Goal: Task Accomplishment & Management: Complete application form

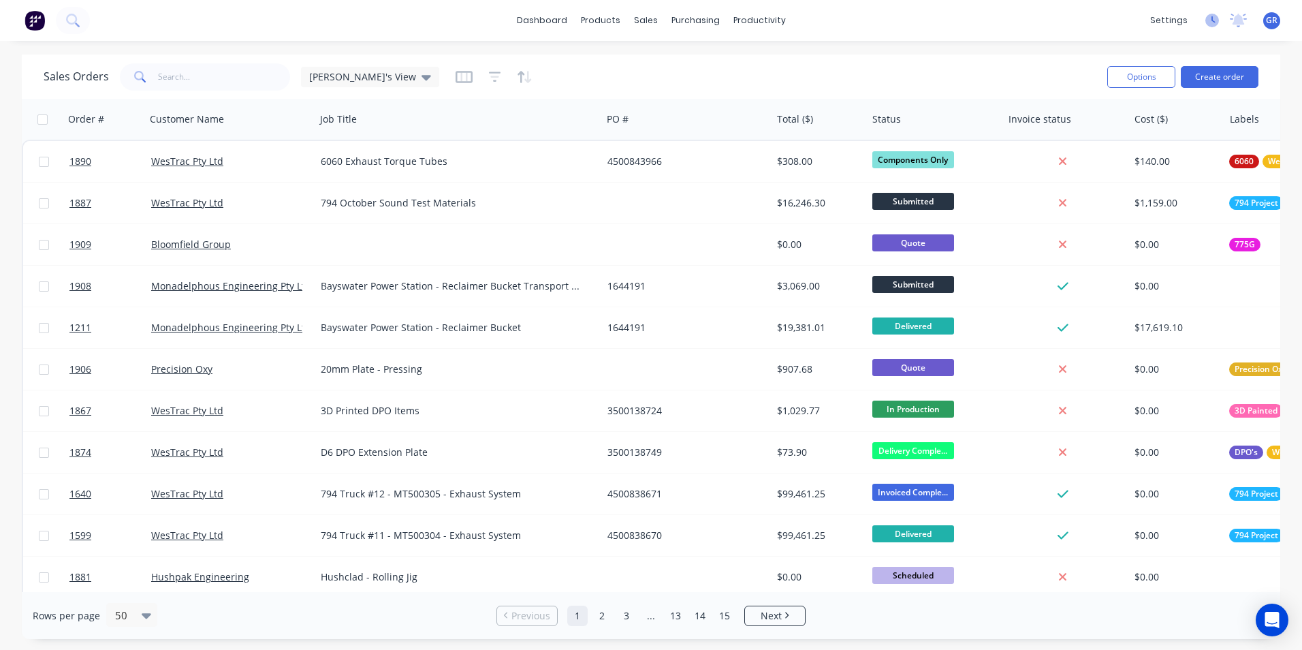
click at [1212, 19] on icon at bounding box center [1214, 19] width 4 height 7
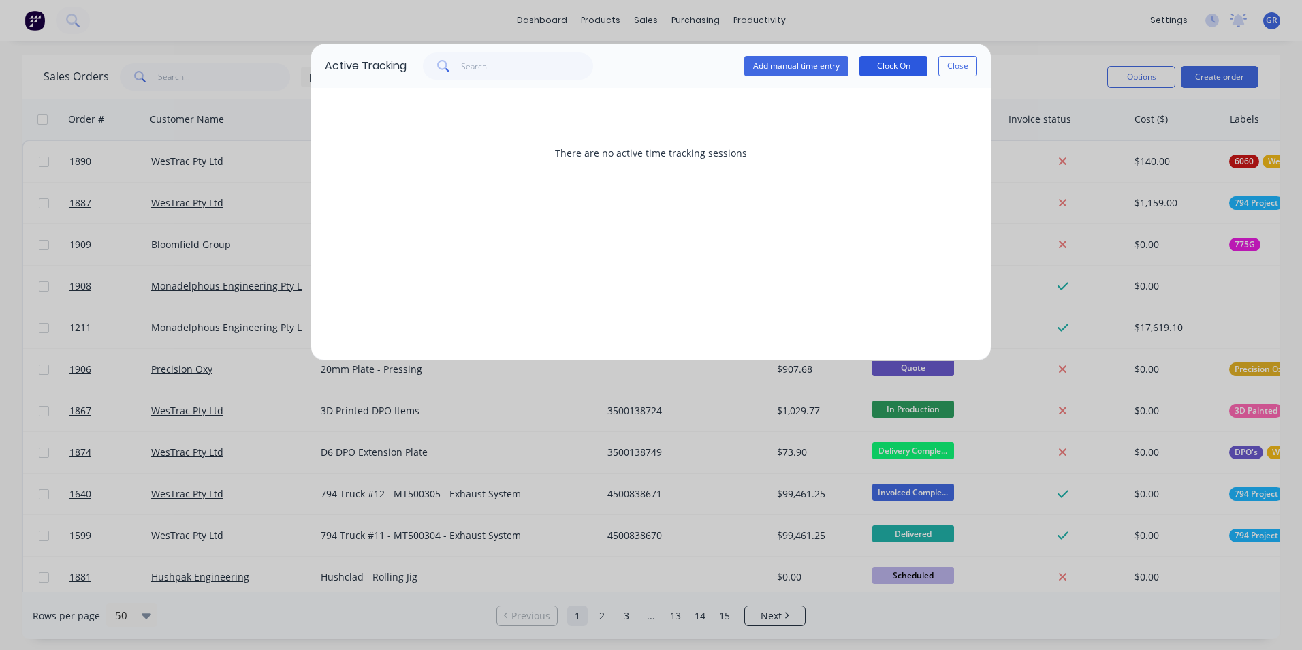
click at [894, 67] on button "Clock On" at bounding box center [893, 66] width 68 height 20
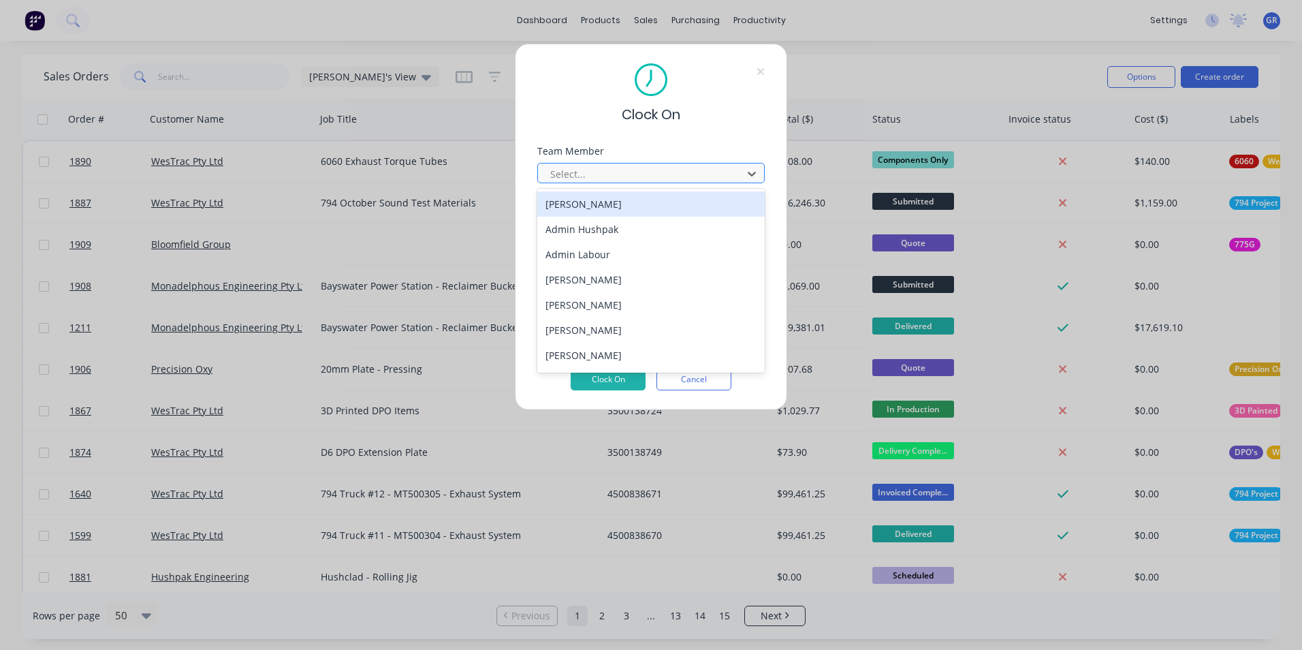
click at [590, 176] on div at bounding box center [642, 173] width 187 height 17
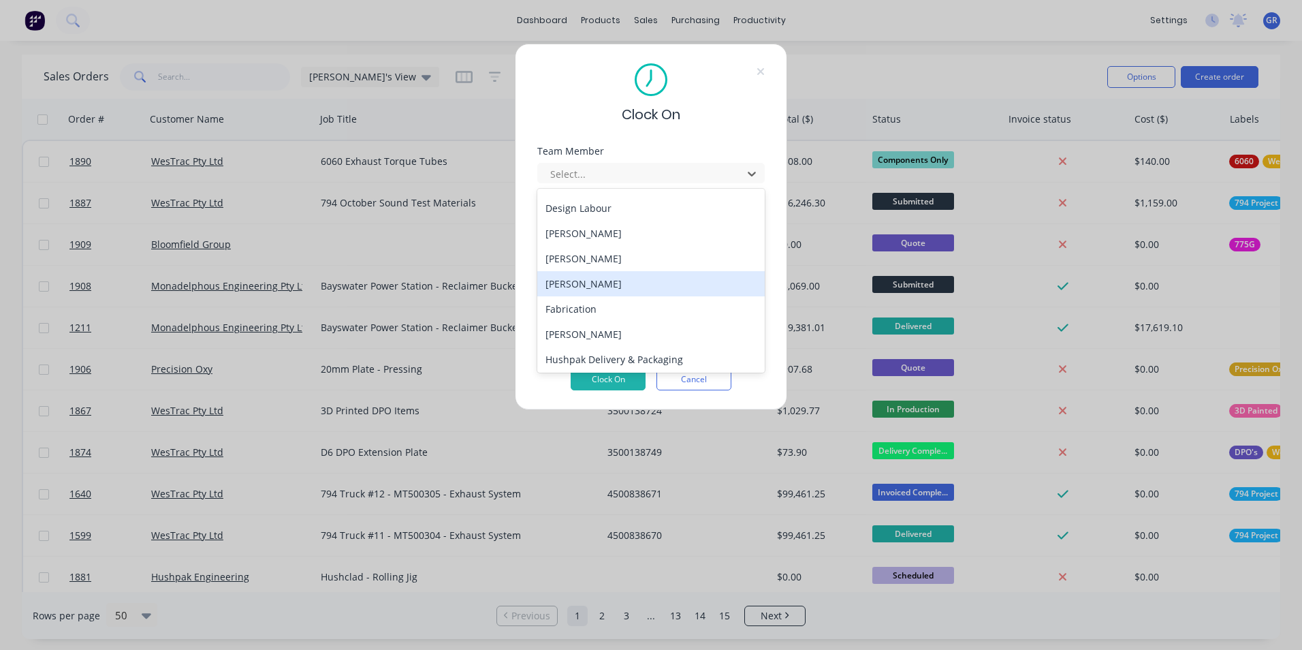
scroll to position [272, 0]
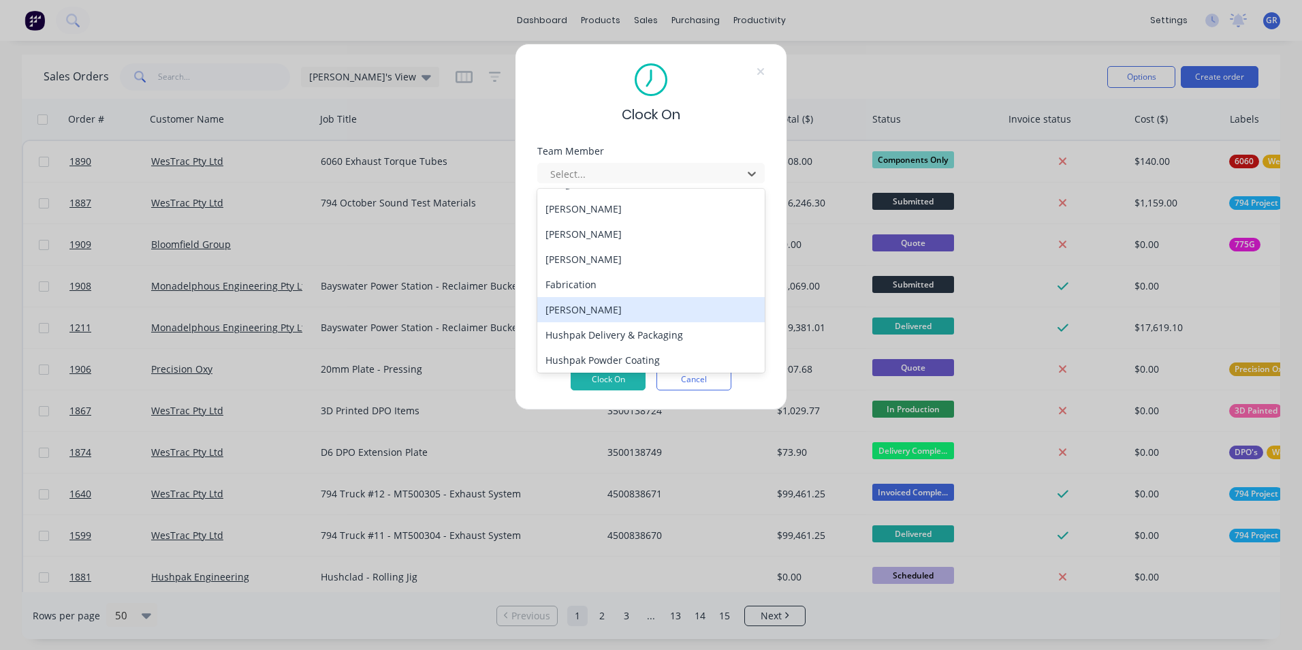
click at [579, 306] on div "[PERSON_NAME]" at bounding box center [650, 309] width 227 height 25
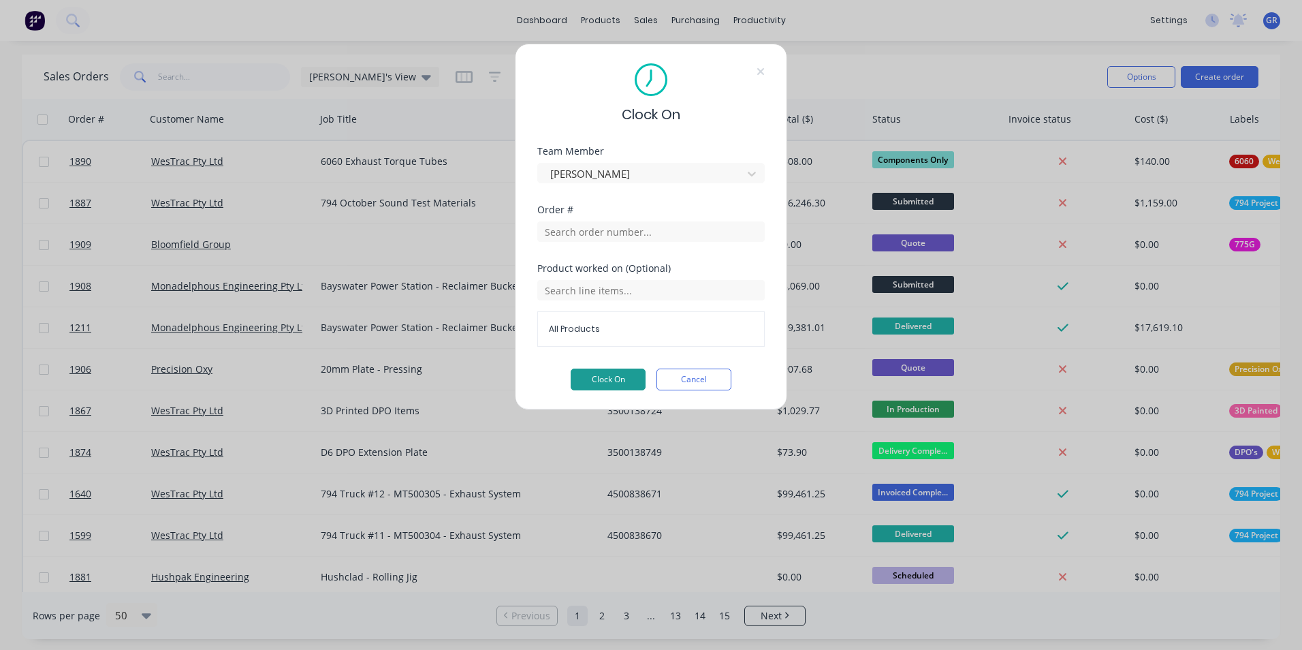
click at [614, 379] on button "Clock On" at bounding box center [608, 379] width 75 height 22
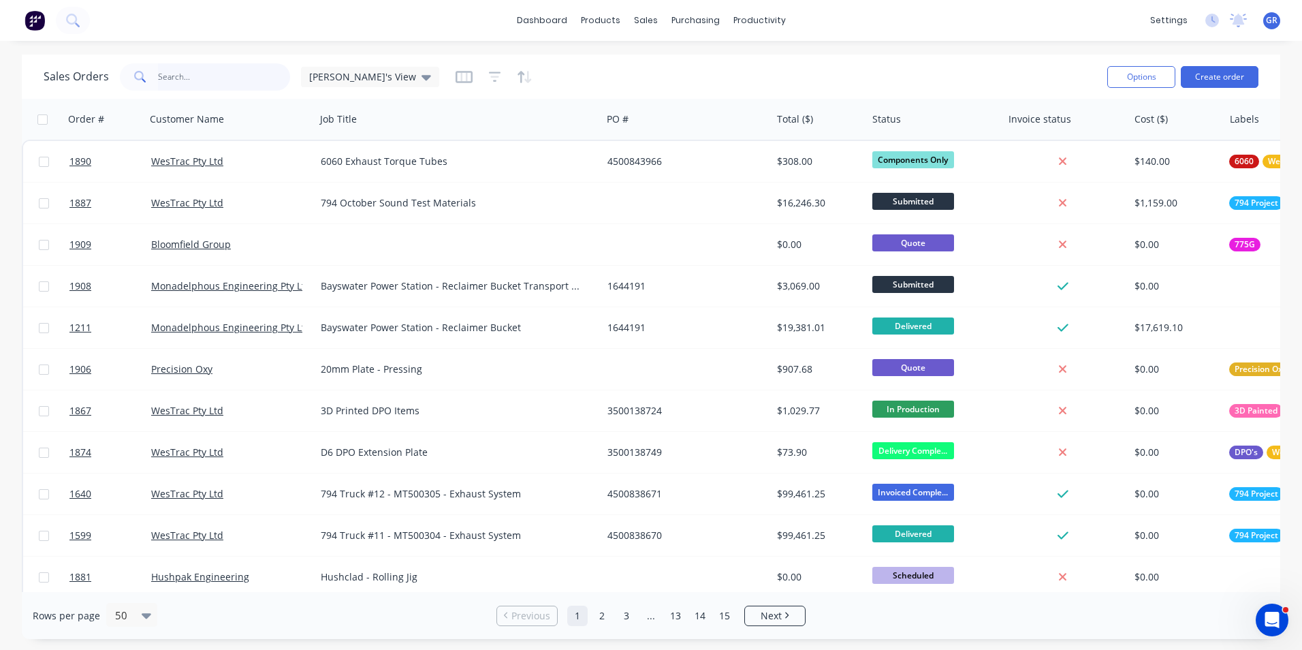
click at [170, 77] on input "text" at bounding box center [224, 76] width 133 height 27
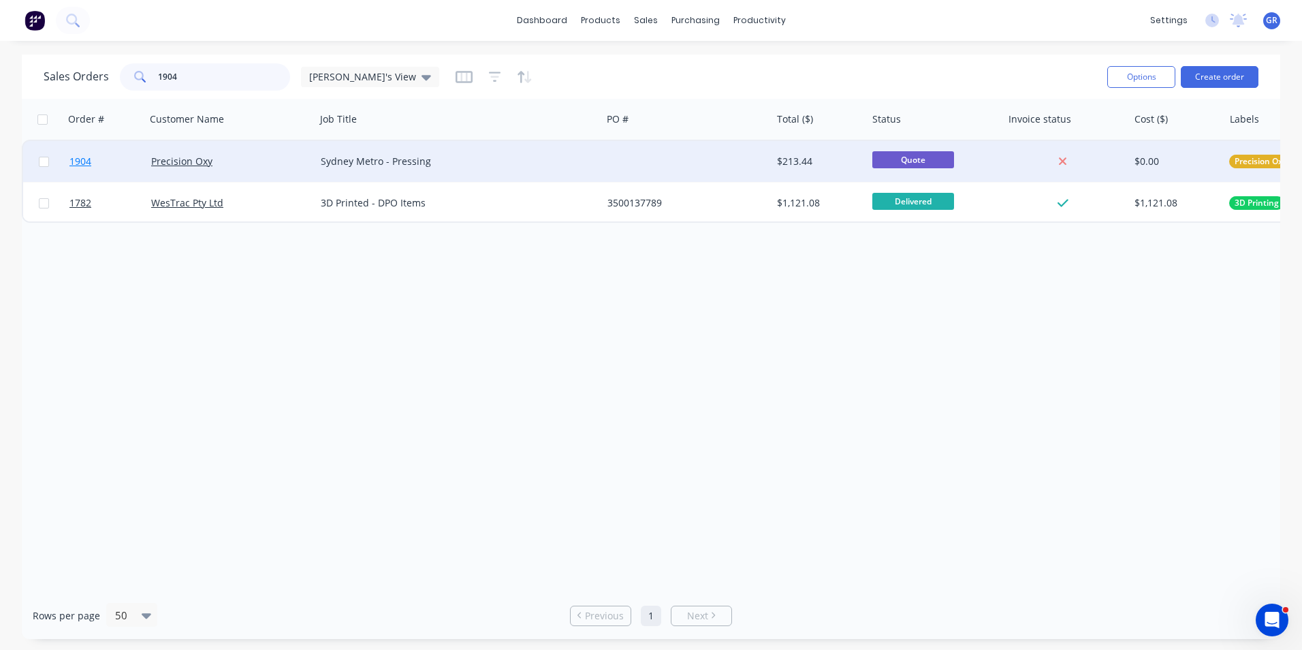
type input "1904"
click at [80, 161] on span "1904" at bounding box center [80, 162] width 22 height 14
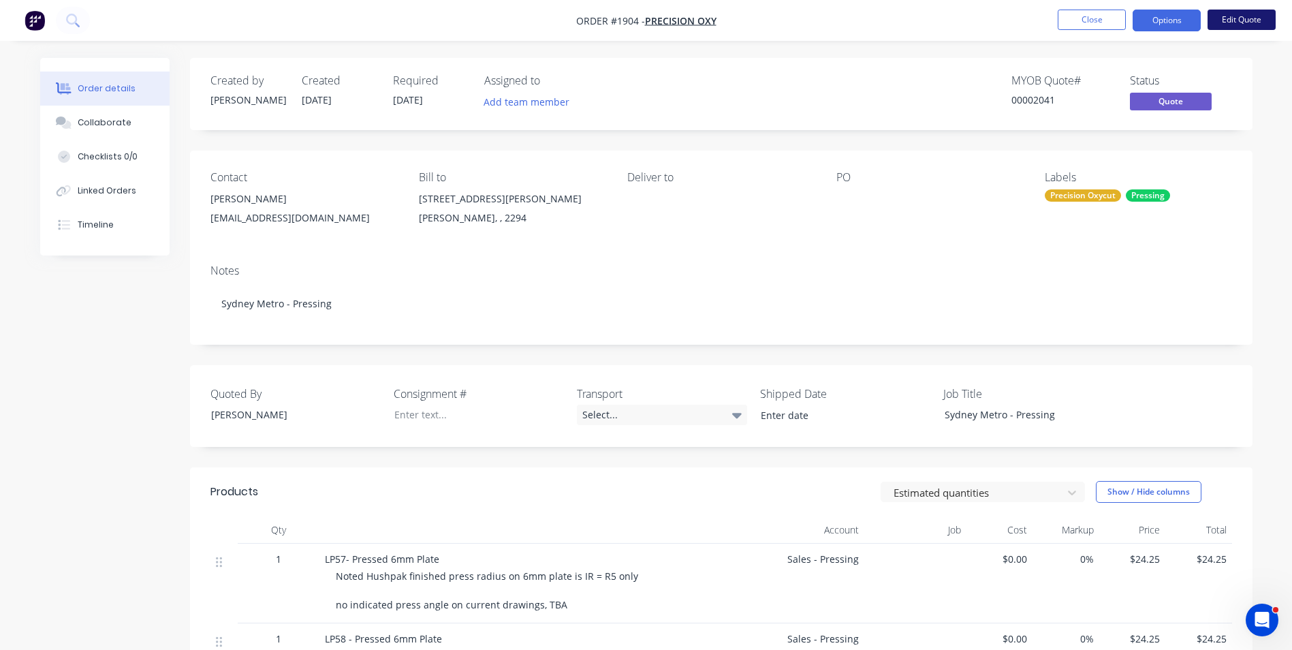
click at [1242, 20] on button "Edit Quote" at bounding box center [1241, 20] width 68 height 20
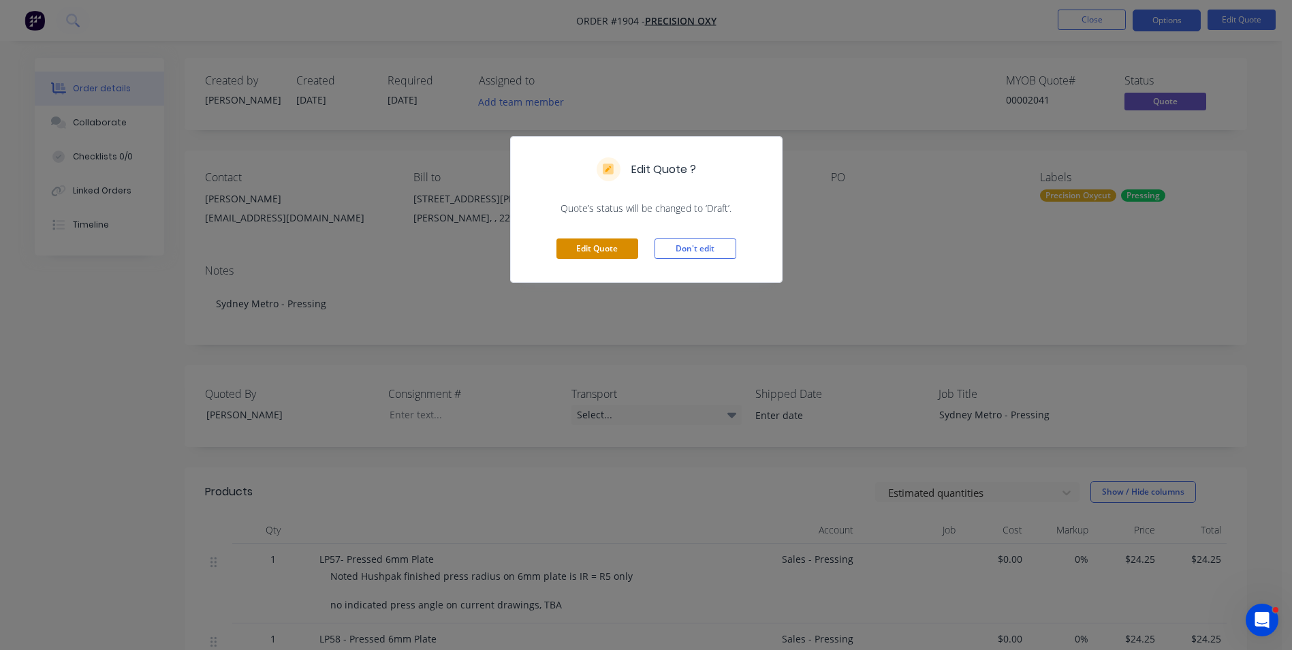
click at [607, 245] on button "Edit Quote" at bounding box center [597, 248] width 82 height 20
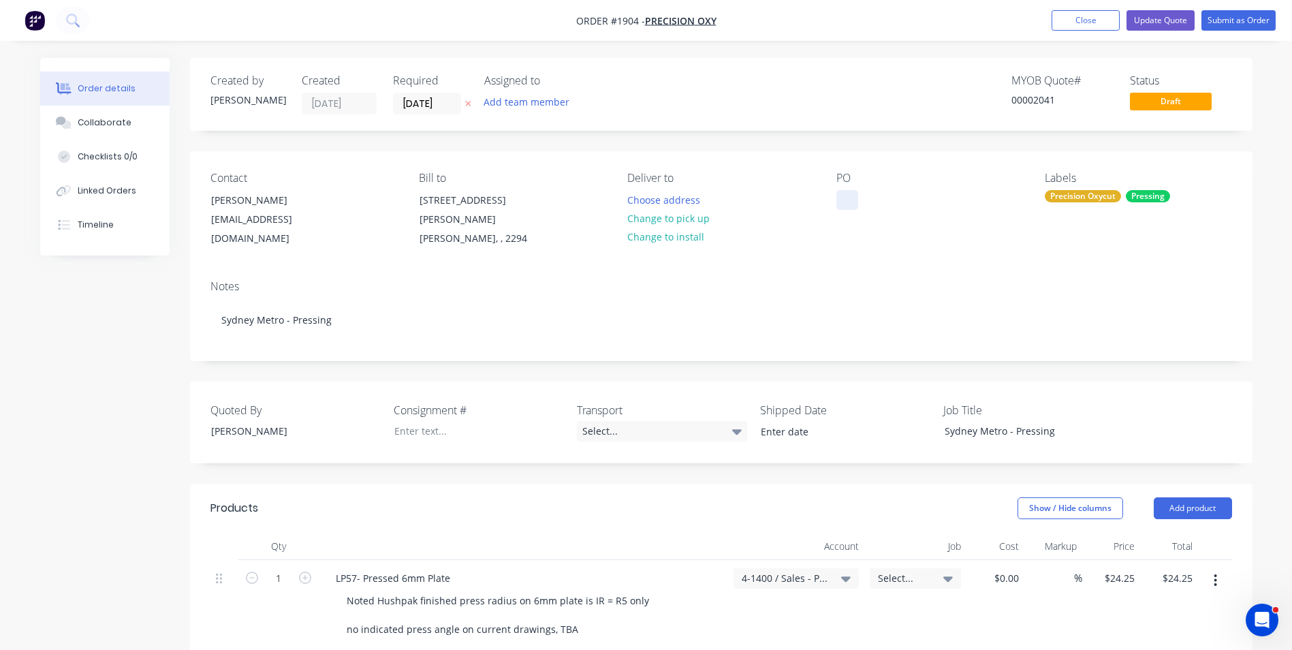
click at [850, 209] on div "PO" at bounding box center [929, 210] width 187 height 77
click at [849, 201] on div at bounding box center [847, 200] width 22 height 20
paste div
click at [428, 97] on input "[DATE]" at bounding box center [427, 103] width 67 height 20
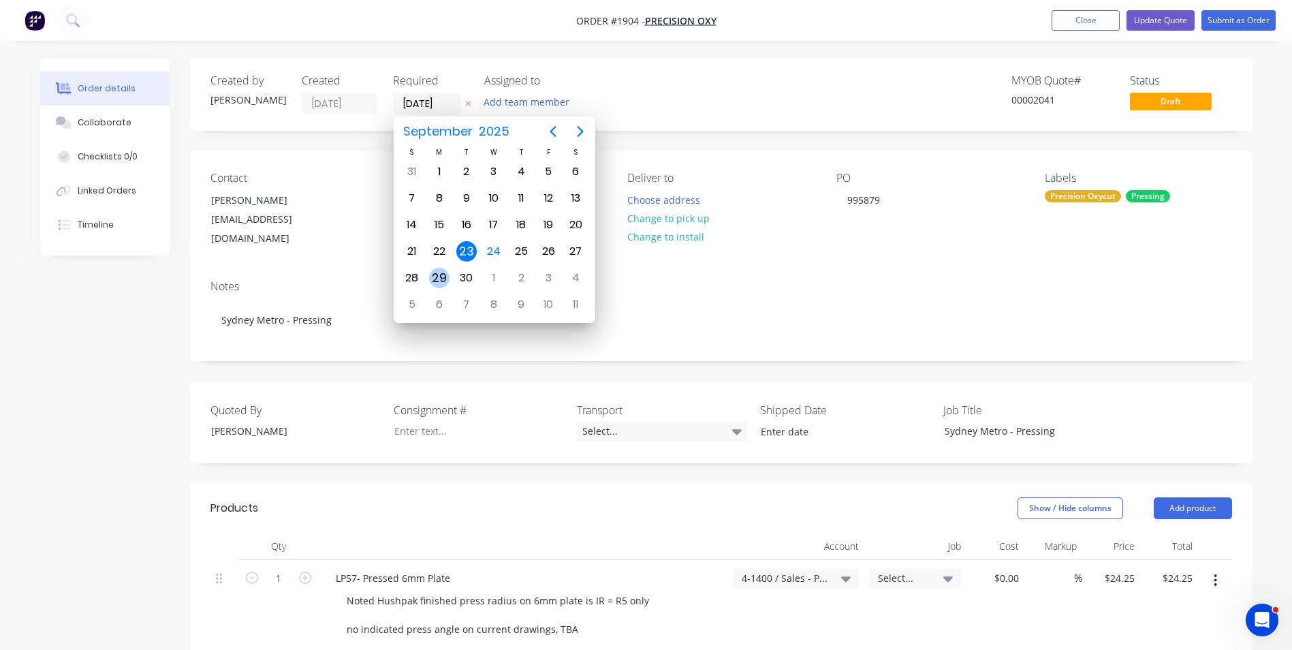
click at [436, 274] on div "29" at bounding box center [439, 278] width 20 height 20
type input "[DATE]"
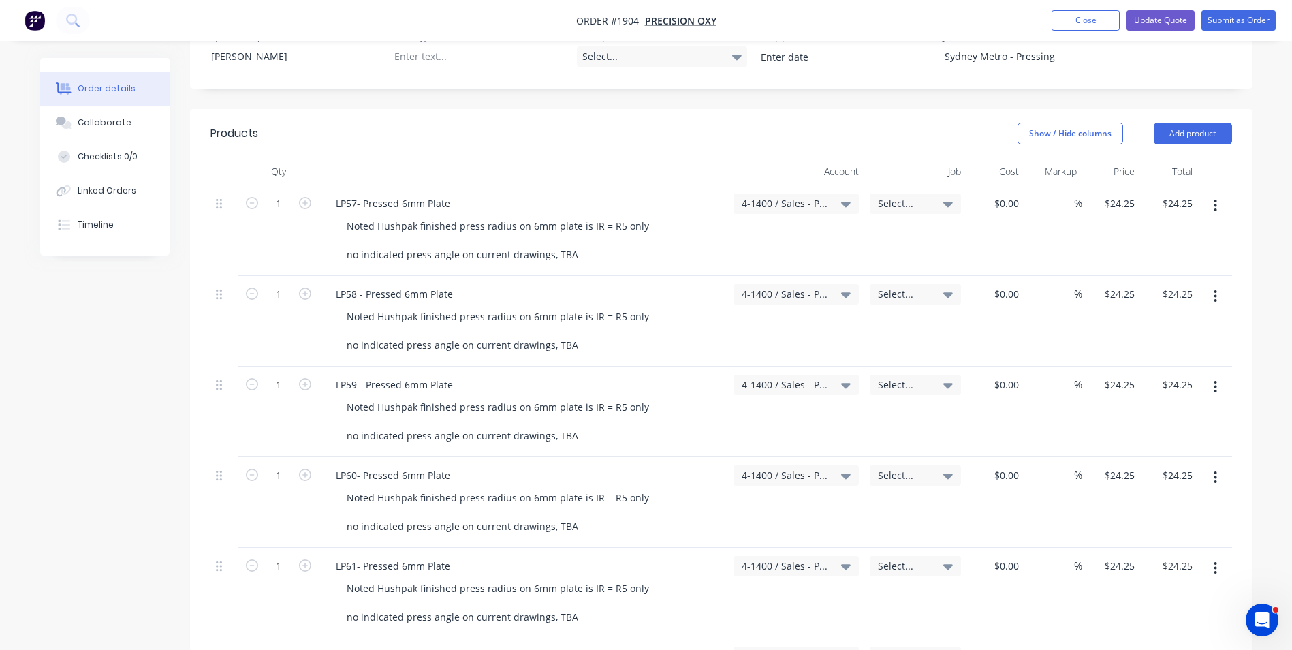
scroll to position [341, 0]
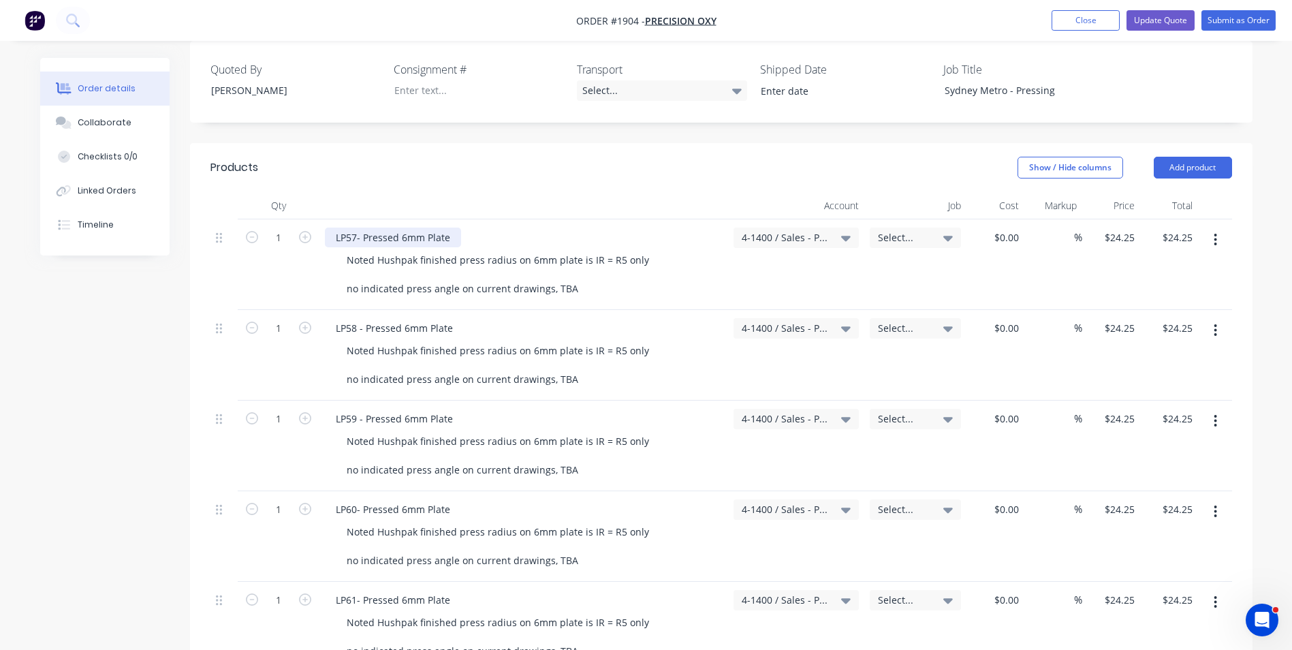
click at [457, 227] on div "LP57- Pressed 6mm Plate" at bounding box center [393, 237] width 136 height 20
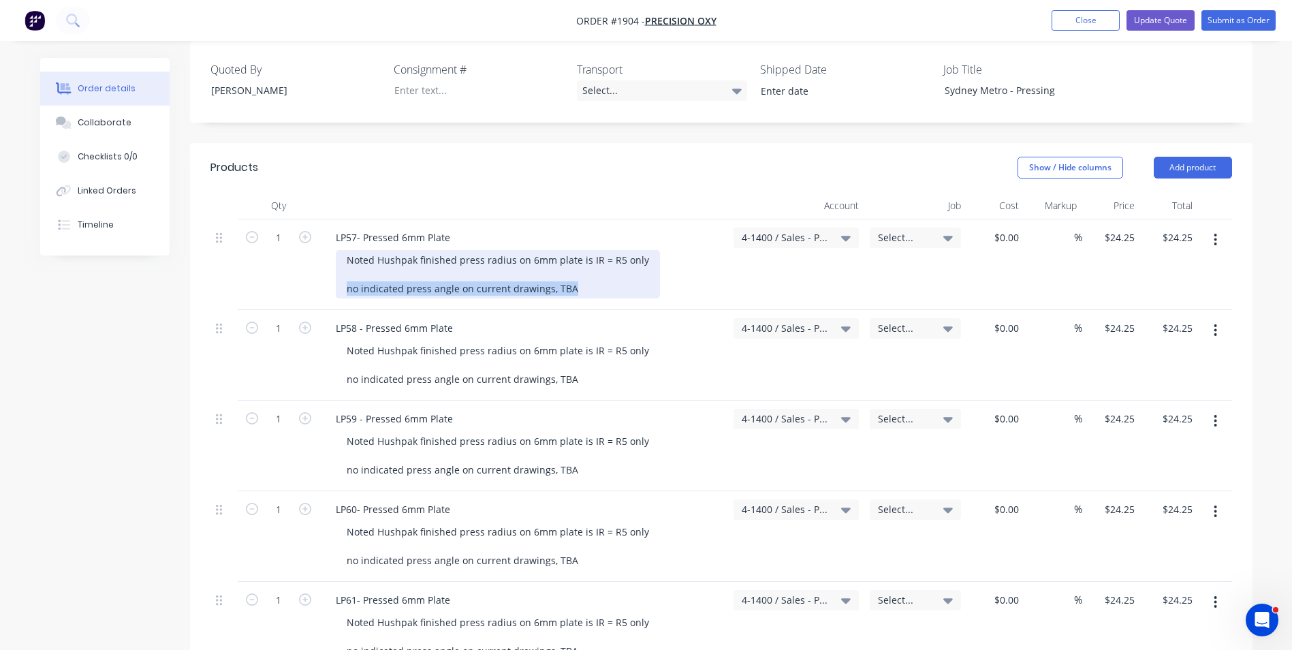
drag, startPoint x: 571, startPoint y: 272, endPoint x: 342, endPoint y: 267, distance: 229.6
click at [342, 267] on div "Noted Hushpak finished press radius on 6mm plate is IR = R5 only no indicated p…" at bounding box center [498, 274] width 324 height 48
drag, startPoint x: 392, startPoint y: 279, endPoint x: 407, endPoint y: 277, distance: 14.4
click at [393, 279] on div "Noted Hushpak finished press radius on 6mm plate is IR = R5 only Part no." at bounding box center [498, 274] width 324 height 48
drag, startPoint x: 402, startPoint y: 271, endPoint x: 342, endPoint y: 272, distance: 59.9
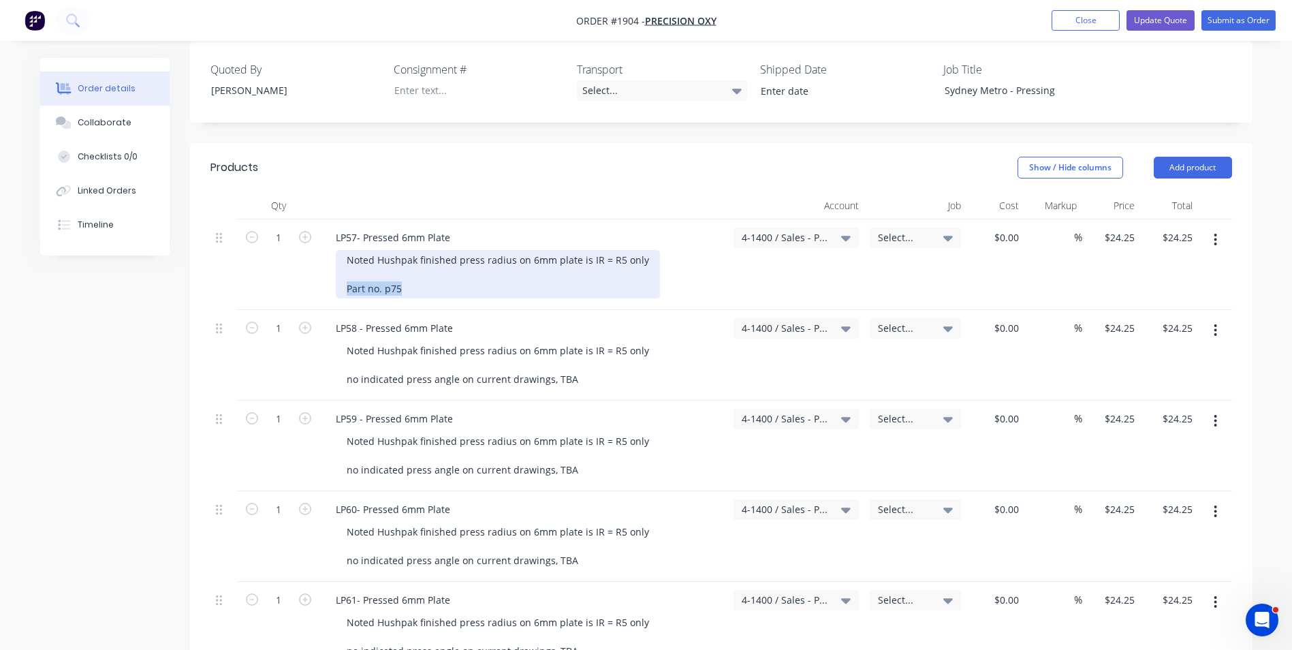
click at [342, 272] on div "Noted Hushpak finished press radius on 6mm plate is IR = R5 only Part no. p75" at bounding box center [498, 274] width 324 height 48
copy div "Part no. p75"
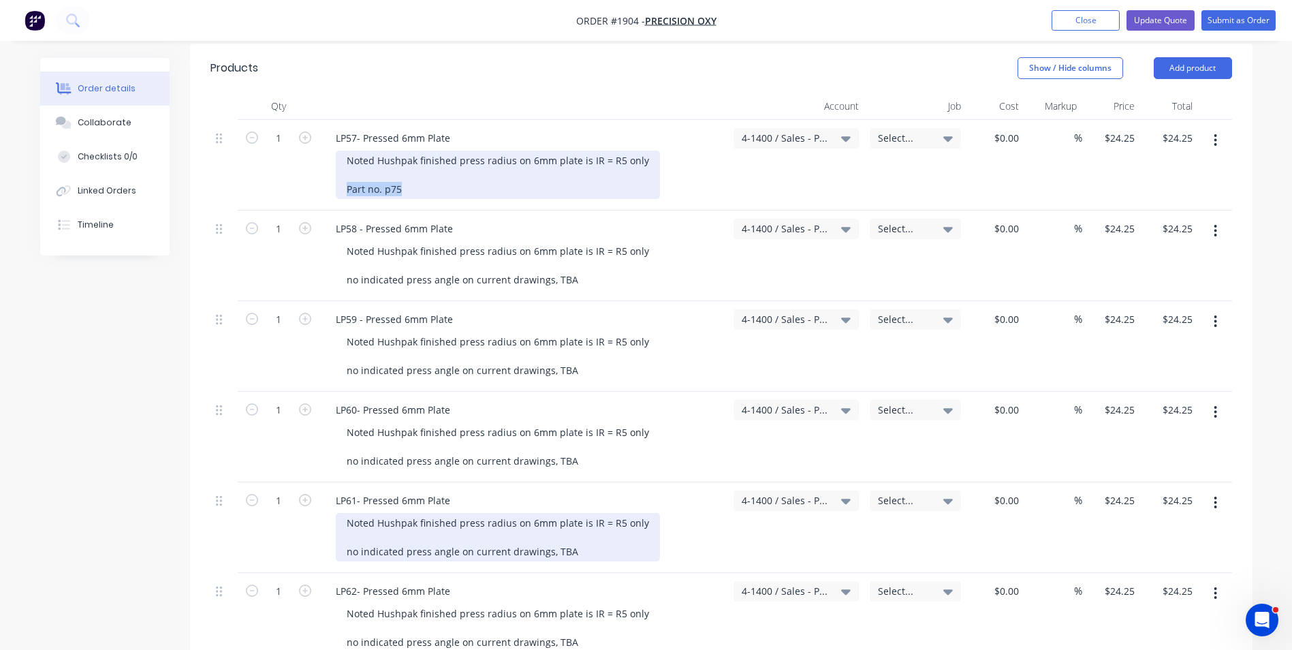
scroll to position [477, 0]
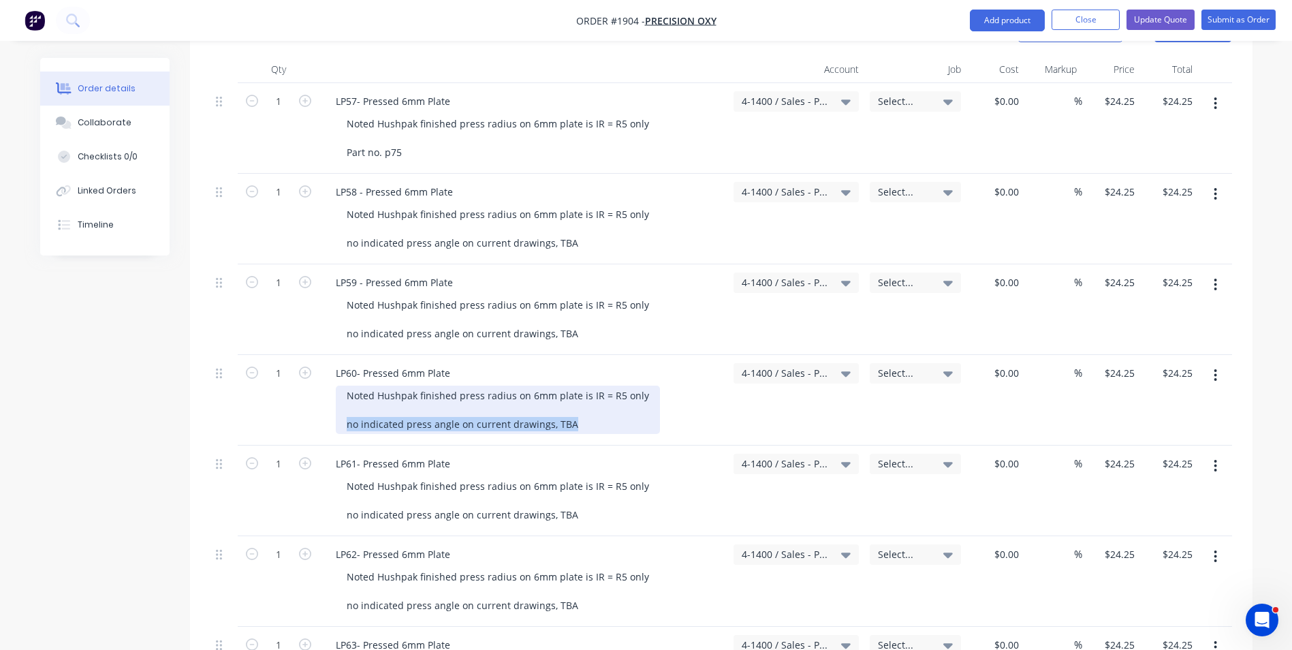
drag, startPoint x: 573, startPoint y: 410, endPoint x: 338, endPoint y: 408, distance: 235.0
click at [338, 408] on div "Noted Hushpak finished press radius on 6mm plate is IR = R5 only no indicated p…" at bounding box center [498, 409] width 324 height 48
paste div
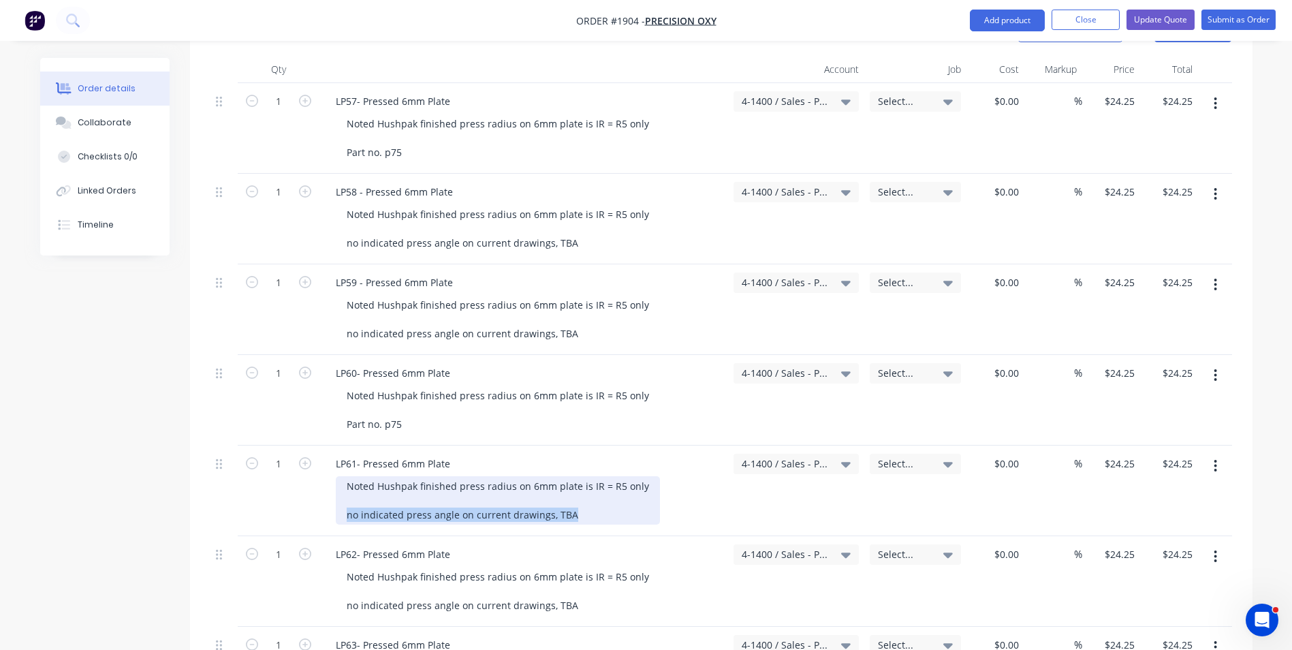
drag, startPoint x: 571, startPoint y: 499, endPoint x: 332, endPoint y: 494, distance: 239.8
click at [332, 494] on div "LP61- Pressed 6mm Plate Noted Hushpak finished press radius on 6mm plate is IR …" at bounding box center [523, 490] width 409 height 91
paste div
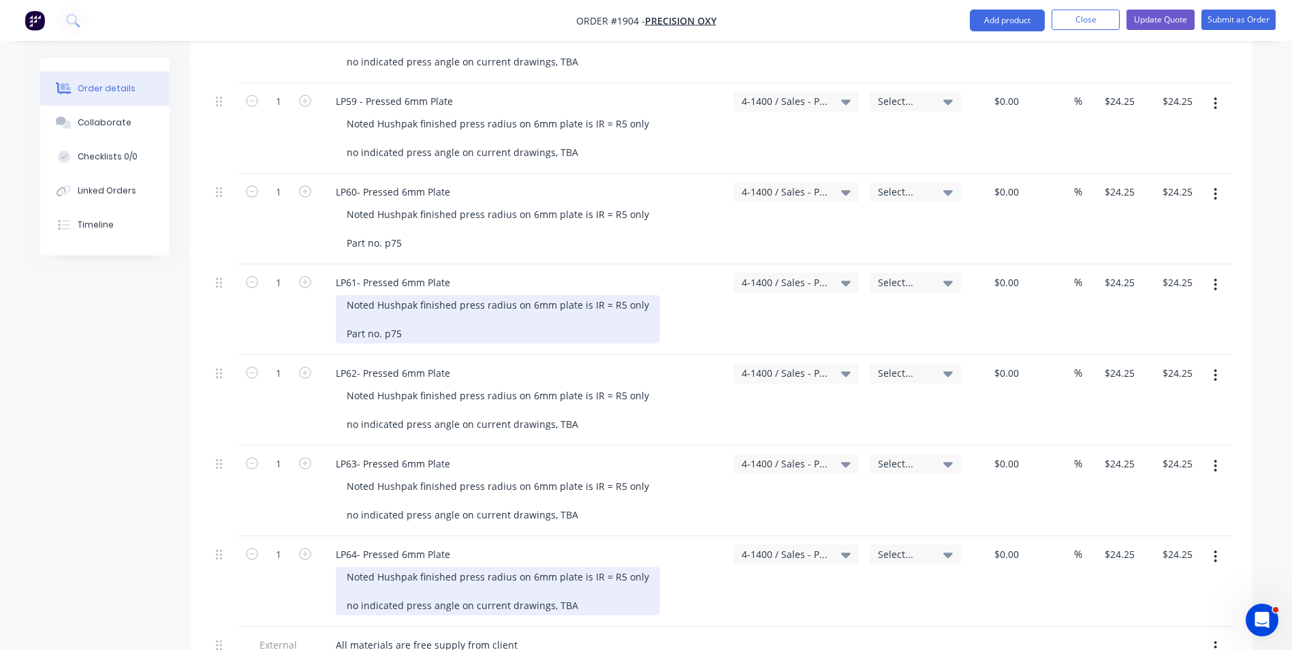
scroll to position [681, 0]
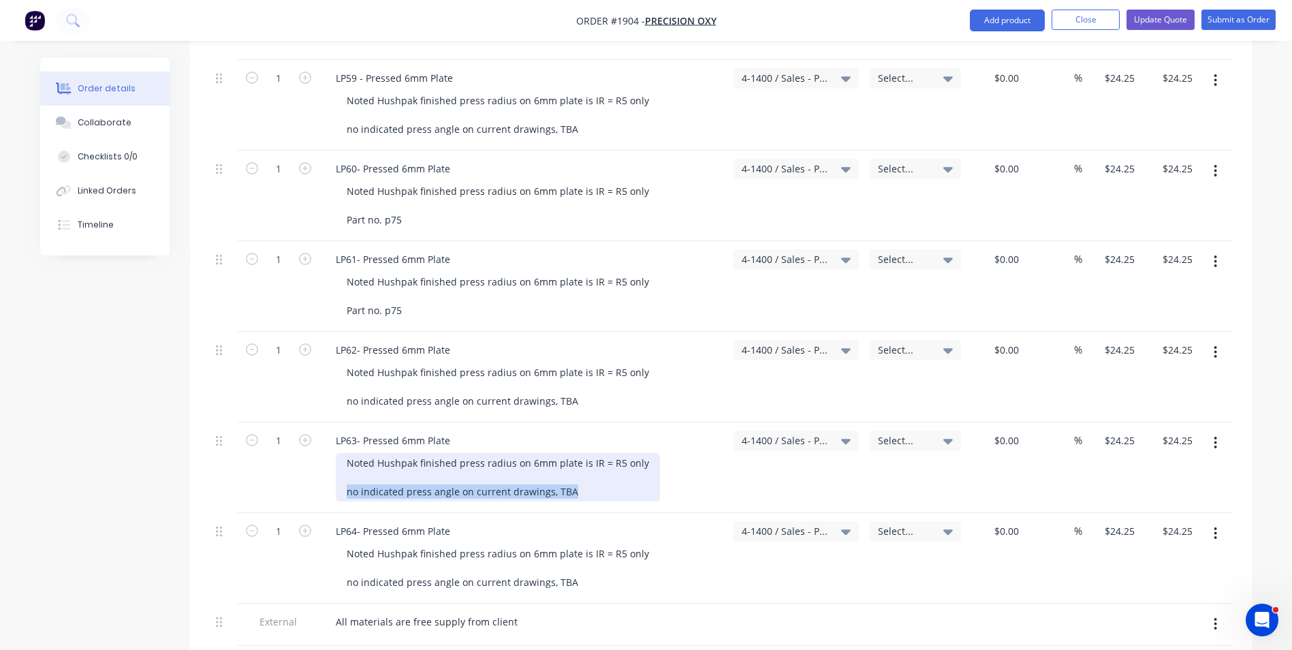
drag, startPoint x: 570, startPoint y: 477, endPoint x: 335, endPoint y: 473, distance: 235.0
click at [336, 473] on div "Noted Hushpak finished press radius on 6mm plate is IR = R5 only no indicated p…" at bounding box center [498, 477] width 324 height 48
paste div
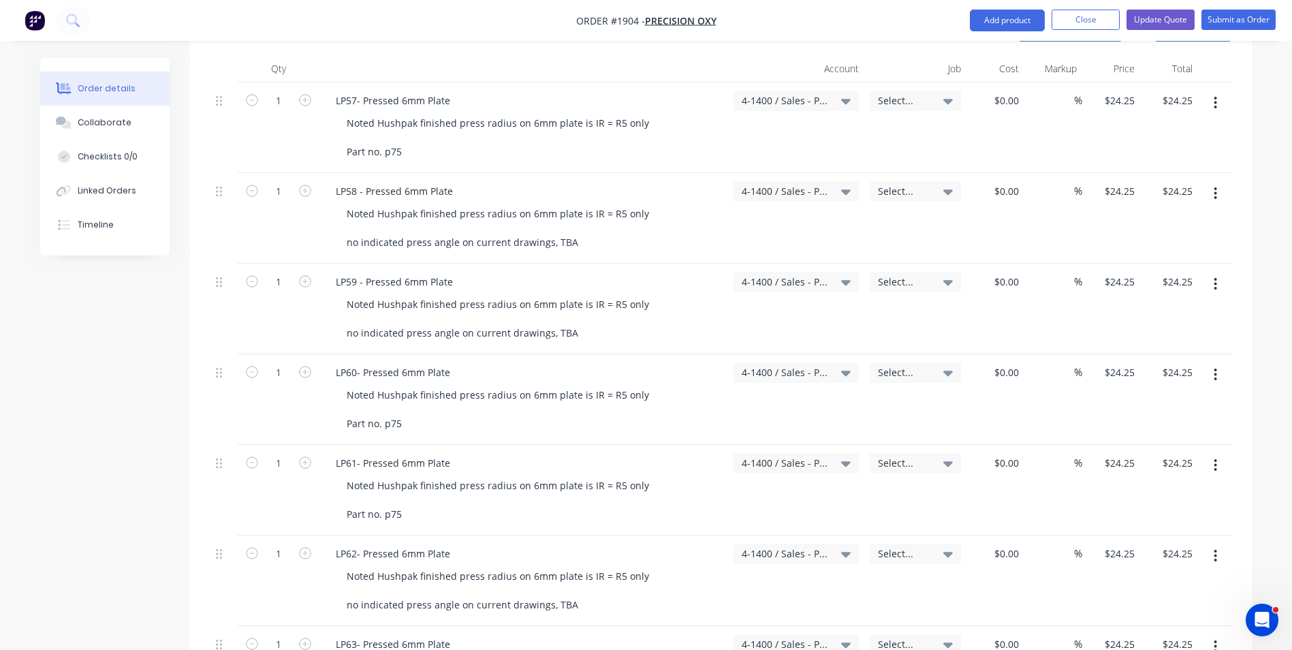
scroll to position [477, 0]
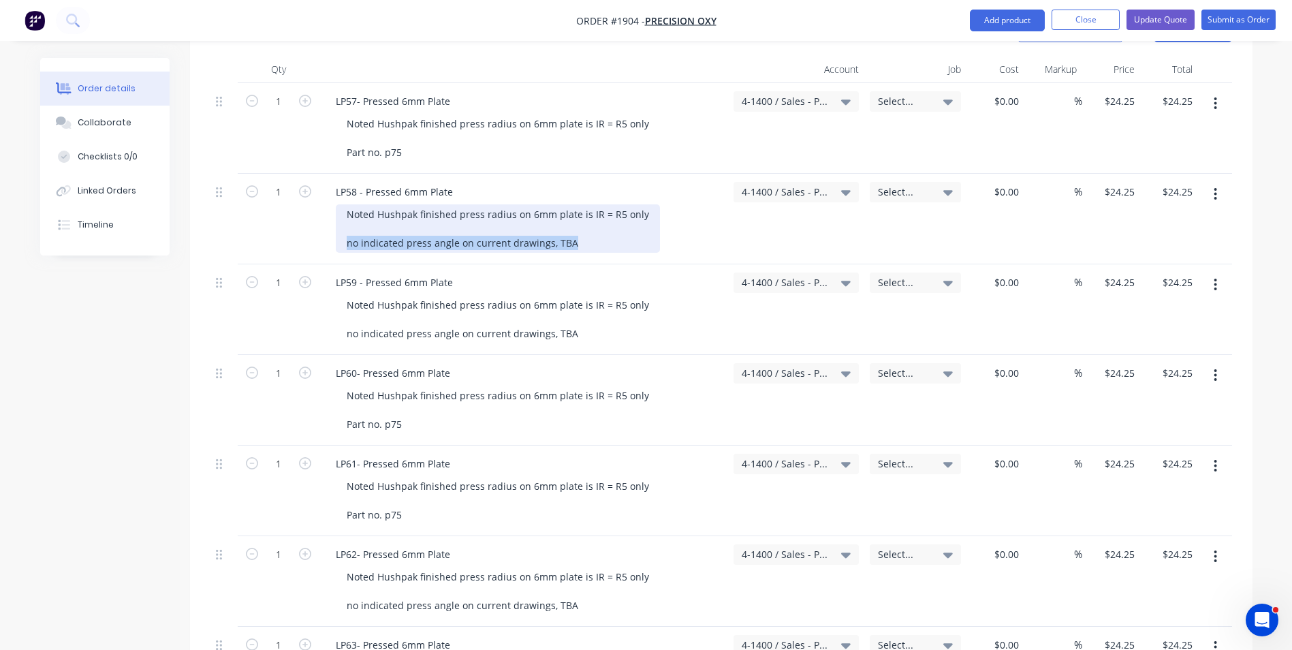
drag, startPoint x: 573, startPoint y: 227, endPoint x: 330, endPoint y: 222, distance: 243.2
click at [330, 222] on div "LP58 - Pressed 6mm Plate Noted Hushpak finished press radius on 6mm plate is IR…" at bounding box center [523, 219] width 409 height 91
paste div
drag, startPoint x: 372, startPoint y: 225, endPoint x: 302, endPoint y: 225, distance: 69.5
click at [302, 225] on div "1 LP58 - Pressed 6mm Plate Noted Hushpak finished press radius on 6mm plate is …" at bounding box center [721, 219] width 1022 height 91
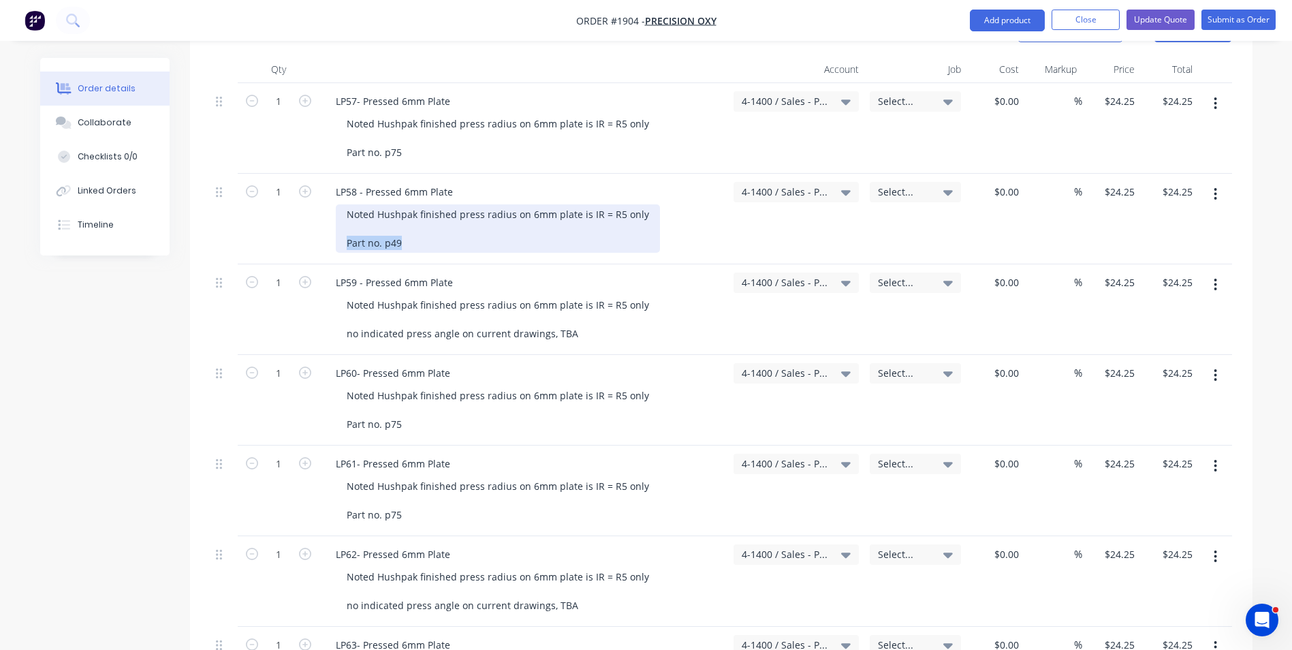
copy div "Part no. p49"
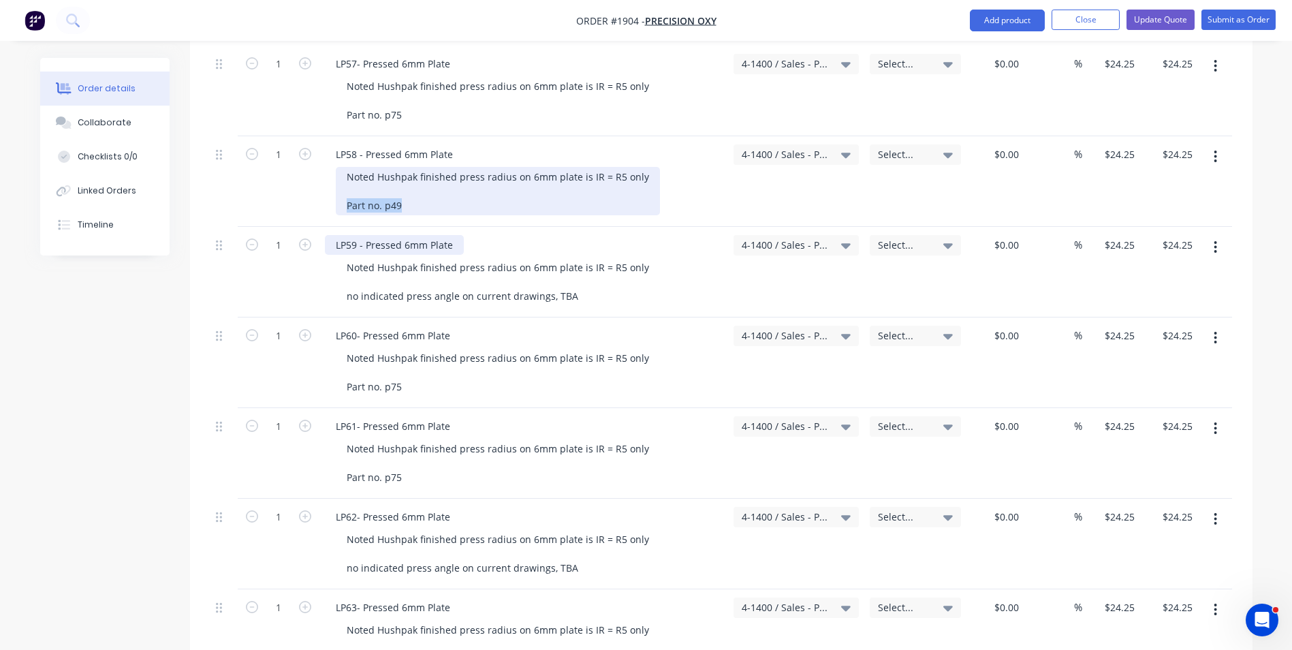
scroll to position [545, 0]
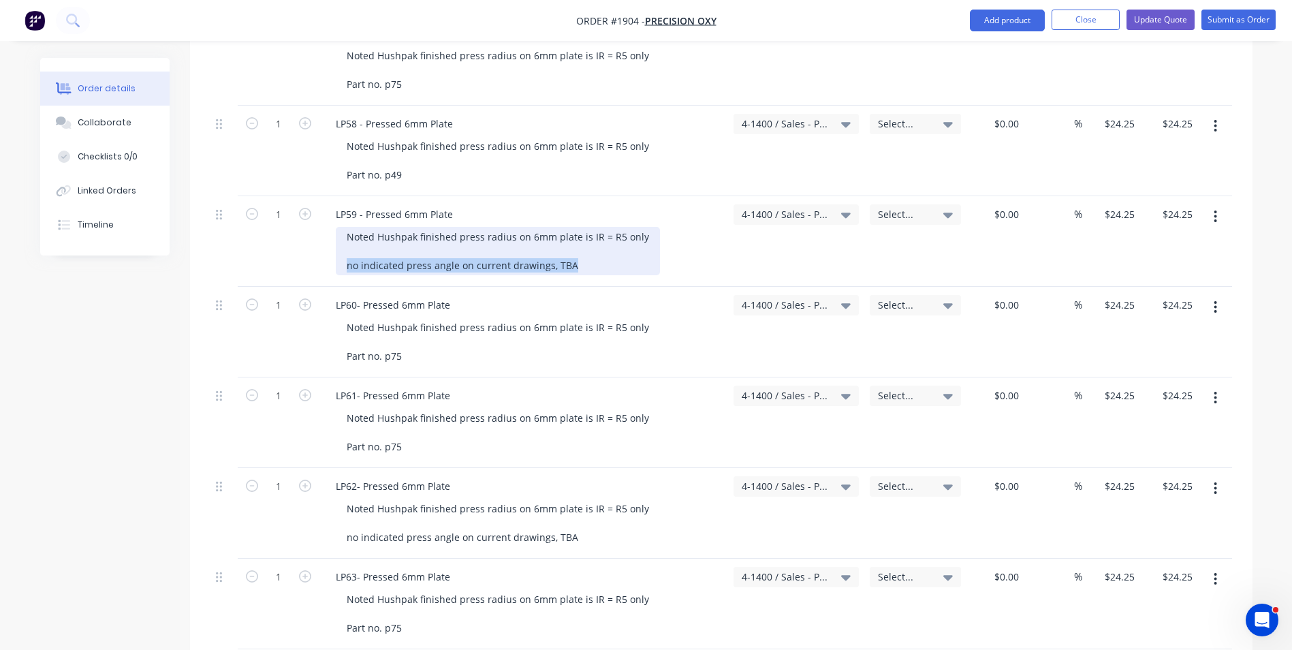
drag, startPoint x: 572, startPoint y: 251, endPoint x: 319, endPoint y: 249, distance: 253.4
click at [319, 249] on div "LP59 - Pressed 6mm Plate Noted Hushpak finished press radius on 6mm plate is IR…" at bounding box center [523, 241] width 409 height 91
paste div
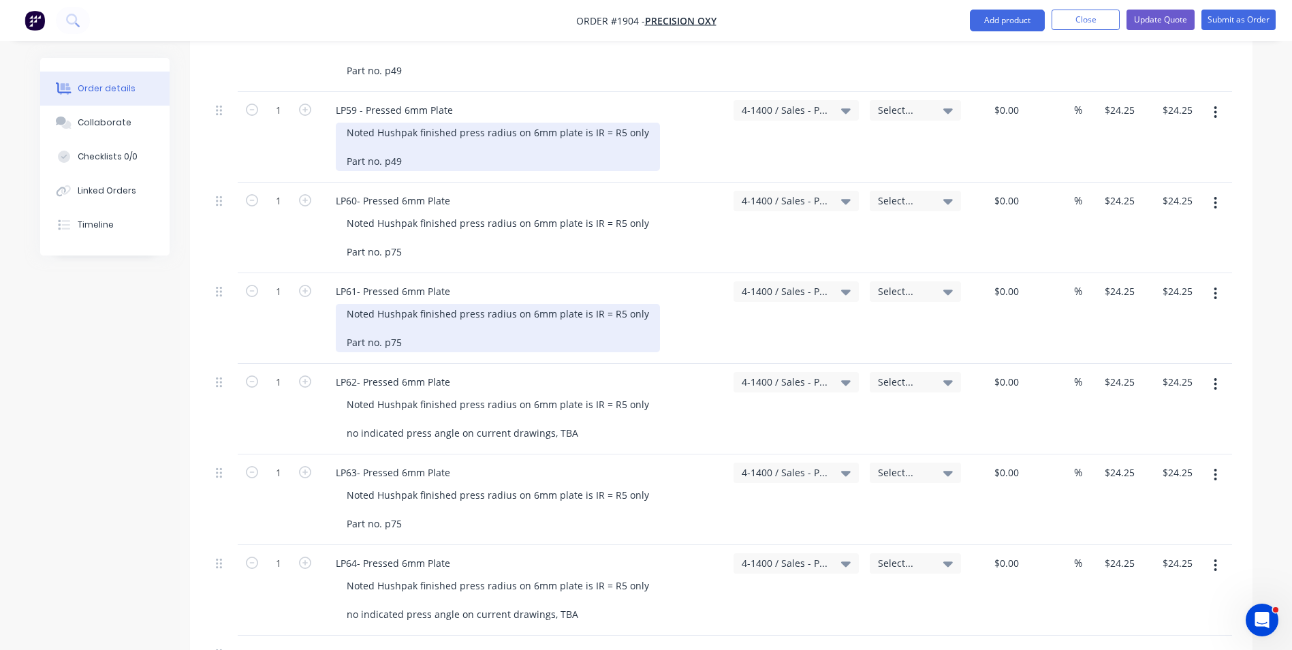
scroll to position [681, 0]
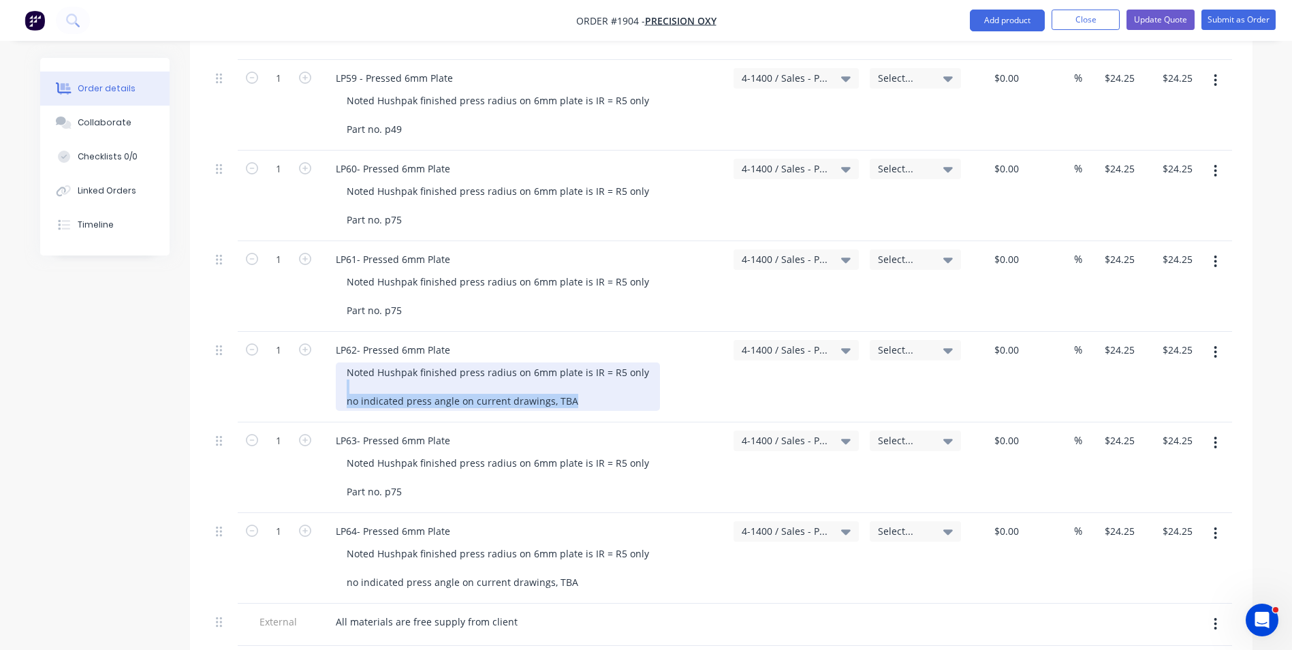
drag, startPoint x: 573, startPoint y: 385, endPoint x: 326, endPoint y: 378, distance: 248.0
click at [326, 378] on div "LP62- Pressed 6mm Plate Noted Hushpak finished press radius on 6mm plate is IR …" at bounding box center [523, 377] width 409 height 91
click at [491, 392] on div "Noted Hushpak finished press radius on 6mm plate is IR = R5 only no indicated p…" at bounding box center [498, 386] width 324 height 48
drag, startPoint x: 567, startPoint y: 385, endPoint x: 341, endPoint y: 380, distance: 226.8
click at [340, 380] on div "Noted Hushpak finished press radius on 6mm plate is IR = R5 only no indicated p…" at bounding box center [498, 386] width 324 height 48
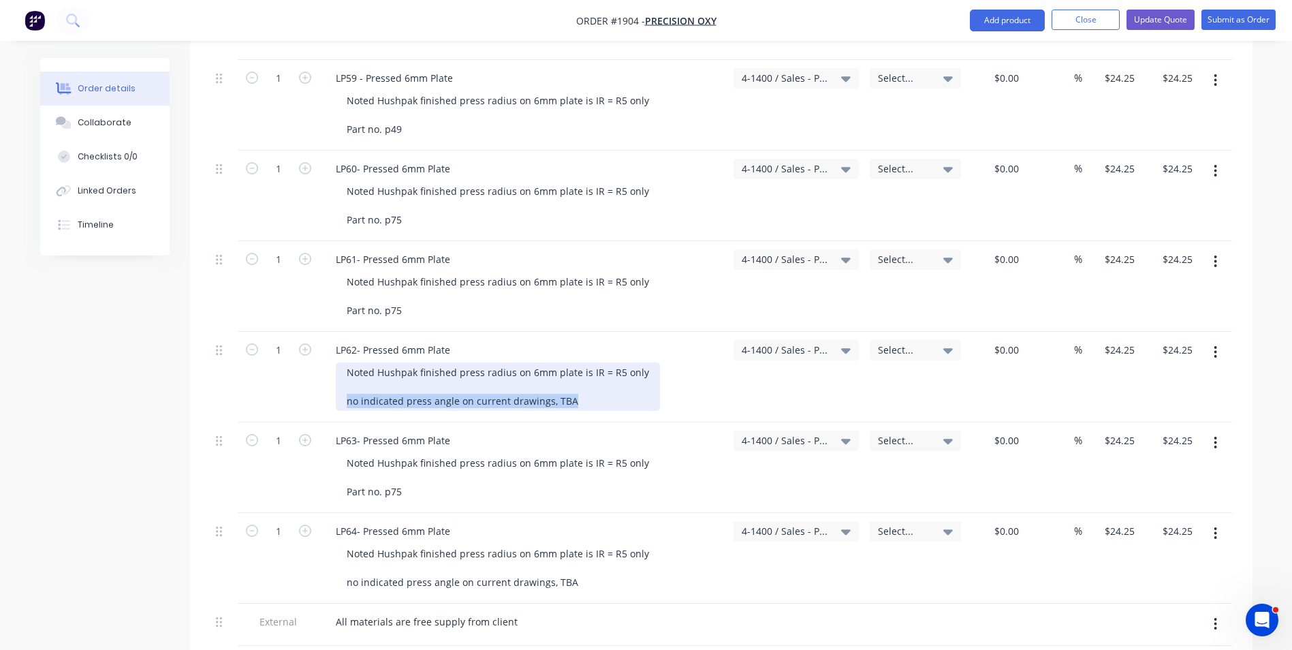
paste div
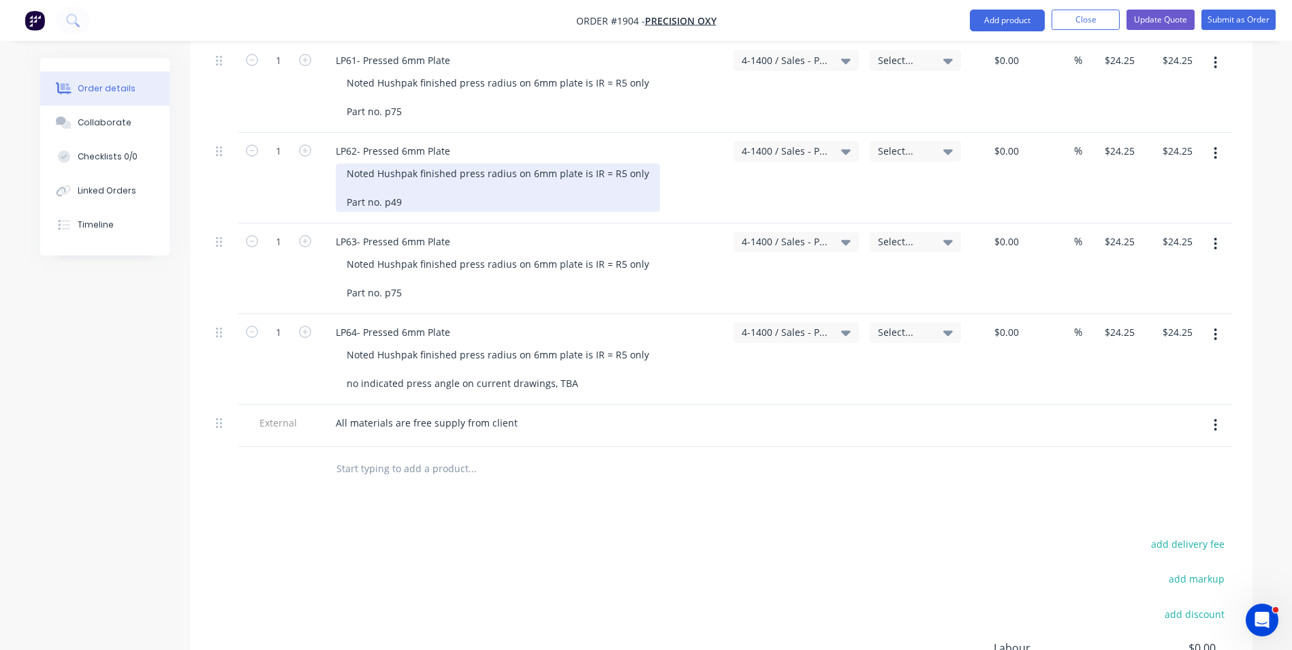
scroll to position [885, 0]
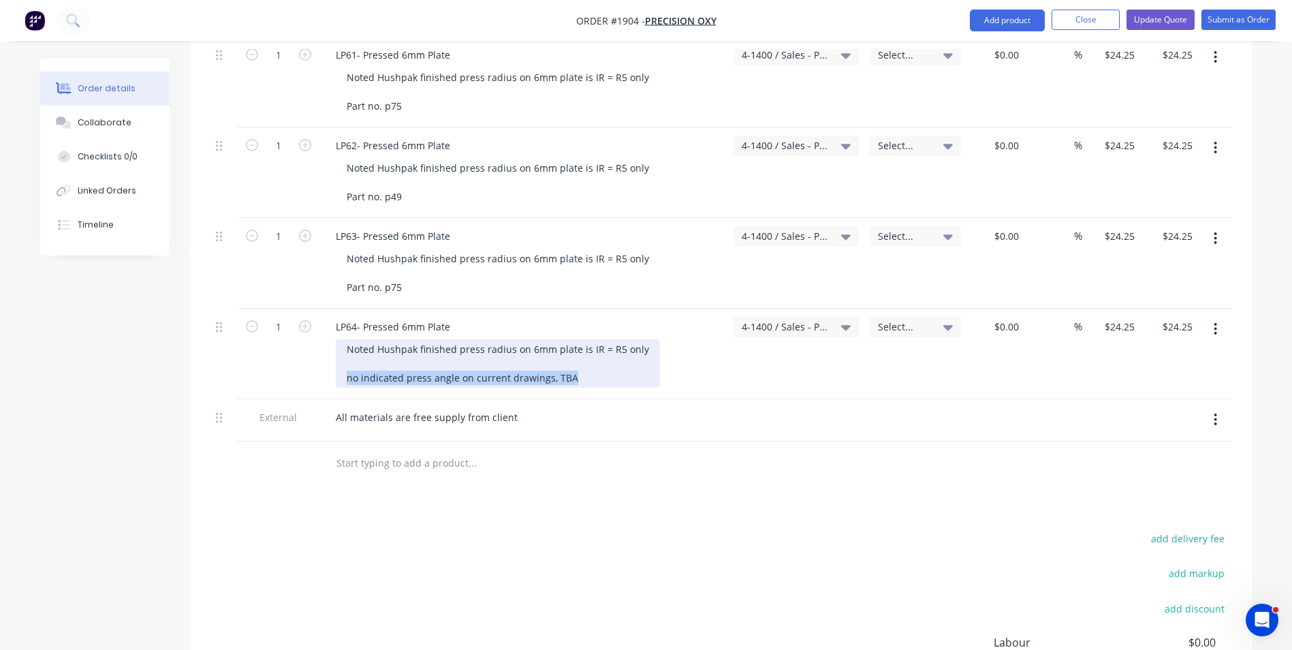
drag, startPoint x: 576, startPoint y: 363, endPoint x: 344, endPoint y: 372, distance: 232.4
click at [344, 372] on div "Noted Hushpak finished press radius on 6mm plate is IR = R5 only no indicated p…" at bounding box center [498, 363] width 324 height 48
paste div
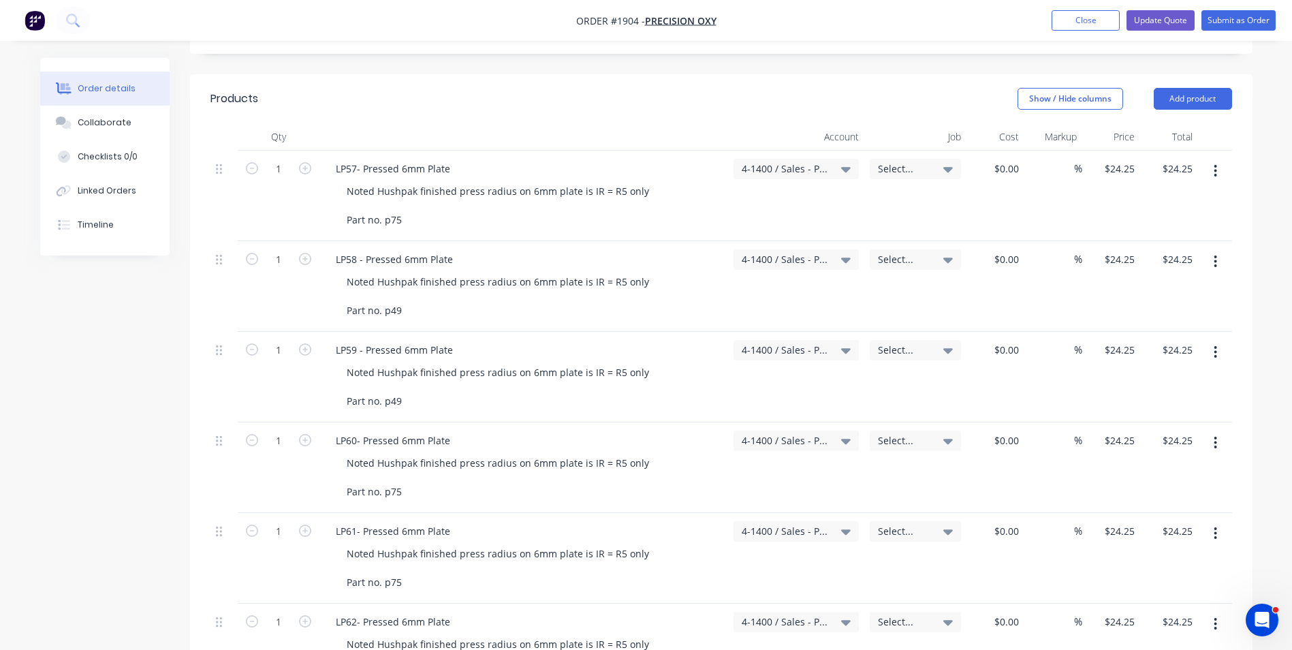
scroll to position [409, 0]
click at [899, 162] on span "Select..." at bounding box center [904, 169] width 52 height 14
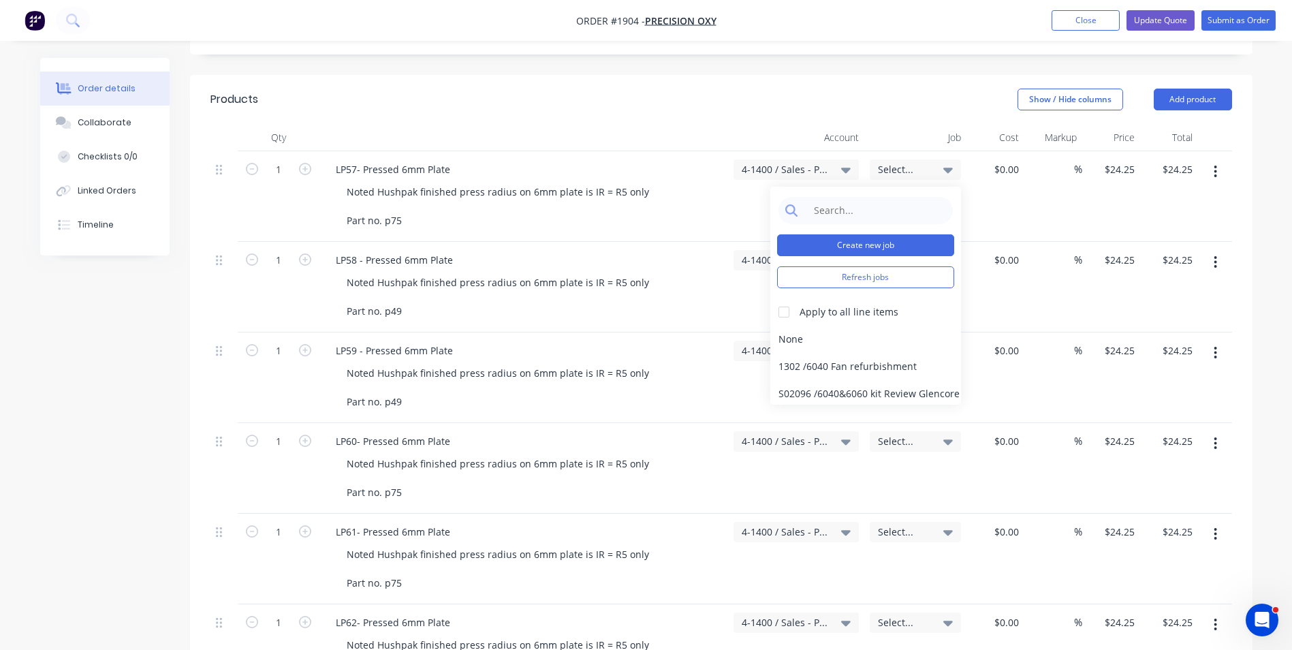
click at [868, 234] on button "Create new job" at bounding box center [865, 245] width 177 height 22
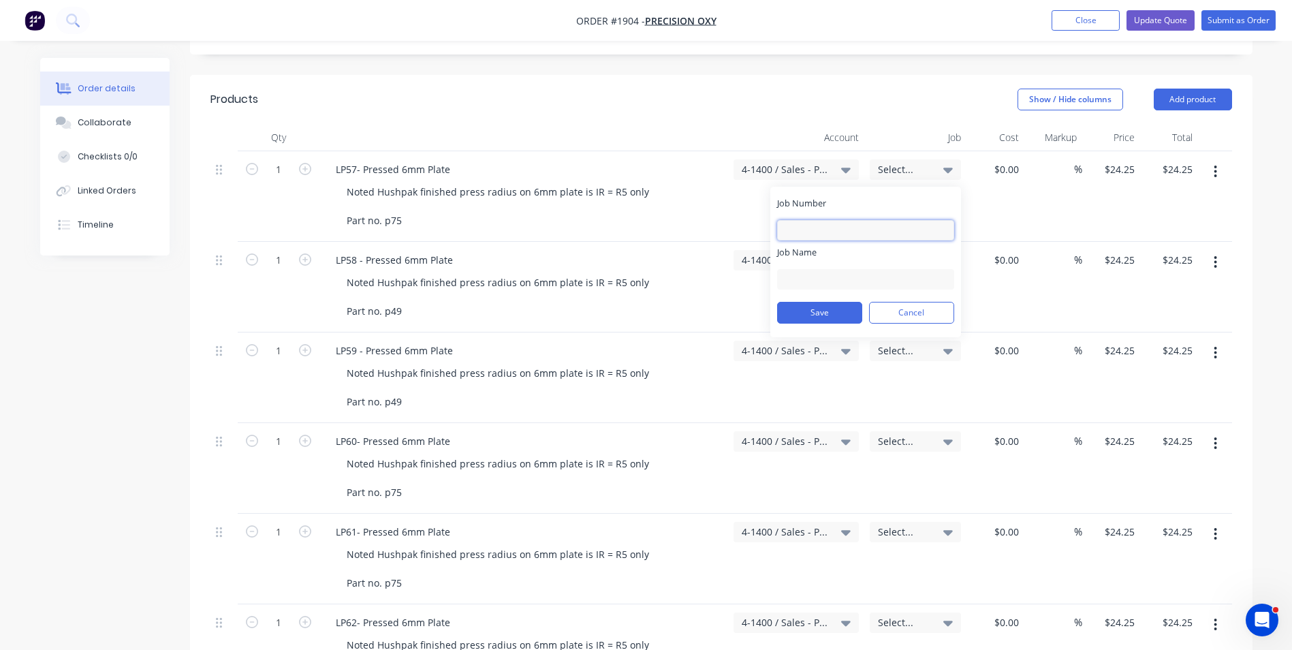
click at [821, 220] on input "Job Number" at bounding box center [865, 230] width 177 height 20
type input "1904"
click at [800, 269] on input "Job Name" at bounding box center [865, 279] width 177 height 20
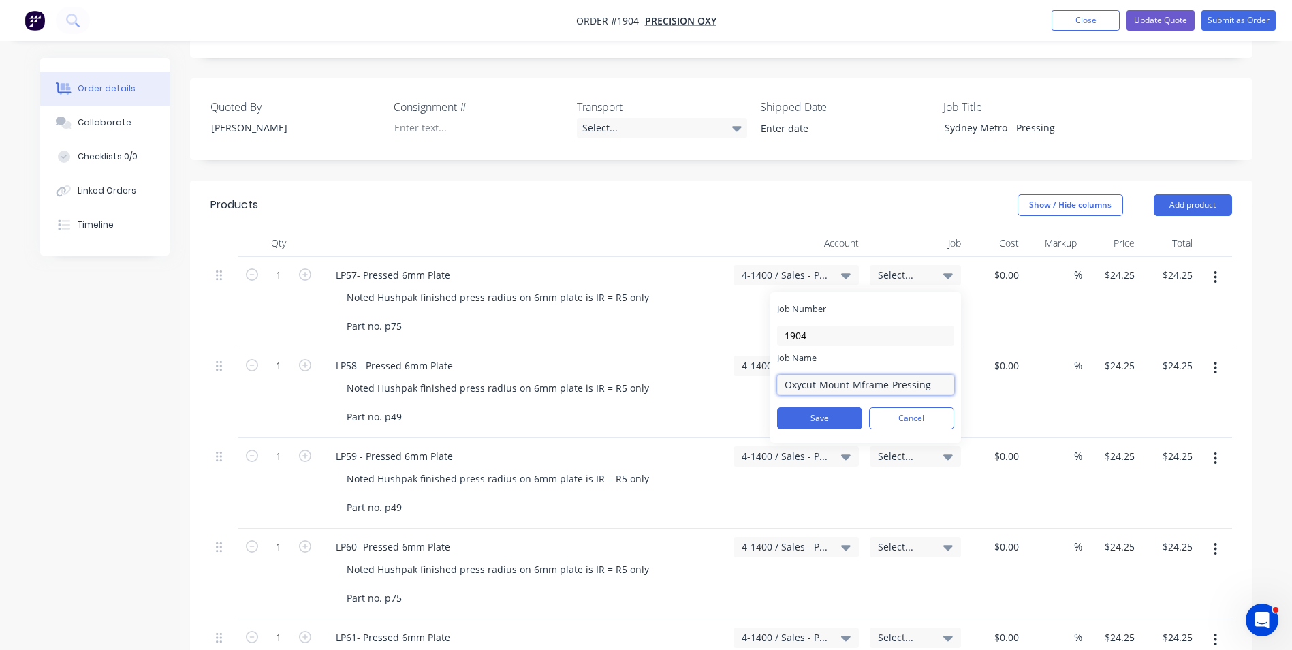
scroll to position [272, 0]
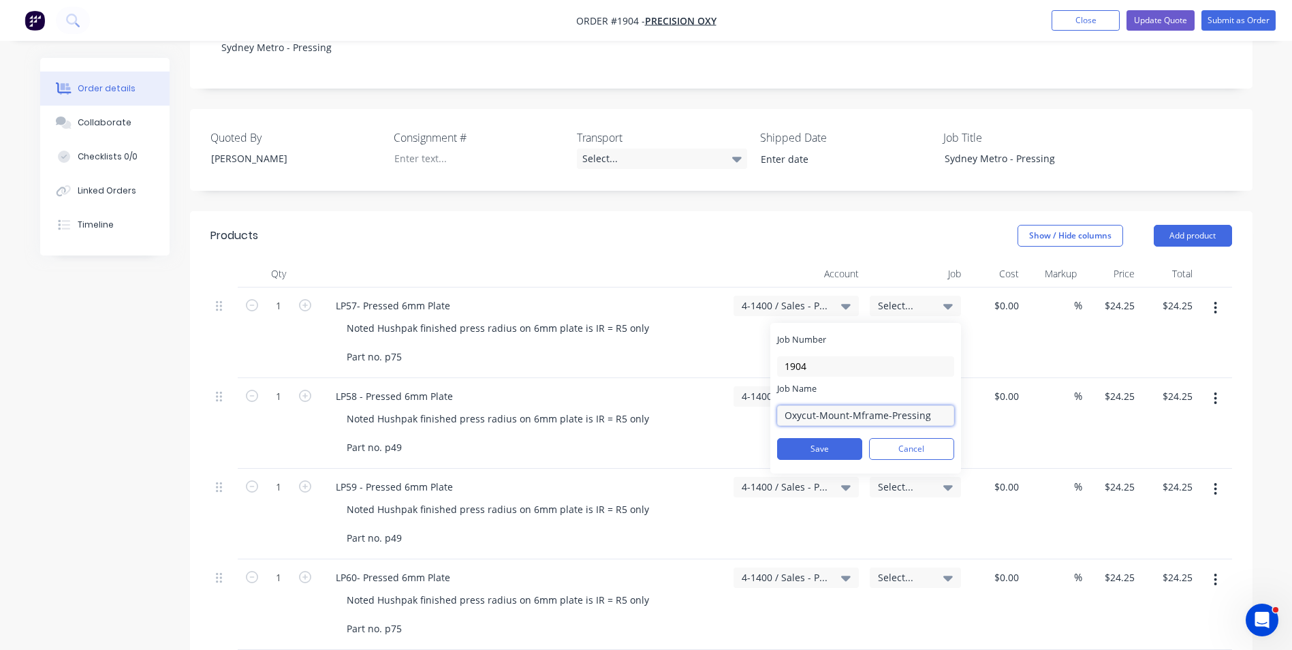
drag, startPoint x: 887, startPoint y: 400, endPoint x: 819, endPoint y: 398, distance: 67.5
click at [819, 405] on input "Oxycut-Mount-Mframe-Pressing" at bounding box center [865, 415] width 177 height 20
type input "Oxycut-Sydney Metro-Pressing"
click at [834, 438] on button "Save" at bounding box center [819, 449] width 85 height 22
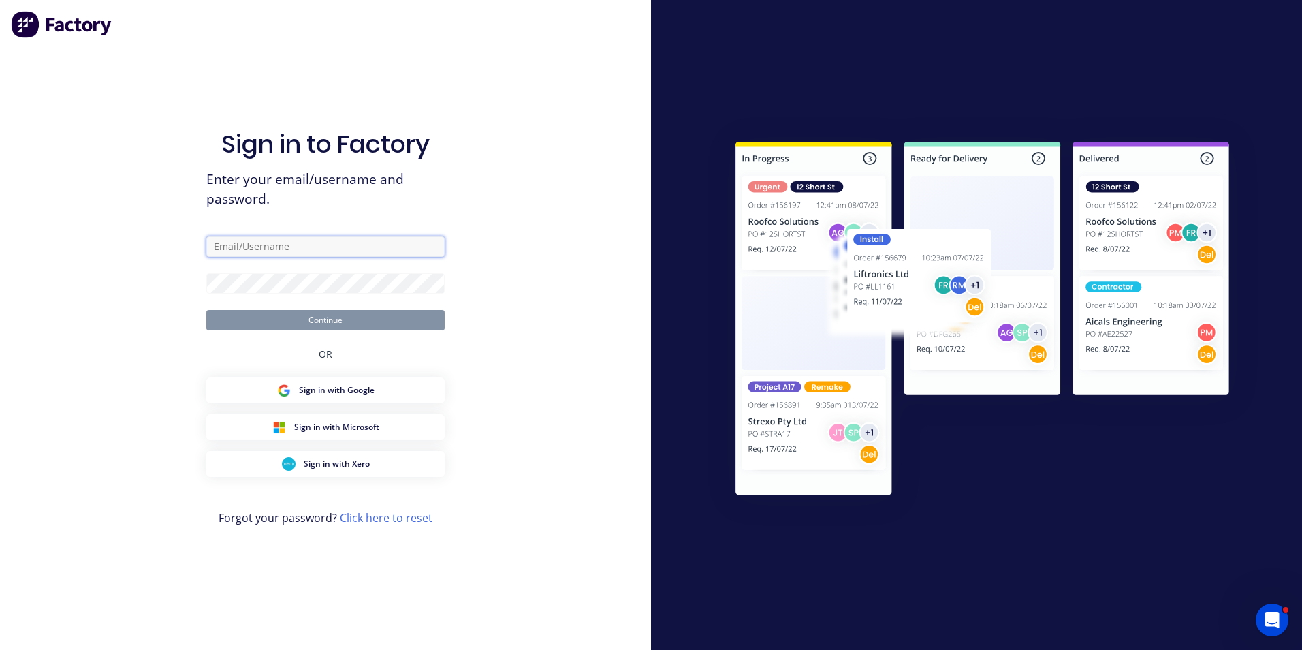
type input "[PERSON_NAME][EMAIL_ADDRESS][PERSON_NAME][DOMAIN_NAME]"
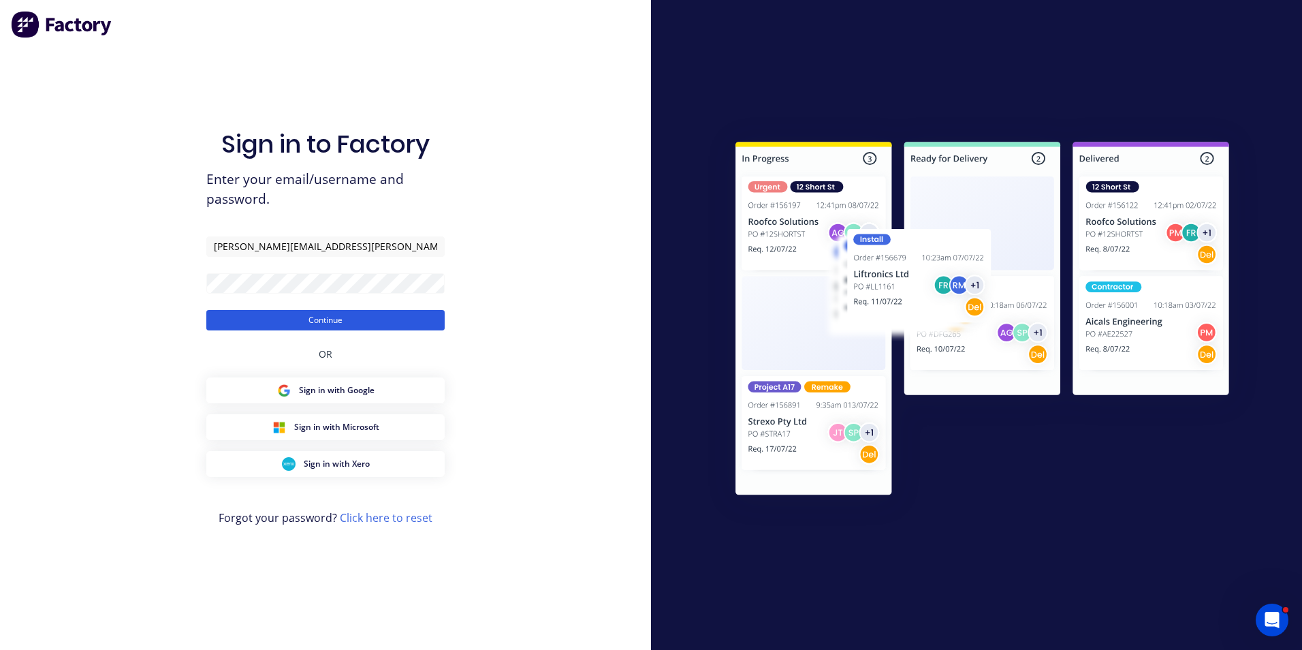
click at [346, 318] on button "Continue" at bounding box center [325, 320] width 238 height 20
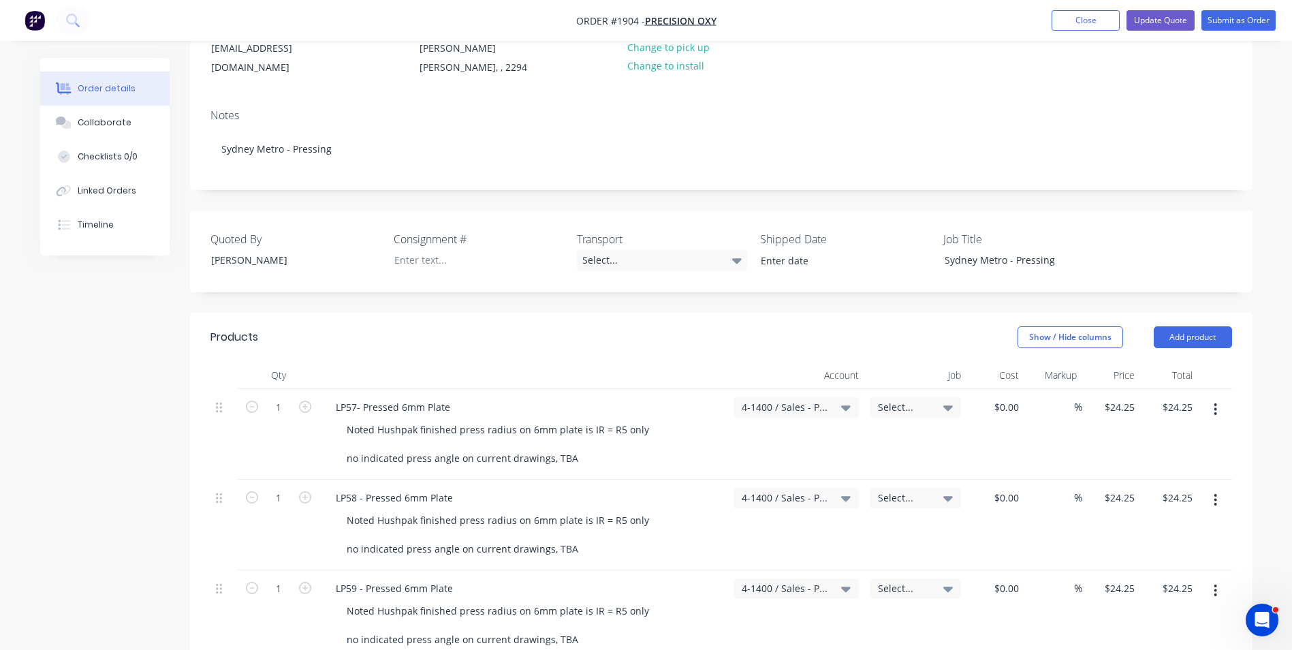
scroll to position [204, 0]
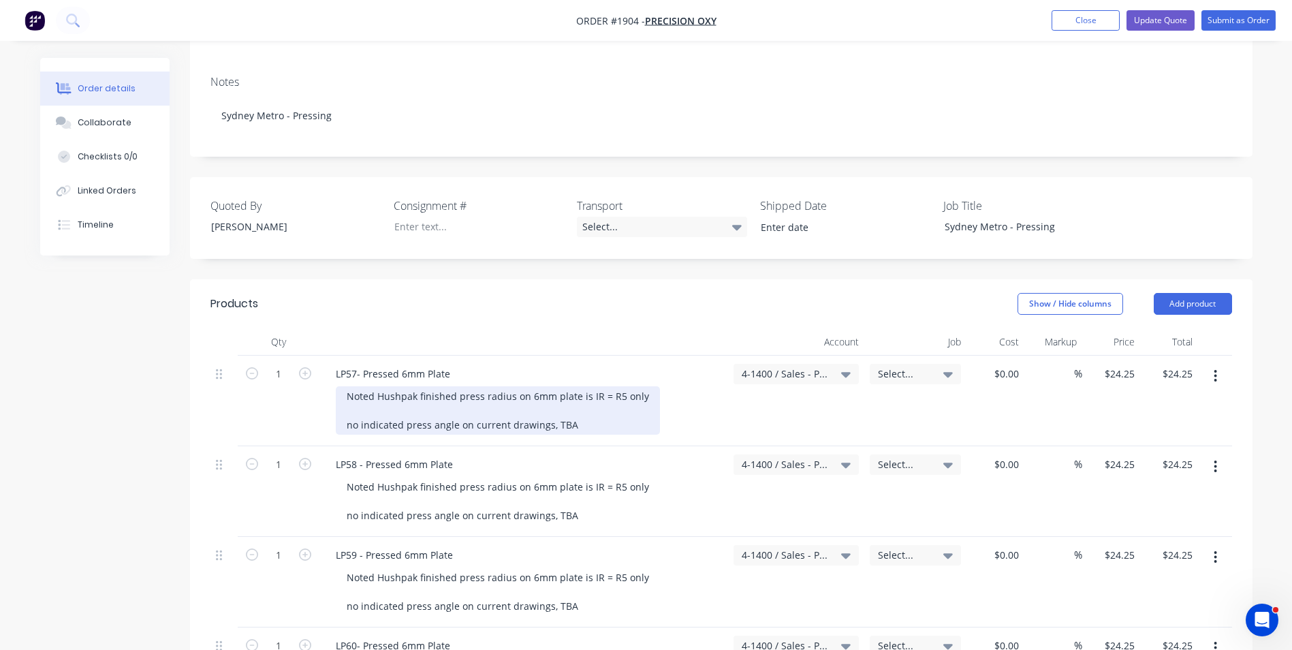
click at [567, 413] on div "Noted Hushpak finished press radius on 6mm plate is IR = R5 only no indicated p…" at bounding box center [498, 410] width 324 height 48
drag, startPoint x: 564, startPoint y: 408, endPoint x: 309, endPoint y: 401, distance: 254.8
click at [309, 401] on div "1 LP57- Pressed 6mm Plate Noted Hushpak finished press radius on 6mm plate is I…" at bounding box center [721, 401] width 1022 height 91
click at [489, 411] on div "Noted Hushpak finished press radius on 6mm plate is IR = R5 only no indicated p…" at bounding box center [498, 410] width 324 height 48
drag, startPoint x: 574, startPoint y: 410, endPoint x: 347, endPoint y: 410, distance: 226.8
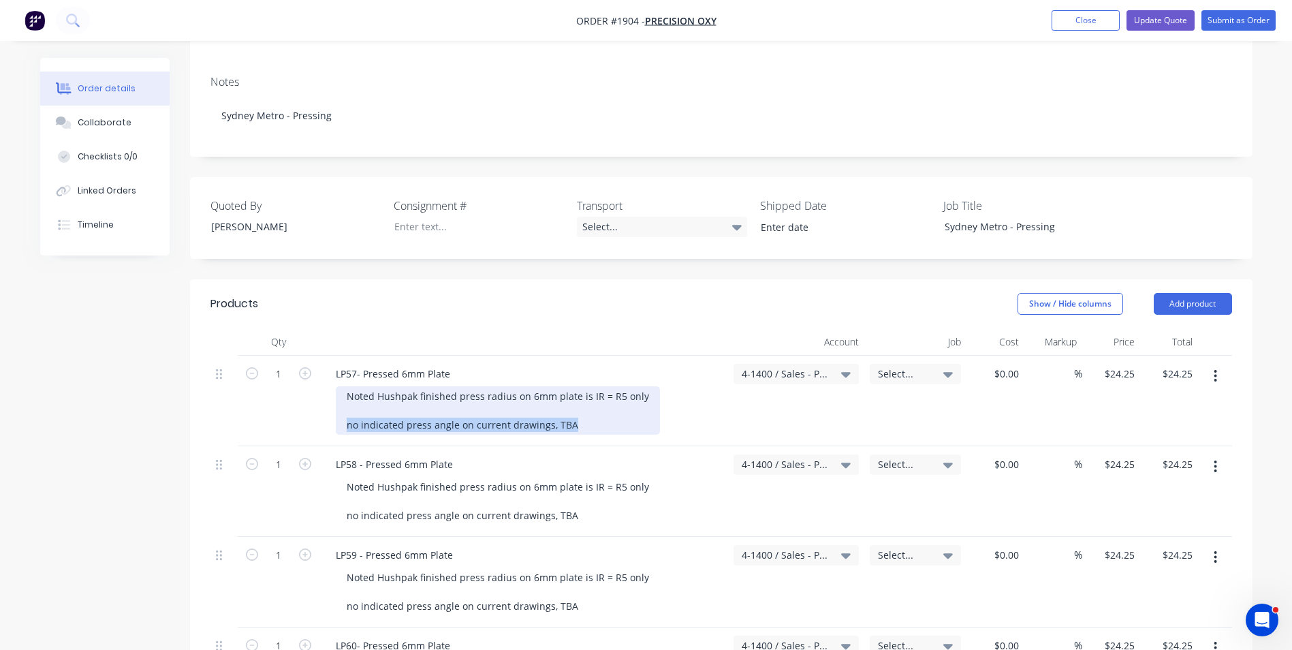
click at [347, 410] on div "Noted Hushpak finished press radius on 6mm plate is IR = R5 only no indicated p…" at bounding box center [498, 410] width 324 height 48
paste div
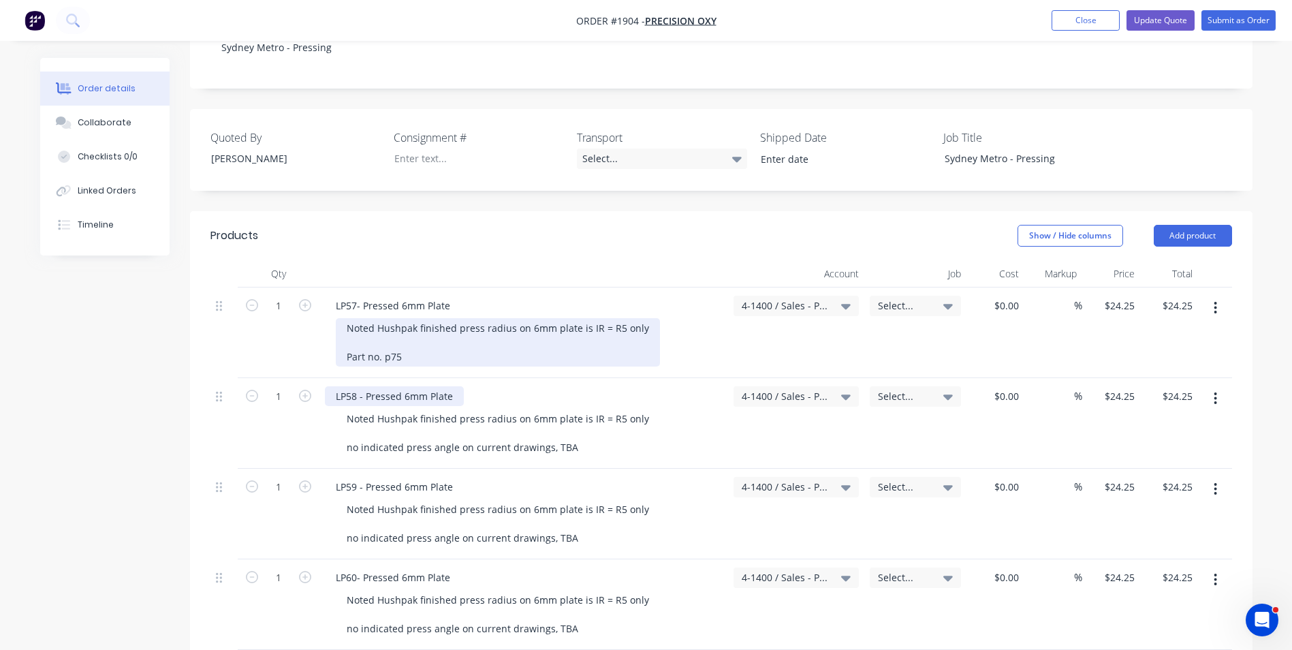
scroll to position [341, 0]
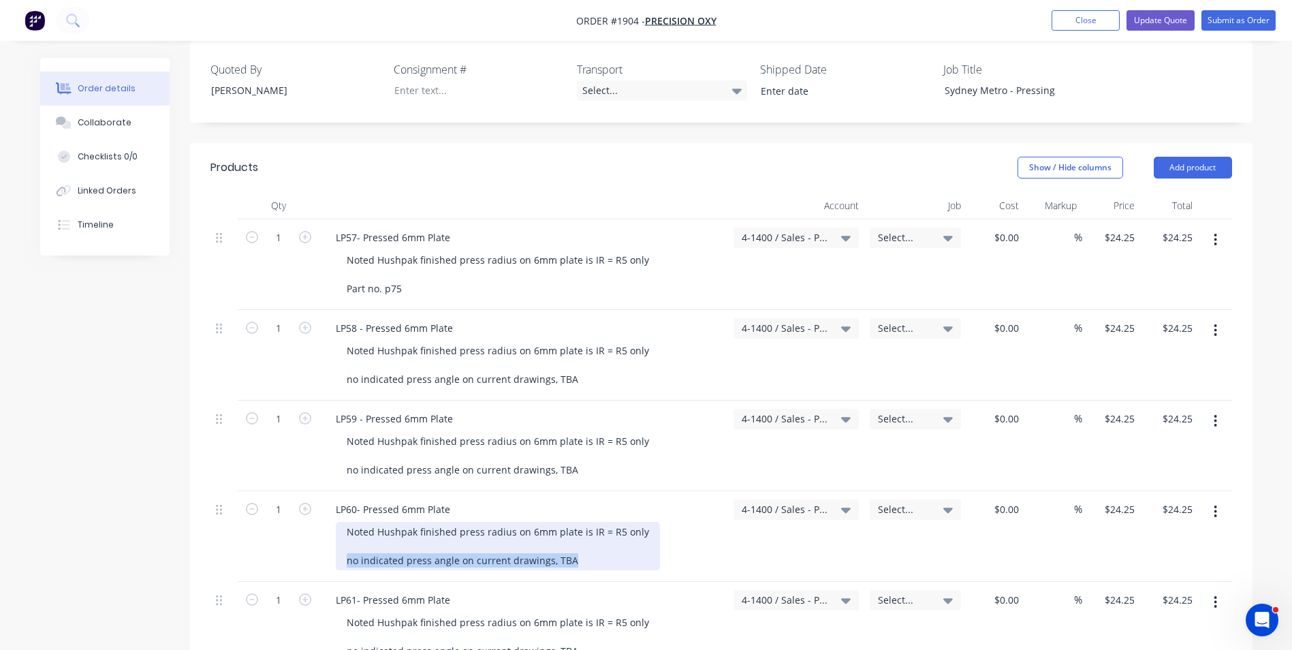
drag, startPoint x: 567, startPoint y: 545, endPoint x: 349, endPoint y: 543, distance: 217.9
click at [349, 543] on div "Noted Hushpak finished press radius on 6mm plate is IR = R5 only no indicated p…" at bounding box center [498, 546] width 324 height 48
paste div
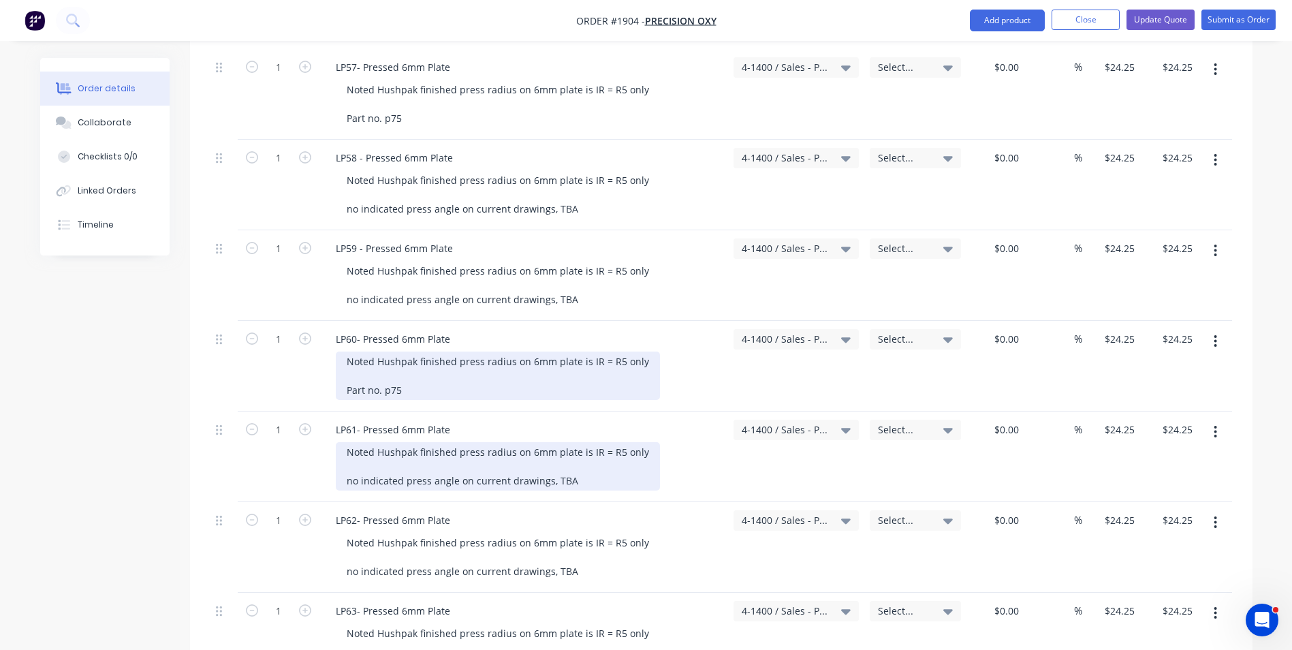
scroll to position [545, 0]
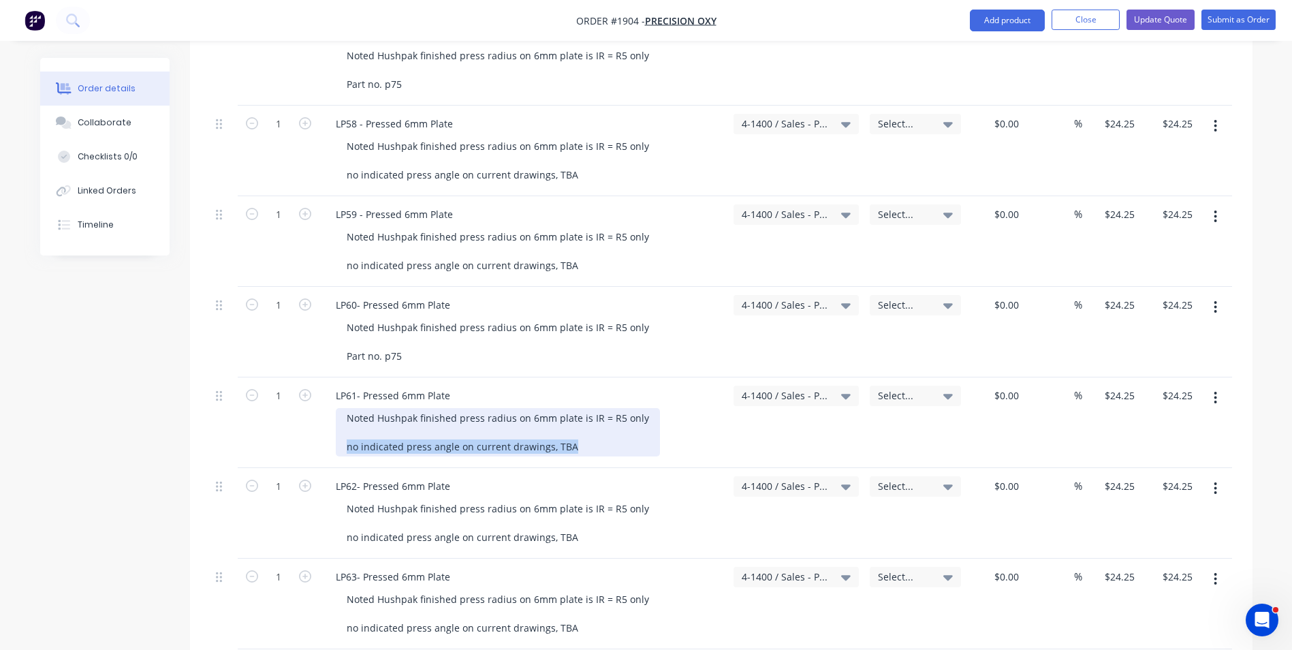
drag, startPoint x: 570, startPoint y: 432, endPoint x: 347, endPoint y: 435, distance: 222.7
click at [347, 435] on div "Noted Hushpak finished press radius on 6mm plate is IR = R5 only no indicated p…" at bounding box center [498, 432] width 324 height 48
paste div
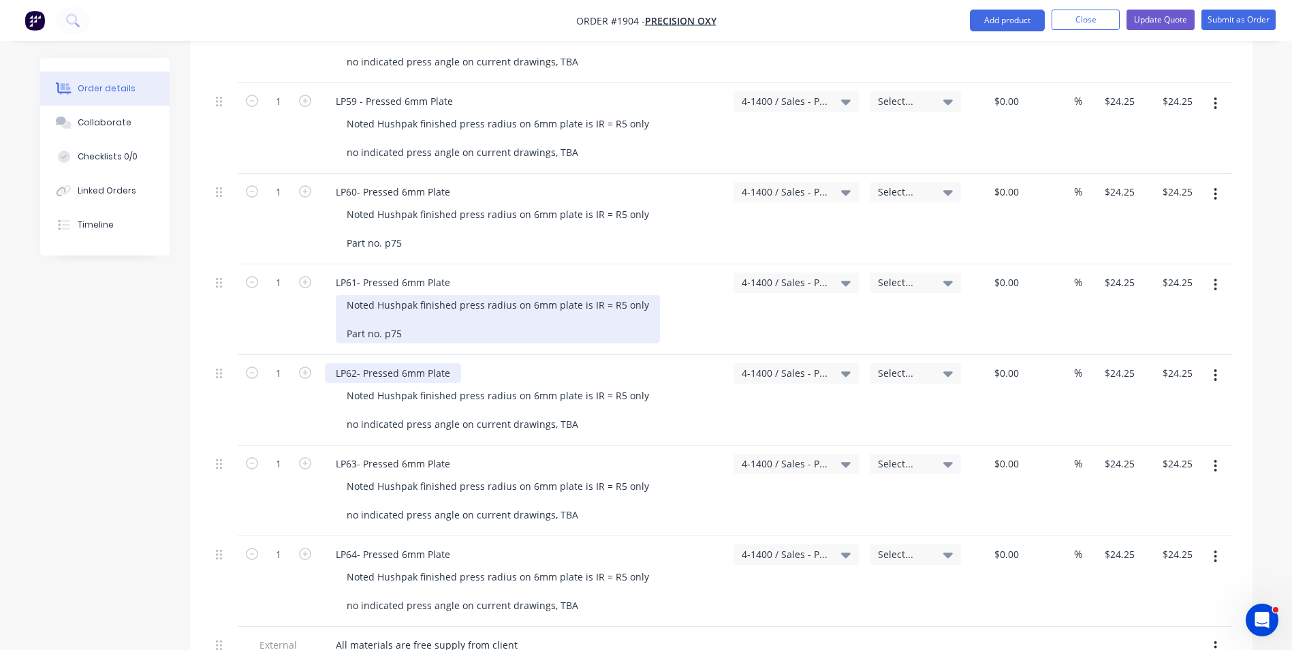
scroll to position [681, 0]
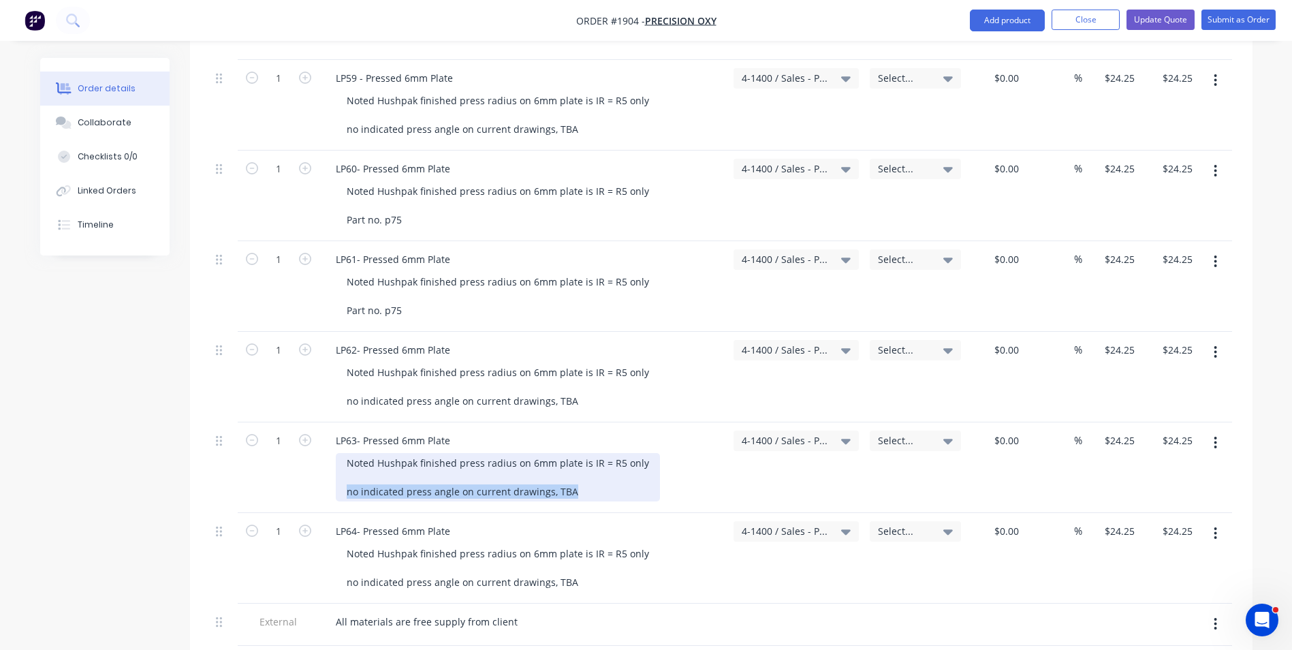
drag, startPoint x: 570, startPoint y: 475, endPoint x: 349, endPoint y: 475, distance: 221.3
click at [349, 475] on div "Noted Hushpak finished press radius on 6mm plate is IR = R5 only no indicated p…" at bounding box center [498, 477] width 324 height 48
paste div
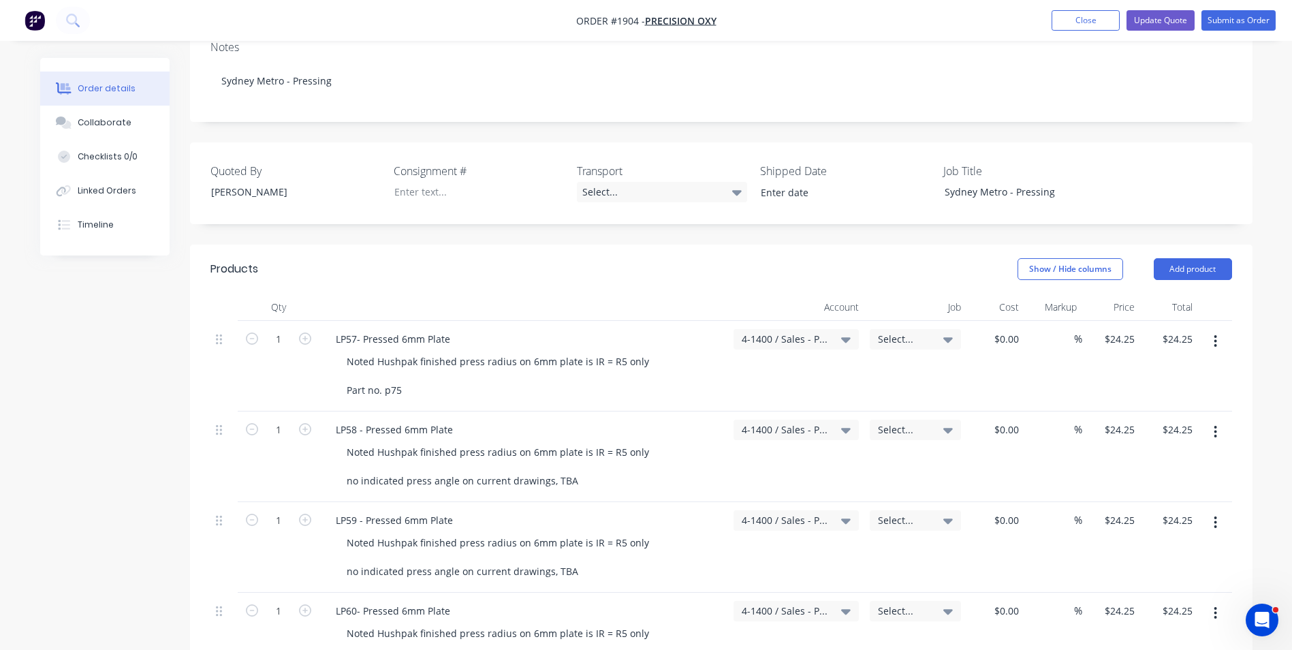
scroll to position [272, 0]
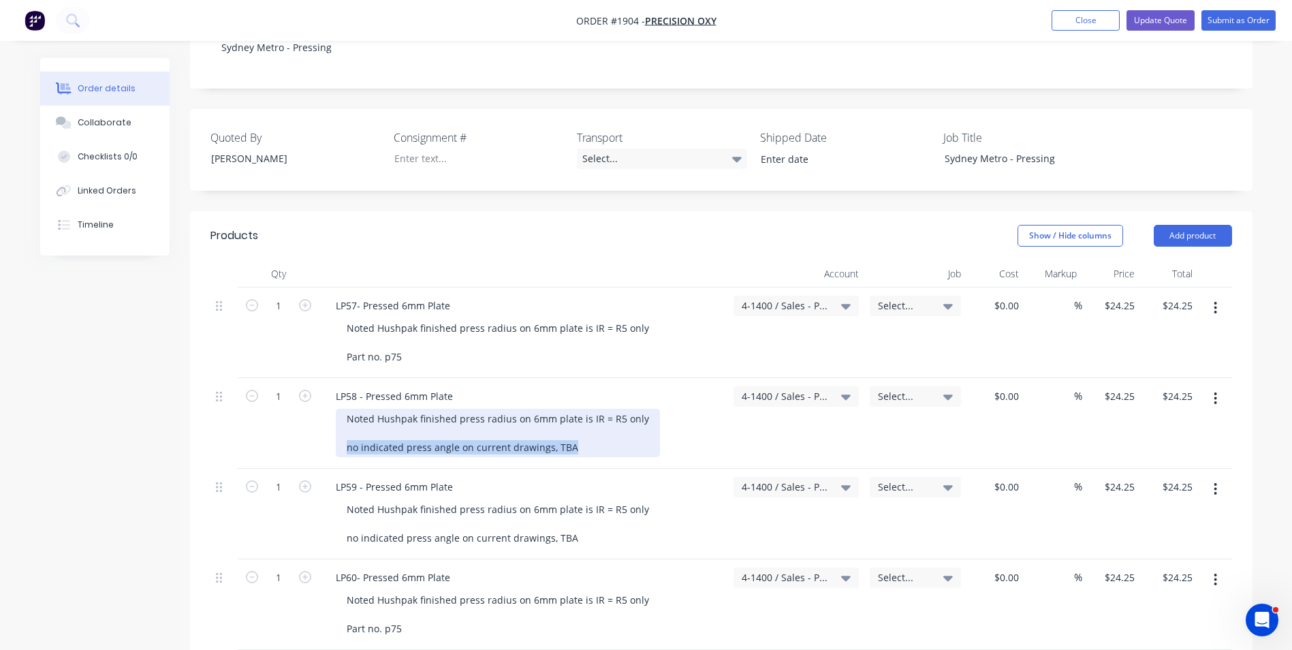
drag, startPoint x: 568, startPoint y: 431, endPoint x: 348, endPoint y: 432, distance: 220.0
click at [348, 432] on div "Noted Hushpak finished press radius on 6mm plate is IR = R5 only no indicated p…" at bounding box center [498, 433] width 324 height 48
click at [353, 432] on div "Noted Hushpak finished press radius on 6mm plate is IR = R5 only no indicated p…" at bounding box center [498, 433] width 324 height 48
drag, startPoint x: 568, startPoint y: 434, endPoint x: 349, endPoint y: 434, distance: 219.3
click at [349, 434] on div "Noted Hushpak finished press radius on 6mm plate is IR = R5 only no indicated p…" at bounding box center [498, 433] width 324 height 48
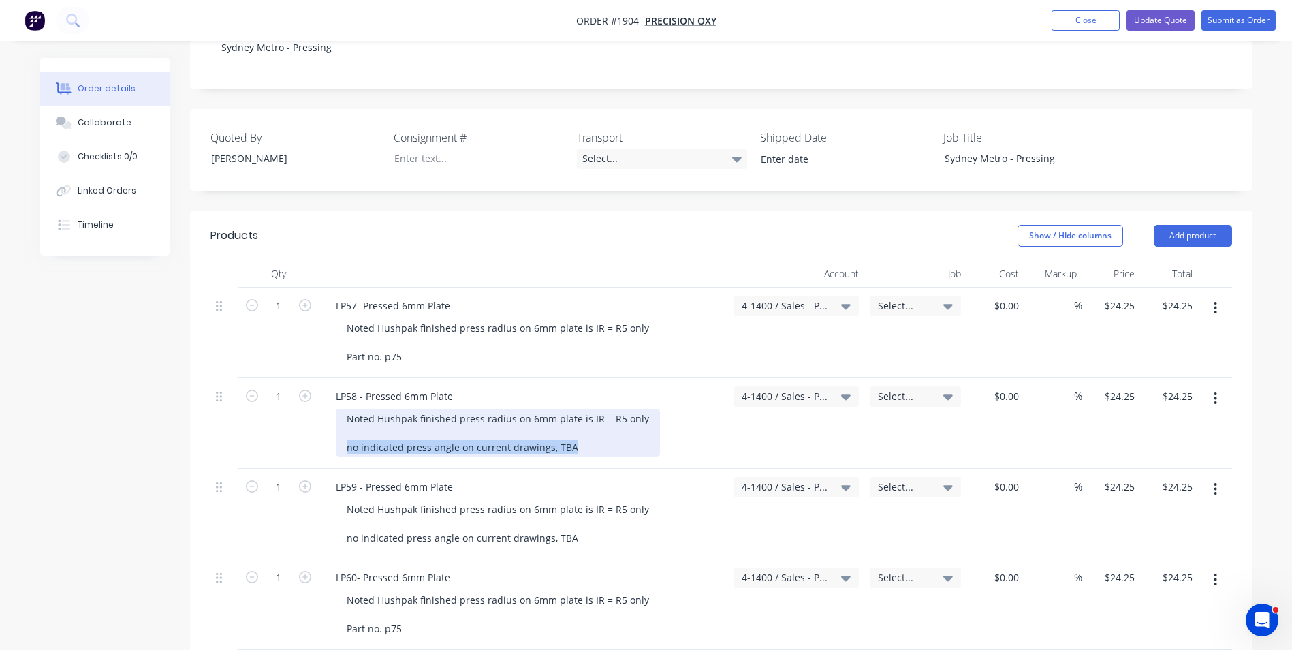
paste div
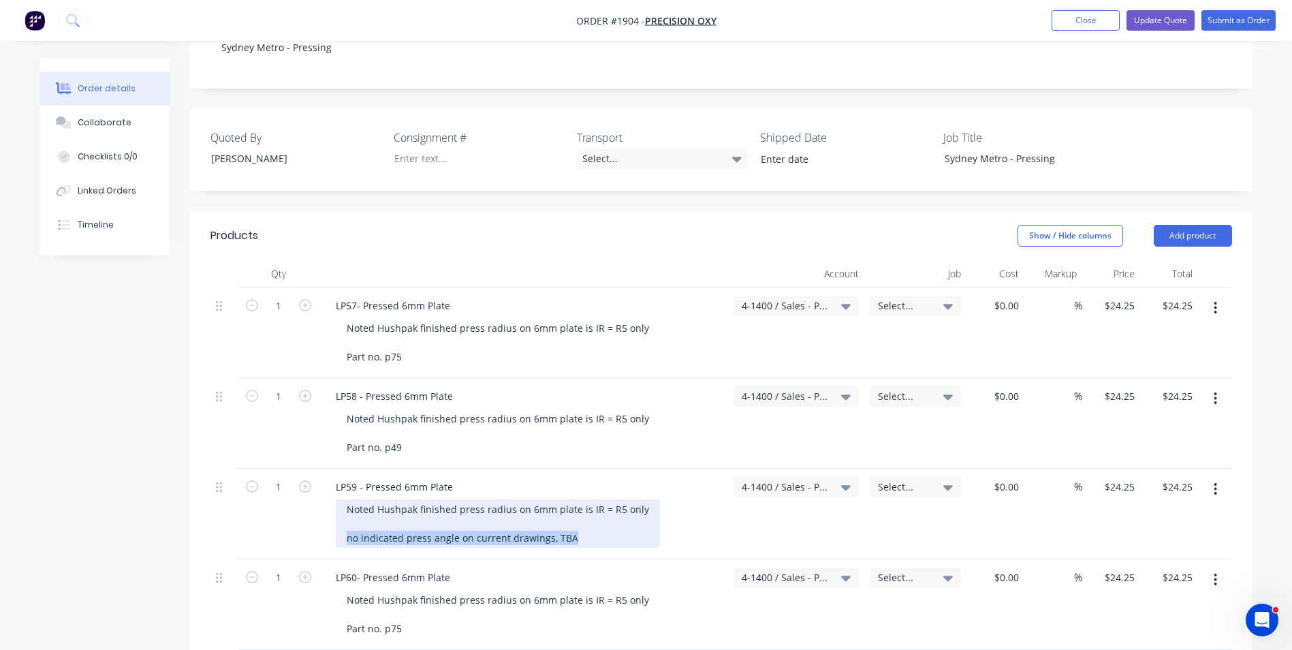
drag, startPoint x: 571, startPoint y: 524, endPoint x: 346, endPoint y: 524, distance: 224.7
click at [346, 524] on div "Noted Hushpak finished press radius on 6mm plate is IR = R5 only no indicated p…" at bounding box center [498, 523] width 324 height 48
paste div
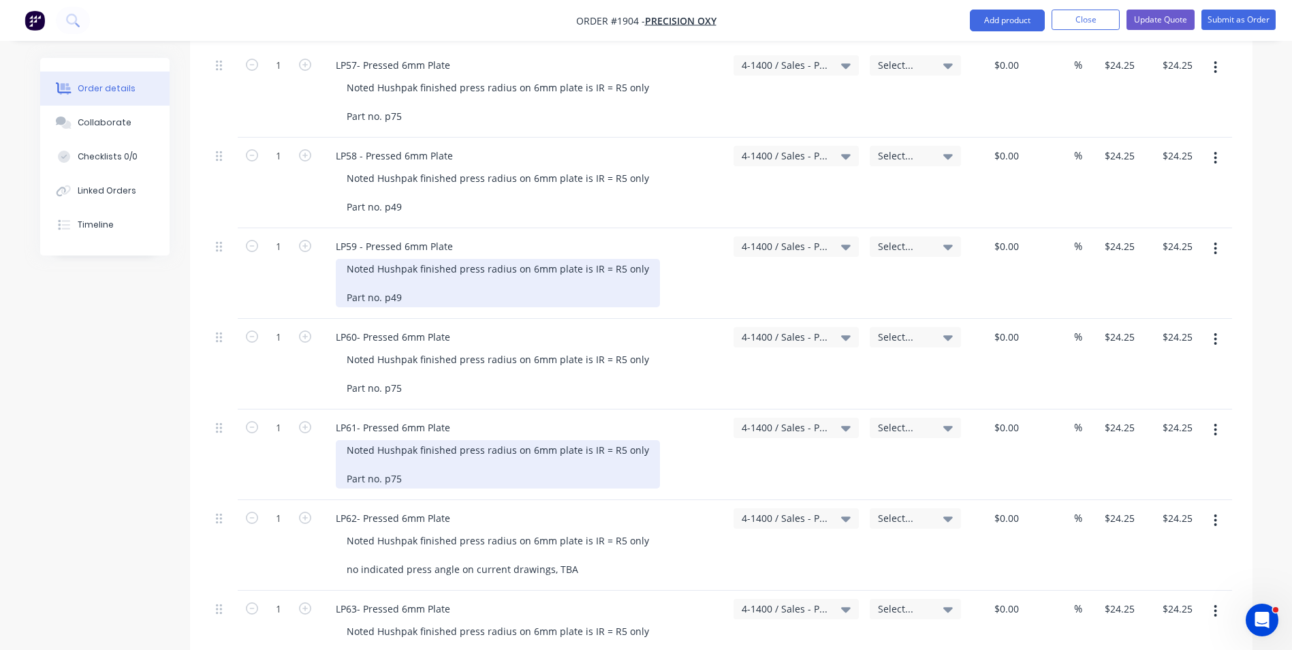
scroll to position [545, 0]
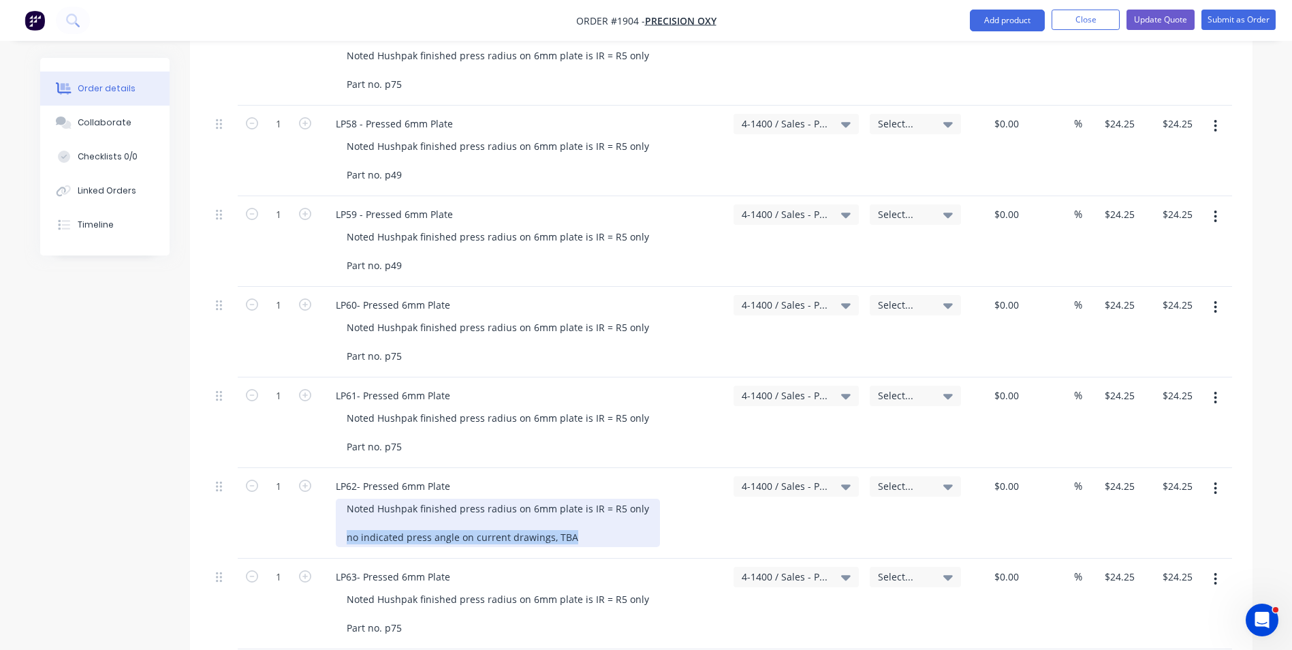
drag, startPoint x: 569, startPoint y: 524, endPoint x: 338, endPoint y: 524, distance: 230.9
click at [338, 524] on div "Noted Hushpak finished press radius on 6mm plate is IR = R5 only no indicated p…" at bounding box center [498, 523] width 324 height 48
paste div
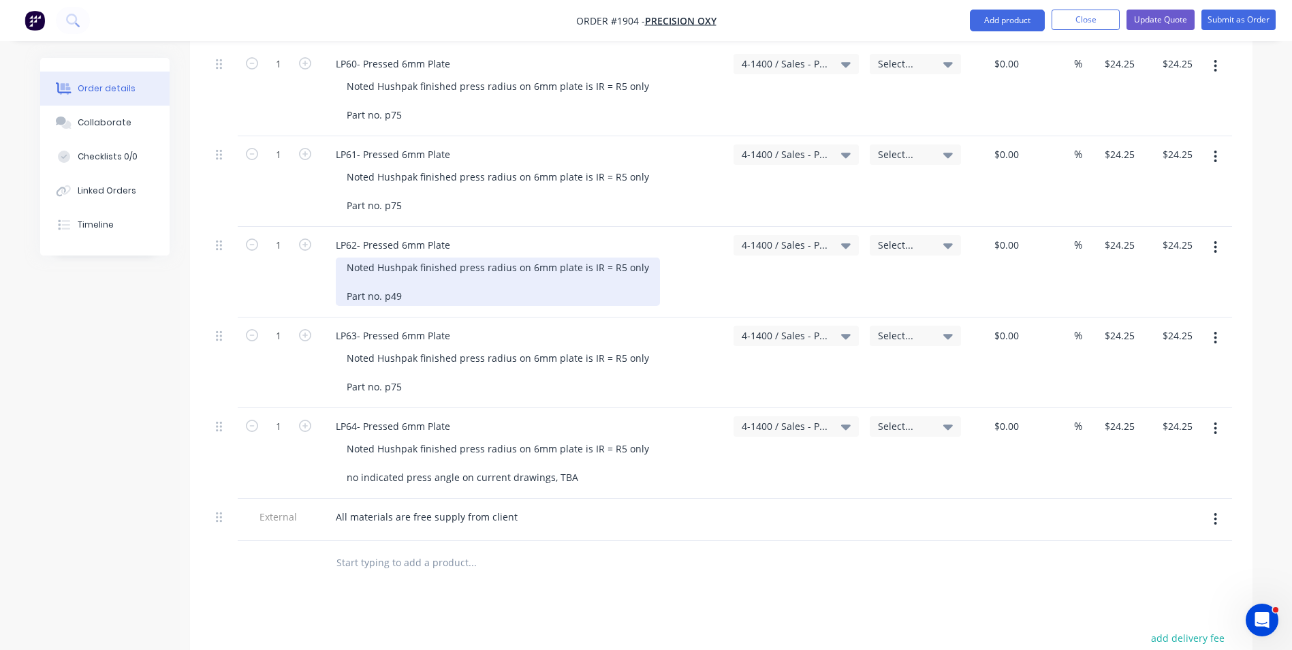
scroll to position [817, 0]
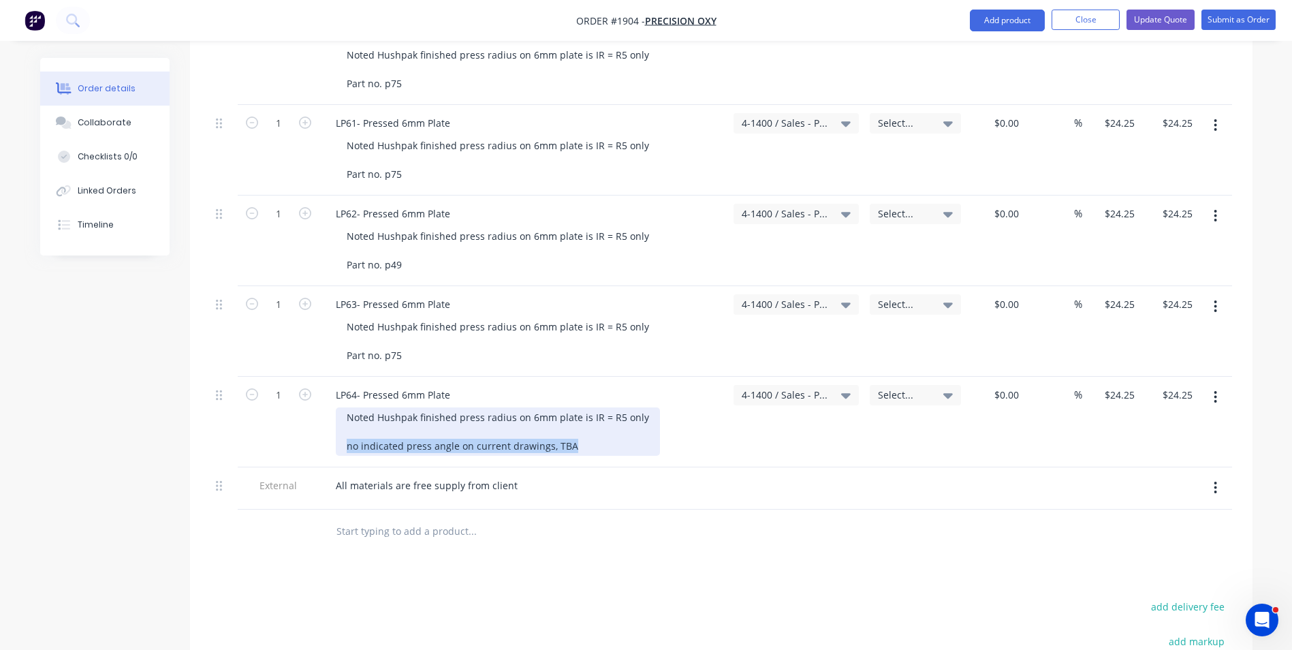
drag, startPoint x: 573, startPoint y: 430, endPoint x: 346, endPoint y: 428, distance: 226.8
click at [346, 428] on div "Noted Hushpak finished press radius on 6mm plate is IR = R5 only no indicated p…" at bounding box center [498, 431] width 324 height 48
paste div
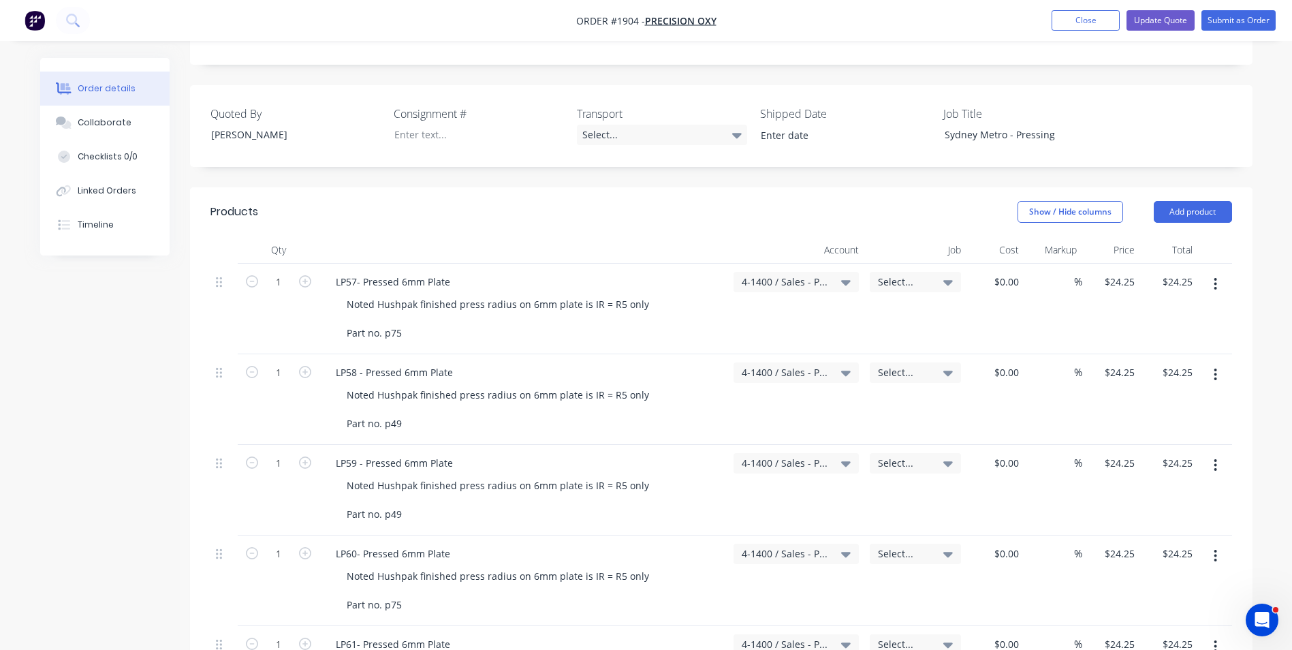
scroll to position [272, 0]
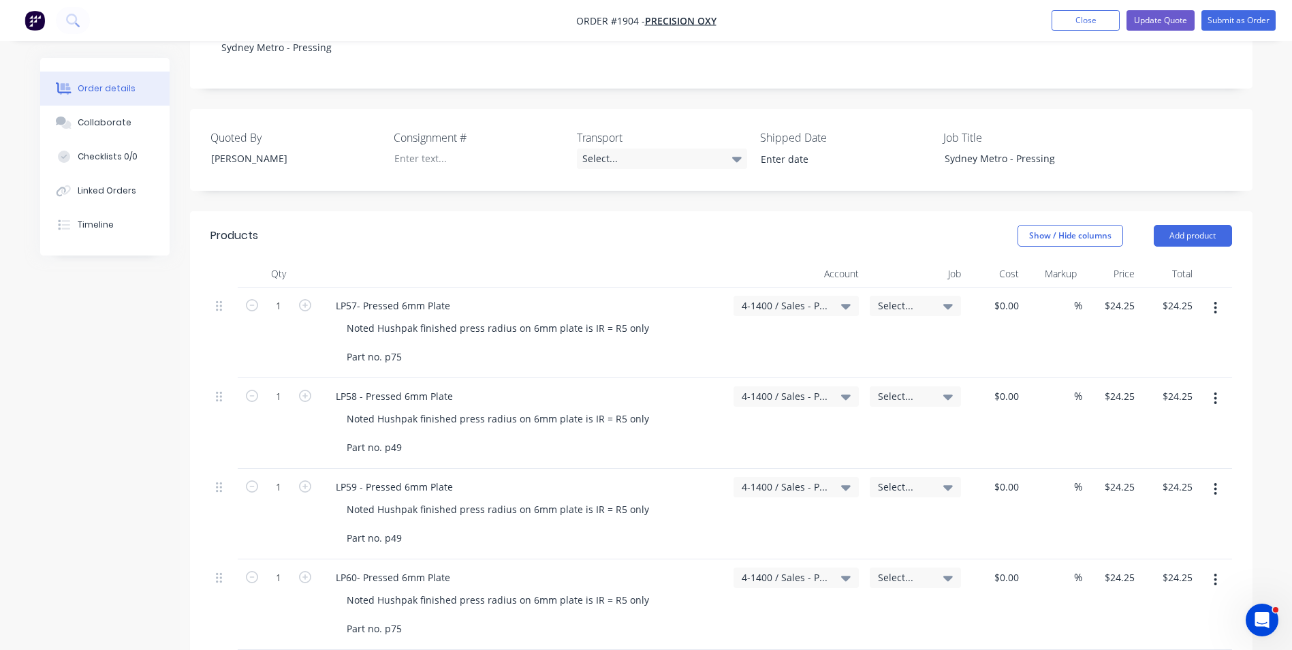
click at [901, 298] on span "Select..." at bounding box center [904, 305] width 52 height 14
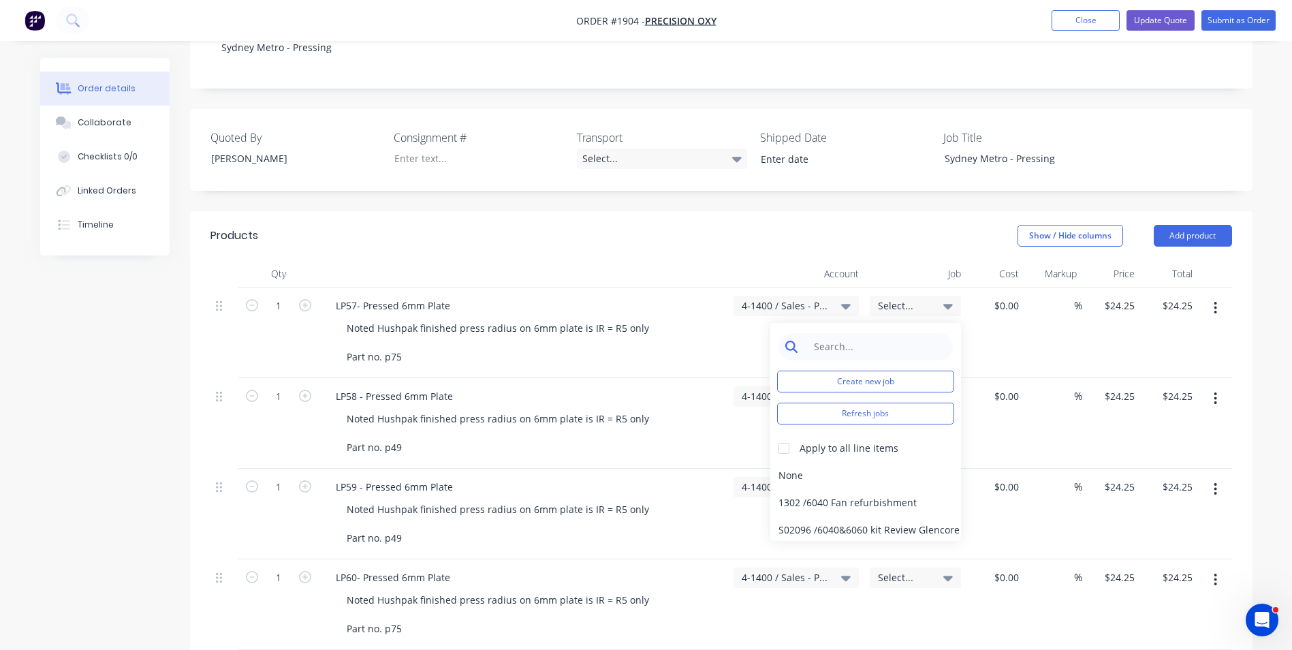
click at [848, 333] on input at bounding box center [876, 346] width 140 height 27
type input "1904"
drag, startPoint x: 841, startPoint y: 330, endPoint x: 777, endPoint y: 330, distance: 64.0
click at [777, 330] on div "1904 Create new job Refresh jobs Apply to all line items S01904 / Westrac Upper…" at bounding box center [865, 406] width 191 height 166
click at [854, 370] on button "Create new job" at bounding box center [865, 381] width 177 height 22
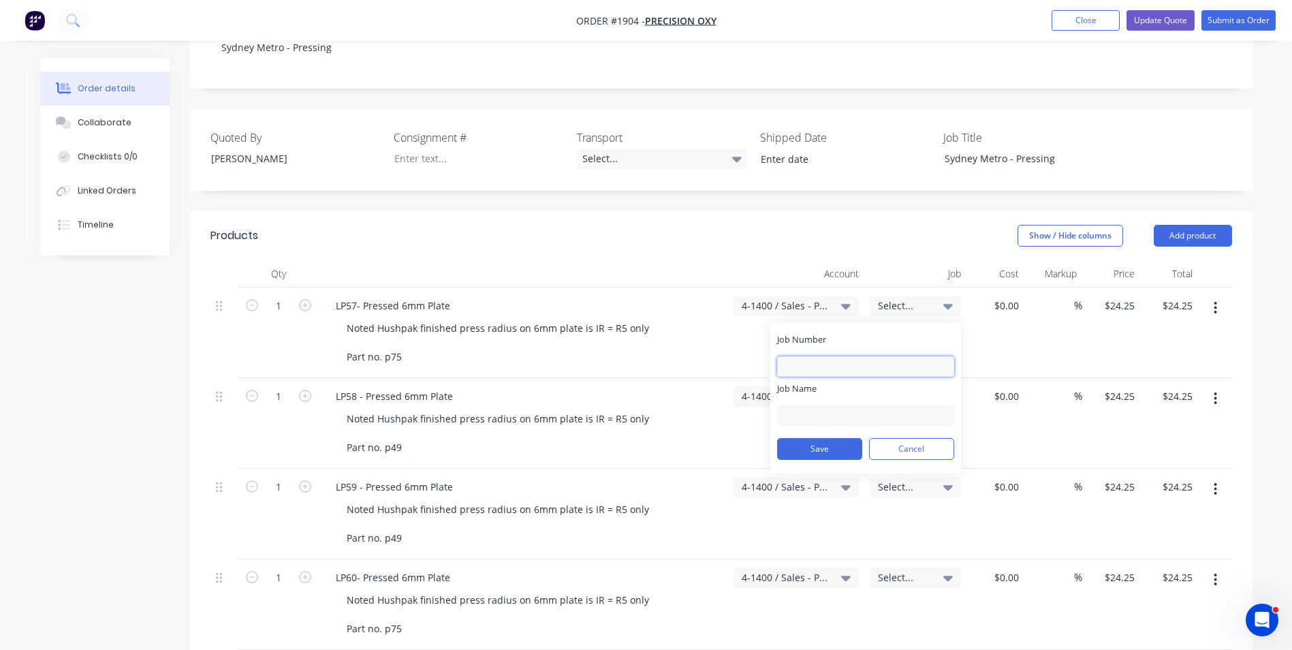
click at [816, 356] on input "Job Number" at bounding box center [865, 366] width 177 height 20
type input "1904"
click at [812, 405] on input "Job Name" at bounding box center [865, 415] width 177 height 20
type input "Oxycut-Sydney Metro-Pressing"
click at [823, 438] on button "Save" at bounding box center [819, 449] width 85 height 22
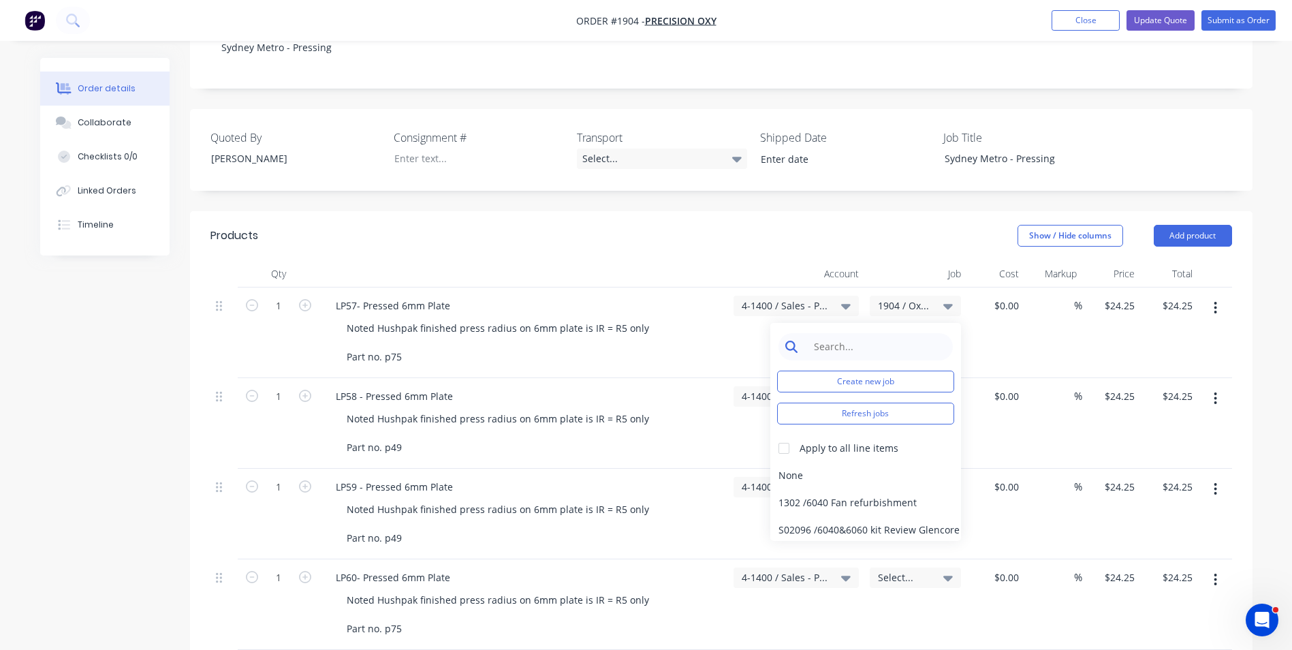
click at [836, 333] on input at bounding box center [876, 346] width 140 height 27
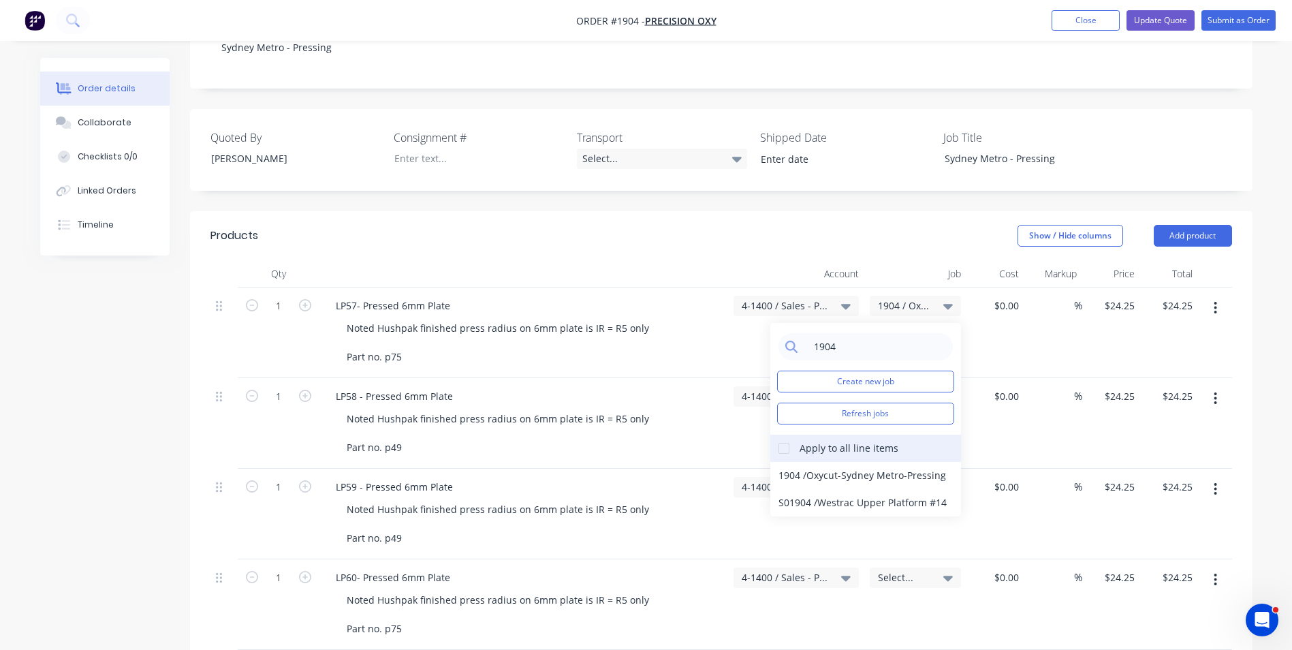
type input "1904"
click at [785, 435] on div at bounding box center [783, 448] width 27 height 27
click at [807, 489] on div "S01904 / Westrac Upper Platform #14" at bounding box center [865, 502] width 191 height 27
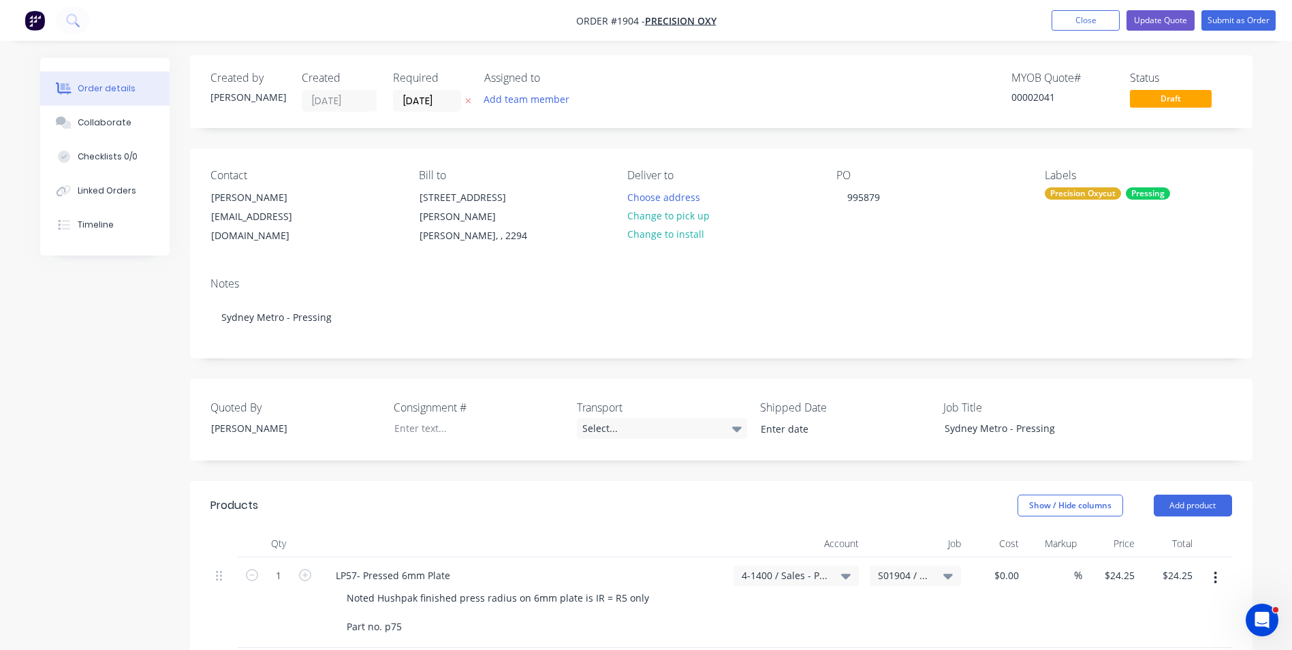
scroll to position [0, 0]
click at [1248, 18] on button "Submit as Order" at bounding box center [1238, 20] width 74 height 20
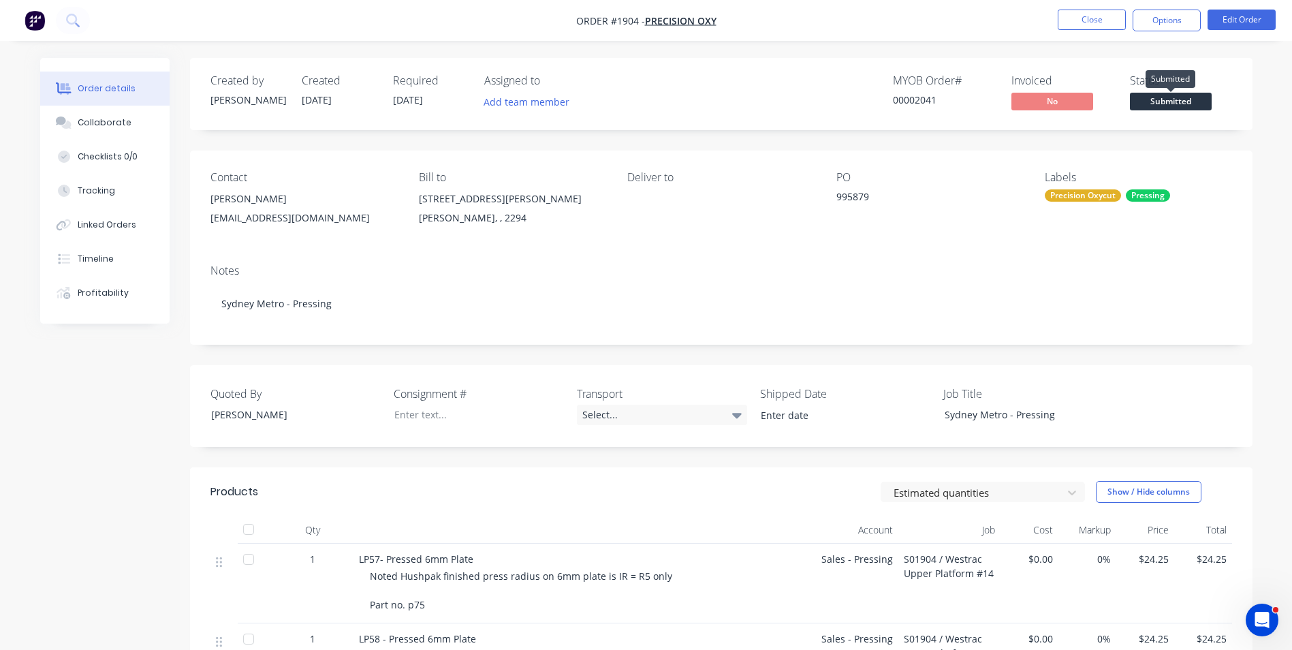
click at [1176, 101] on span "Submitted" at bounding box center [1171, 101] width 82 height 17
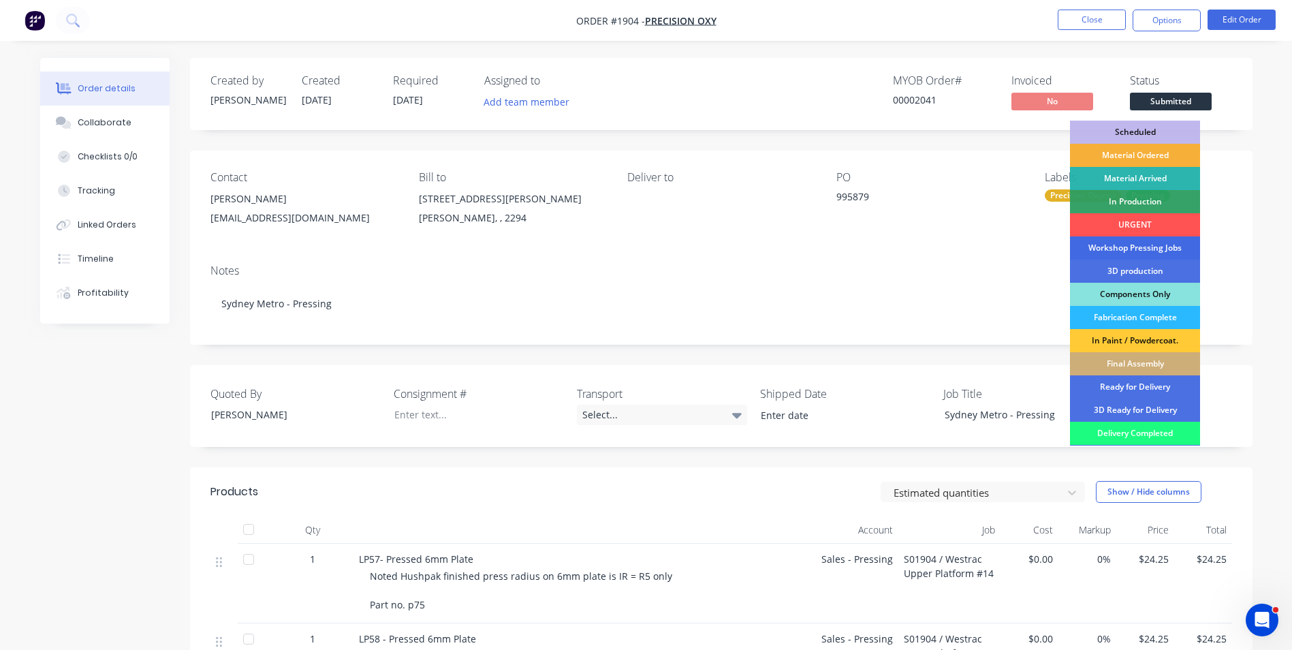
scroll to position [68, 0]
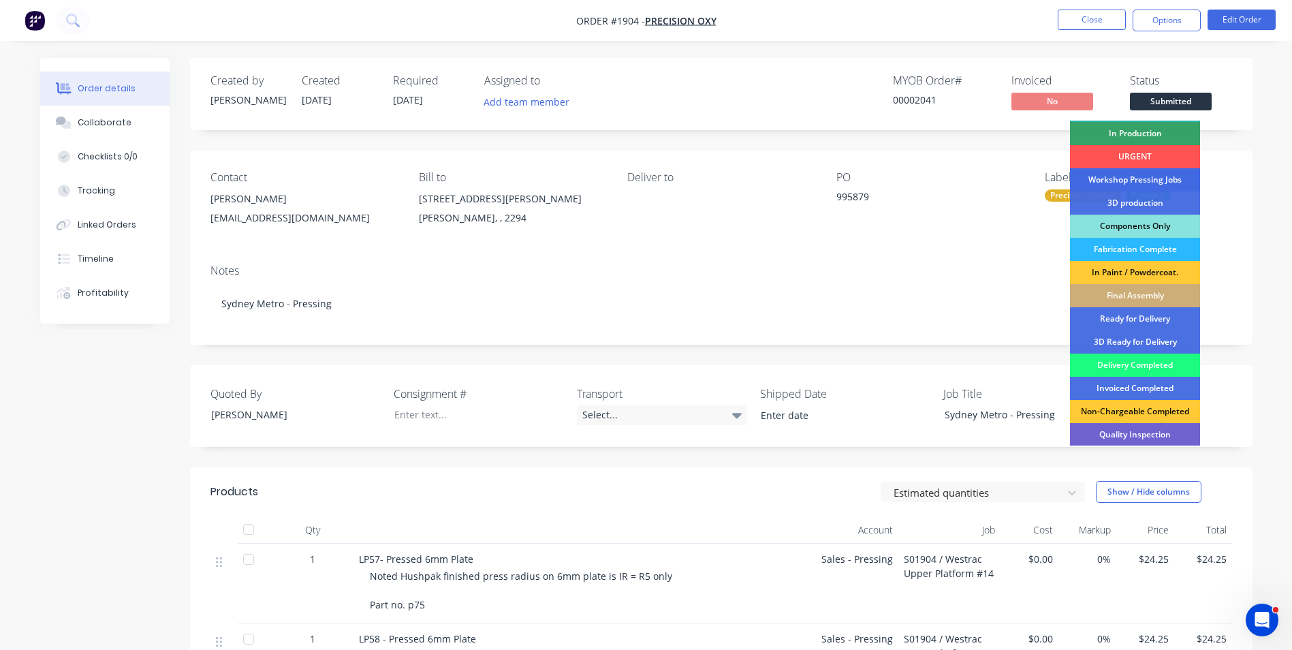
click at [1150, 176] on div "Workshop Pressing Jobs" at bounding box center [1135, 179] width 130 height 23
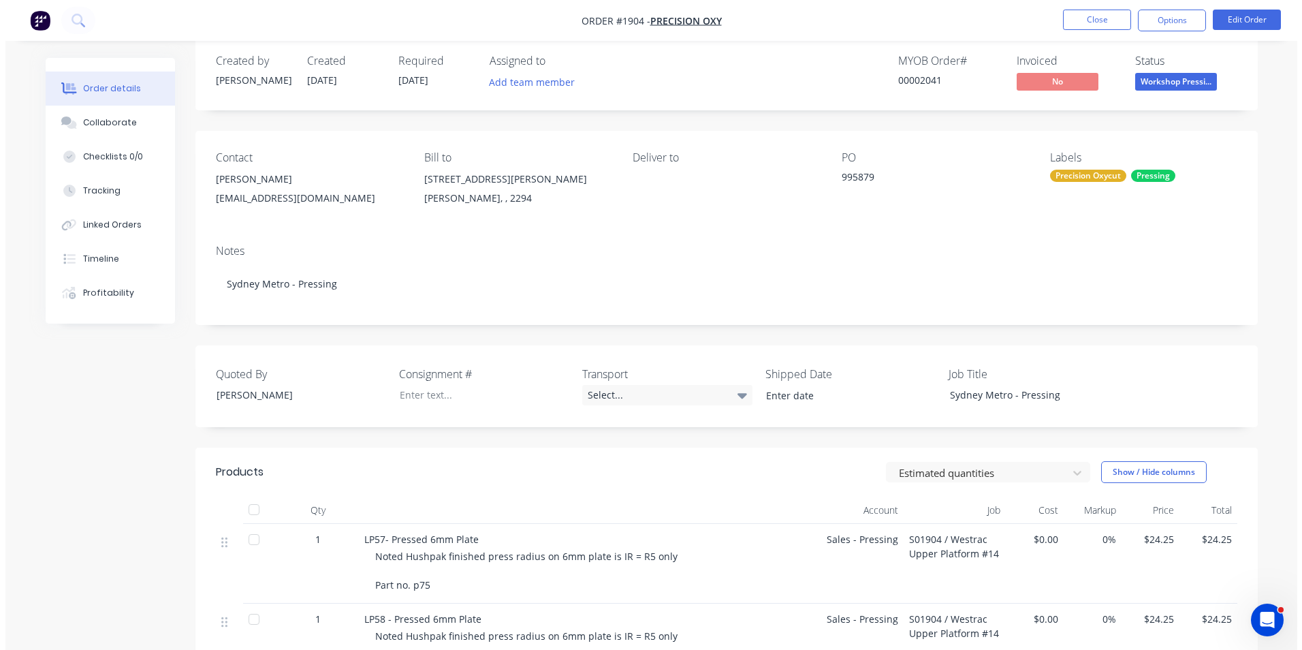
scroll to position [0, 0]
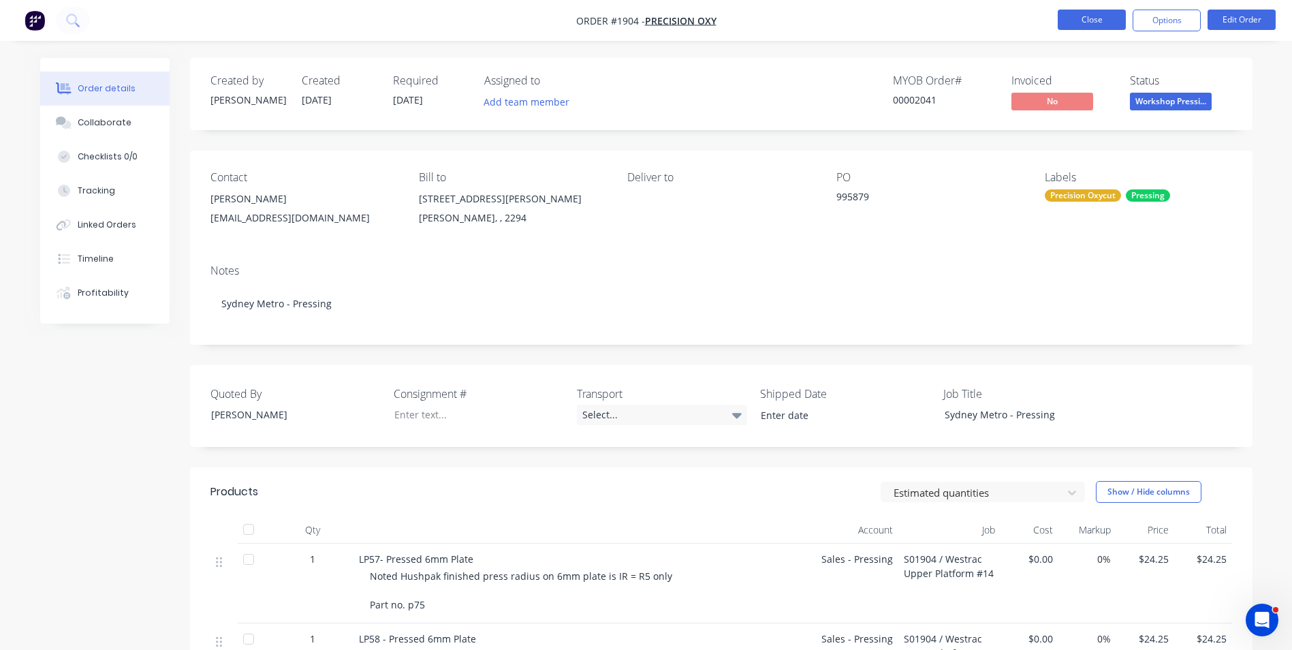
click at [1093, 22] on button "Close" at bounding box center [1092, 20] width 68 height 20
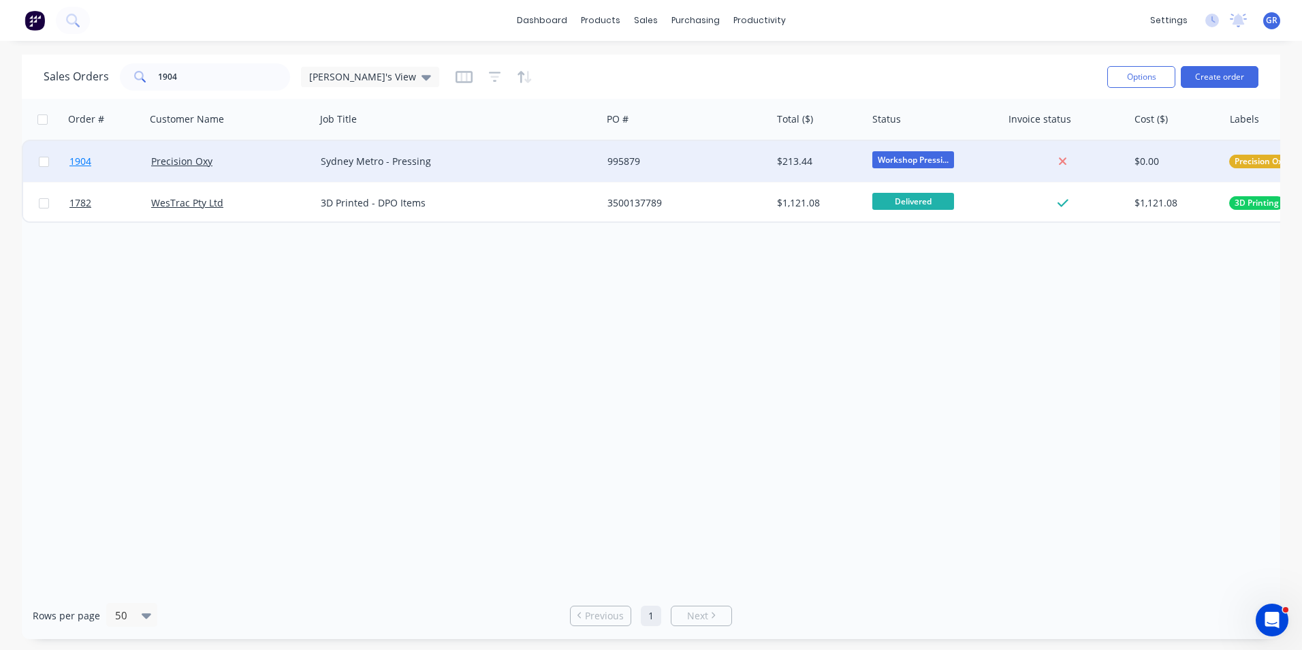
click at [81, 161] on span "1904" at bounding box center [80, 162] width 22 height 14
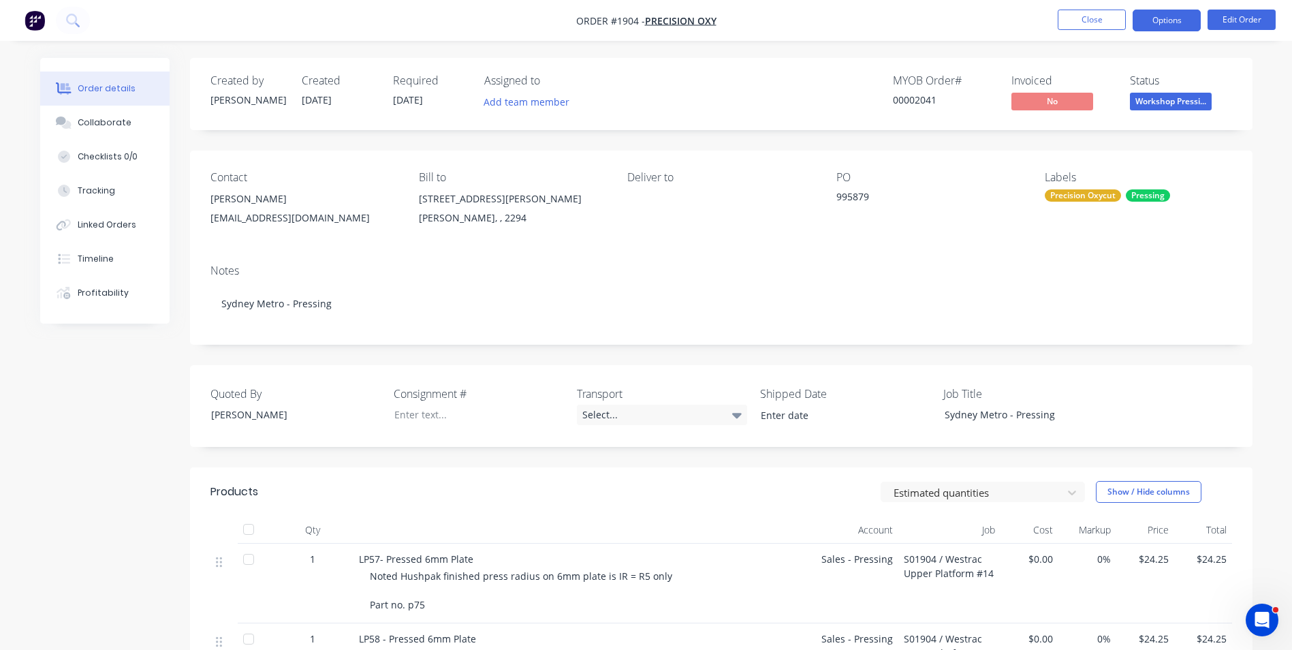
click at [1163, 20] on button "Options" at bounding box center [1167, 21] width 68 height 22
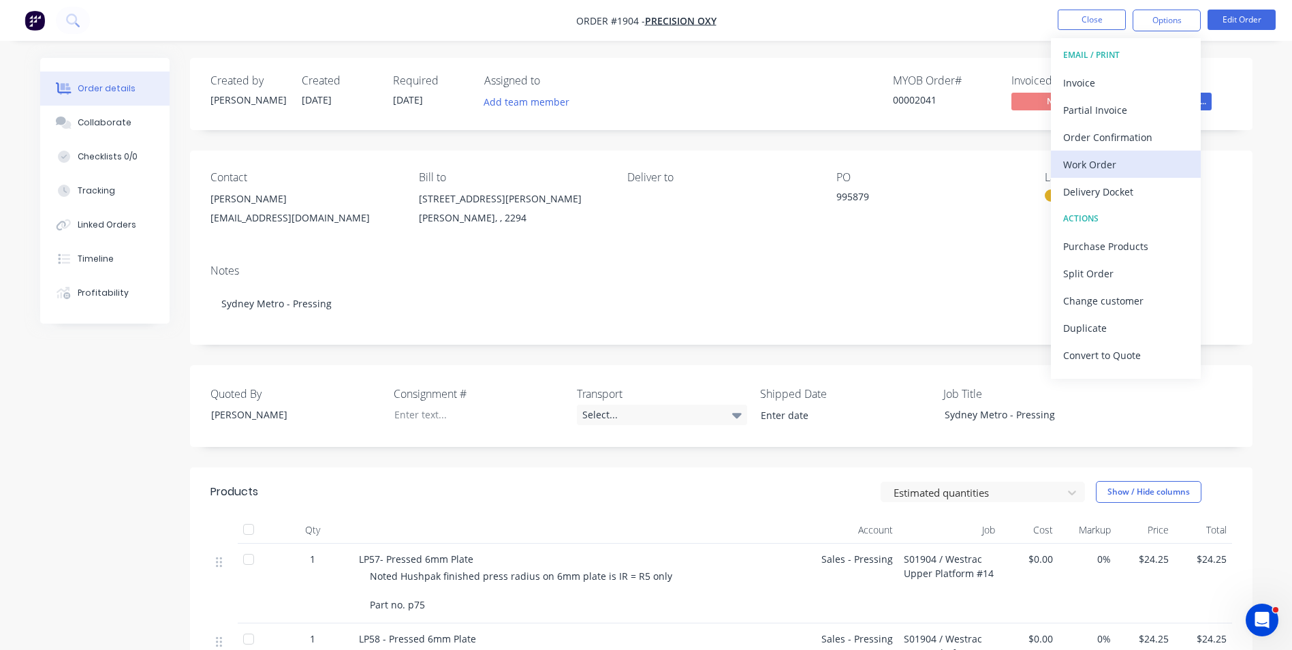
click at [1103, 165] on div "Work Order" at bounding box center [1125, 165] width 125 height 20
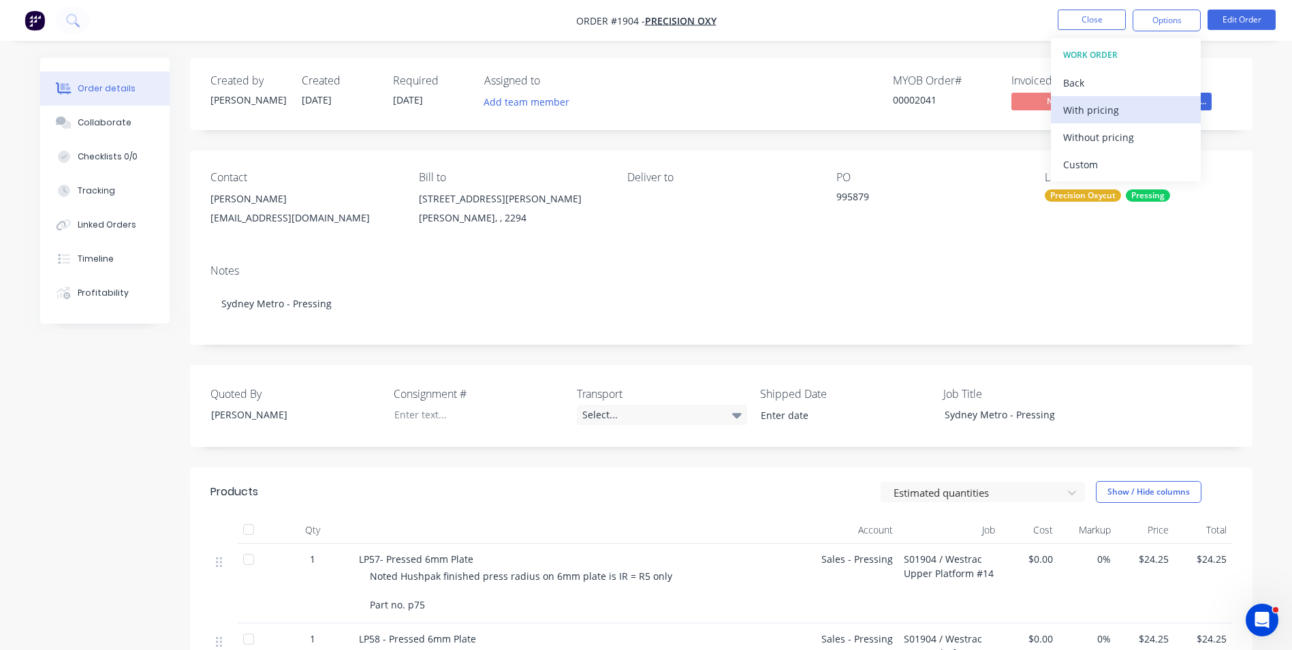
click at [1088, 107] on div "With pricing" at bounding box center [1125, 110] width 125 height 20
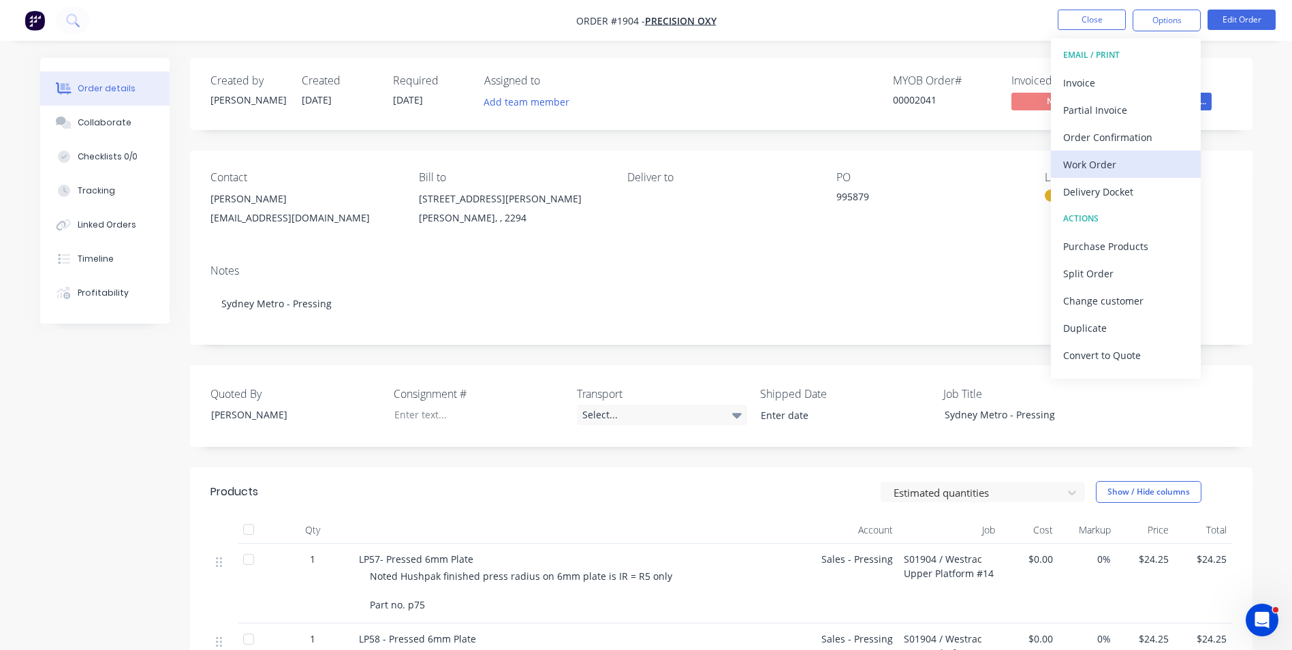
click at [1104, 163] on div "Work Order" at bounding box center [1125, 165] width 125 height 20
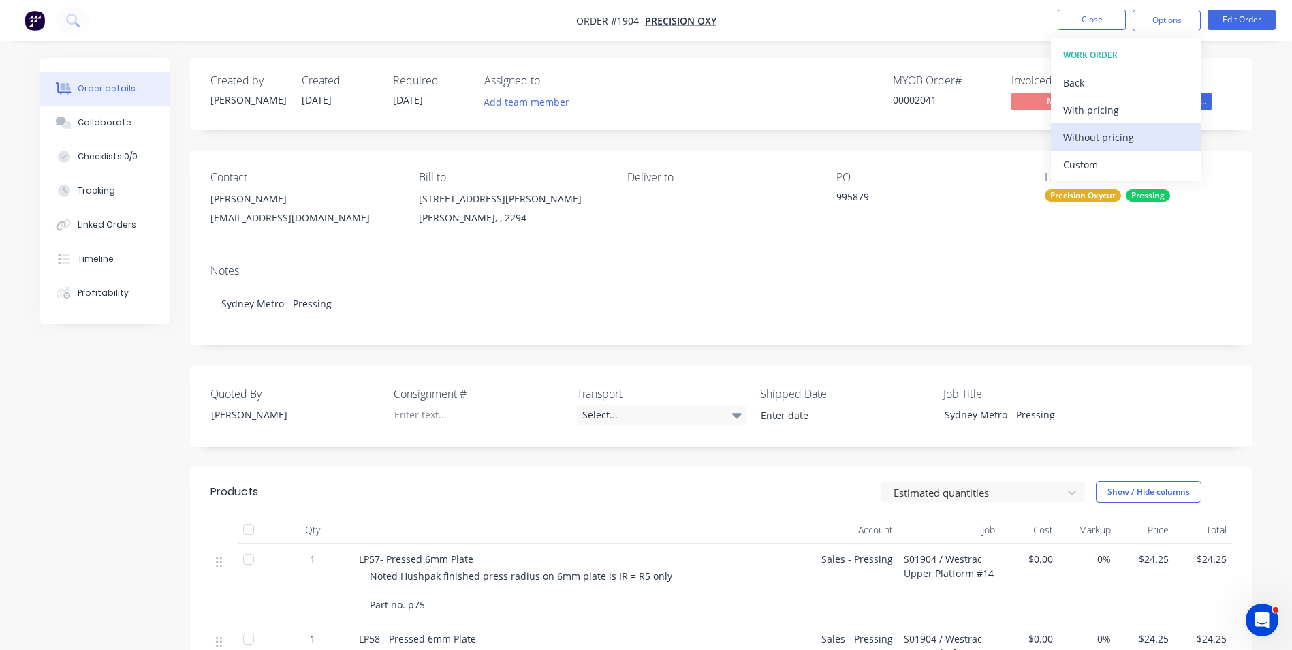
click at [1078, 135] on div "Without pricing" at bounding box center [1125, 137] width 125 height 20
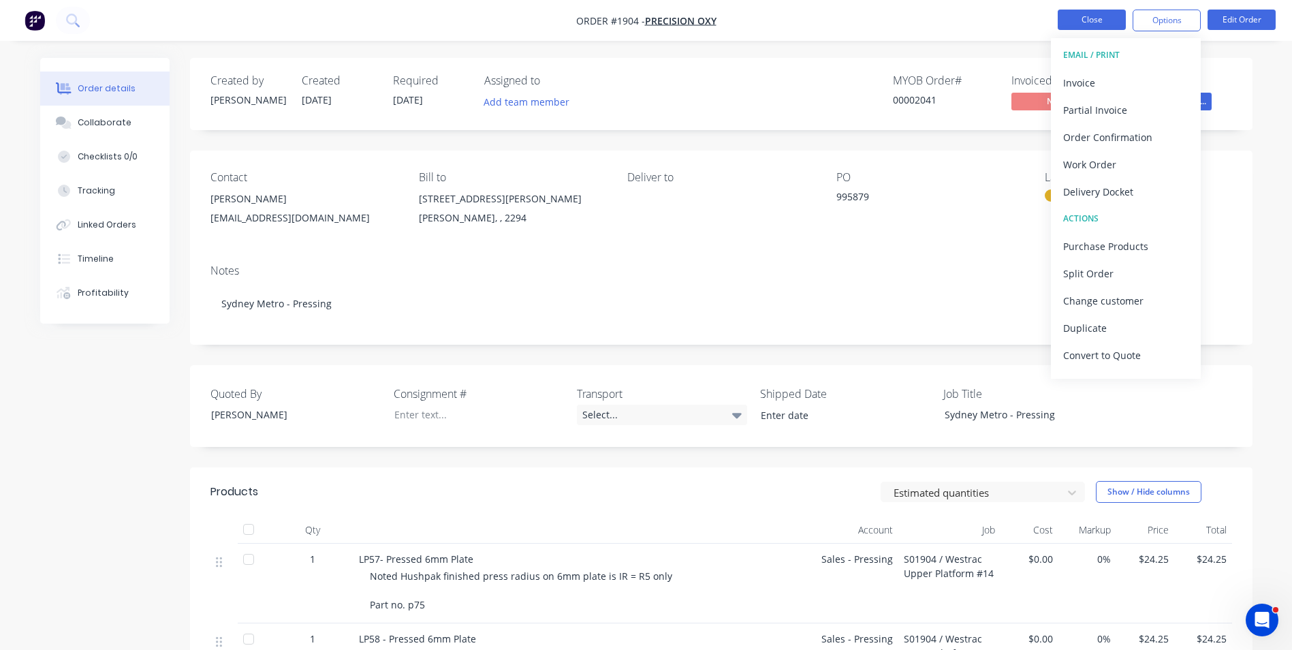
click at [1092, 18] on button "Close" at bounding box center [1092, 20] width 68 height 20
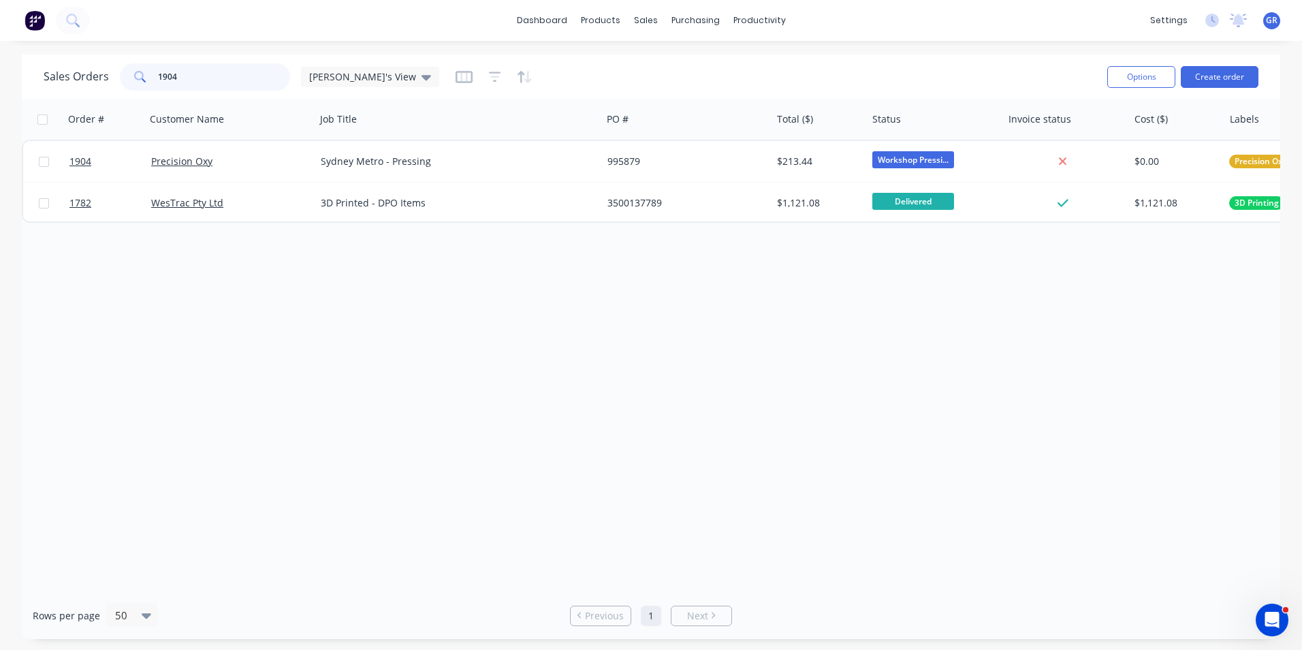
drag, startPoint x: 189, startPoint y: 79, endPoint x: 144, endPoint y: 80, distance: 45.0
click at [144, 80] on div "1904" at bounding box center [205, 76] width 170 height 27
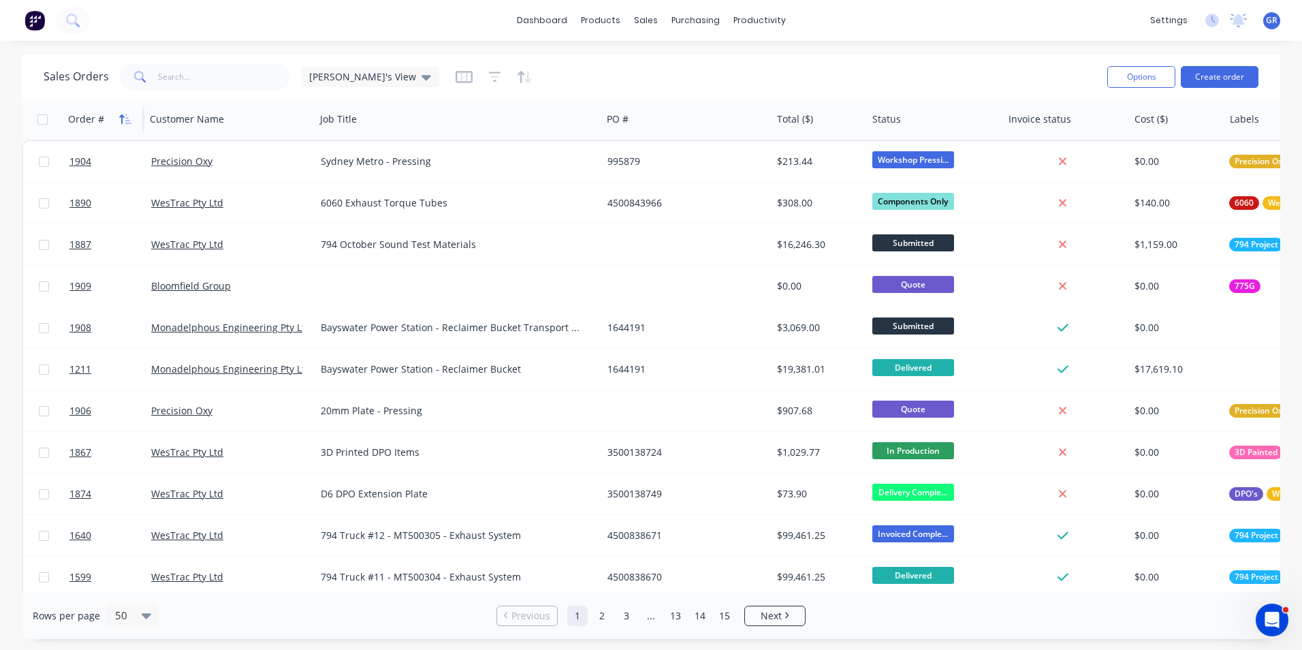
click at [125, 119] on icon "button" at bounding box center [125, 119] width 12 height 11
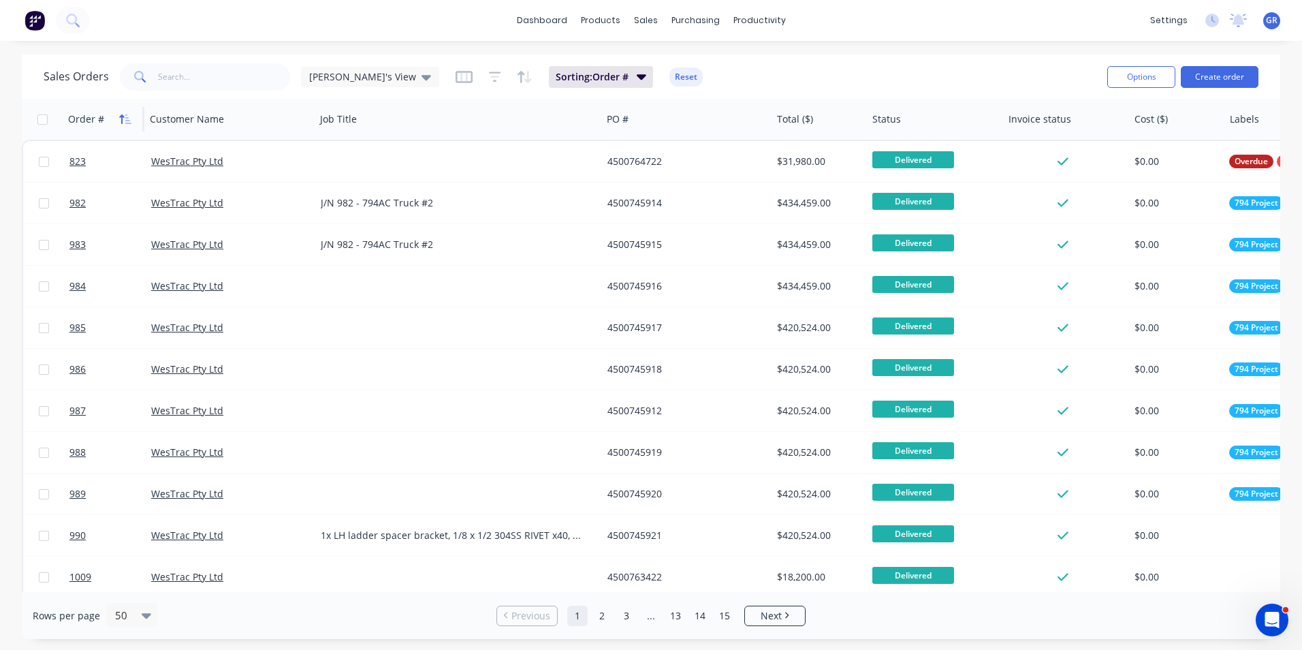
click at [124, 119] on icon "button" at bounding box center [125, 119] width 12 height 11
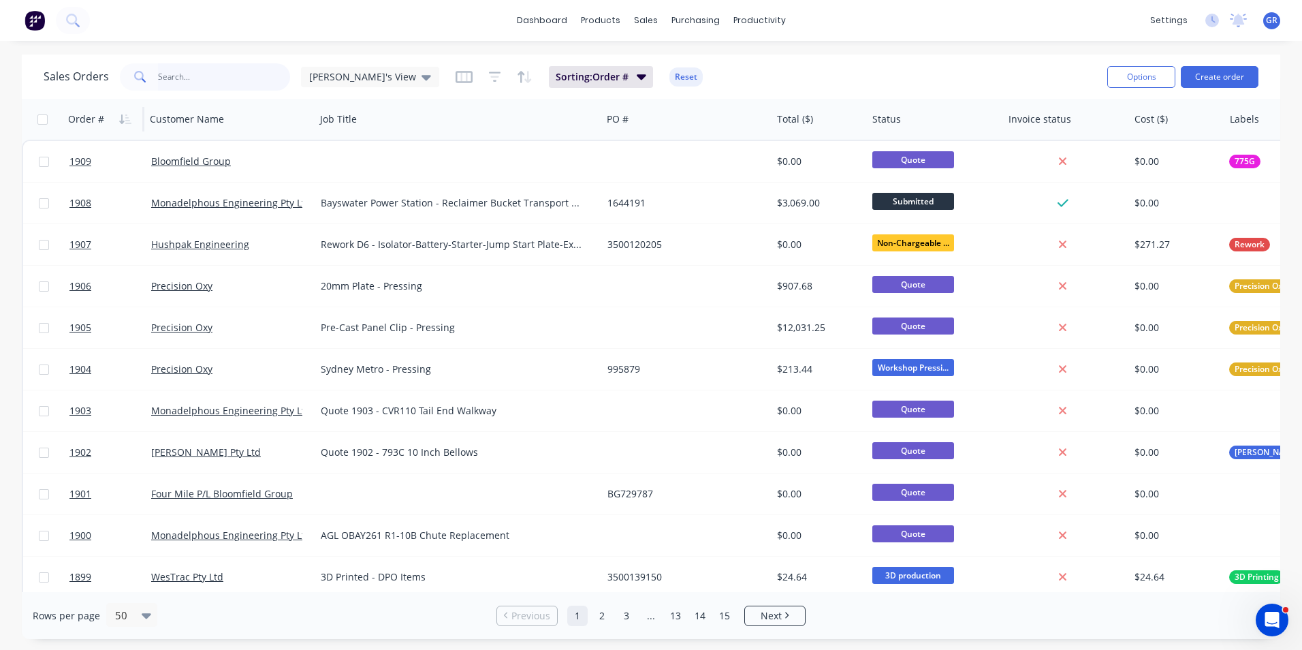
click at [189, 78] on input "text" at bounding box center [224, 76] width 133 height 27
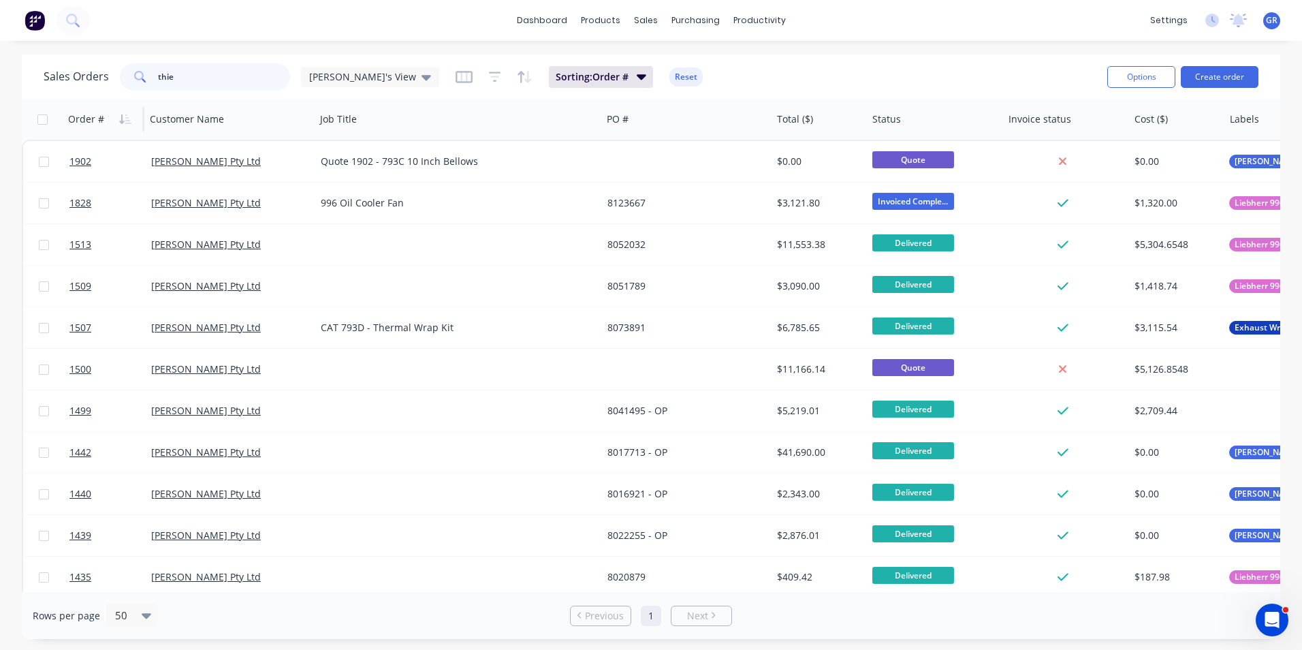
type input "thie"
